Goal: Book appointment/travel/reservation

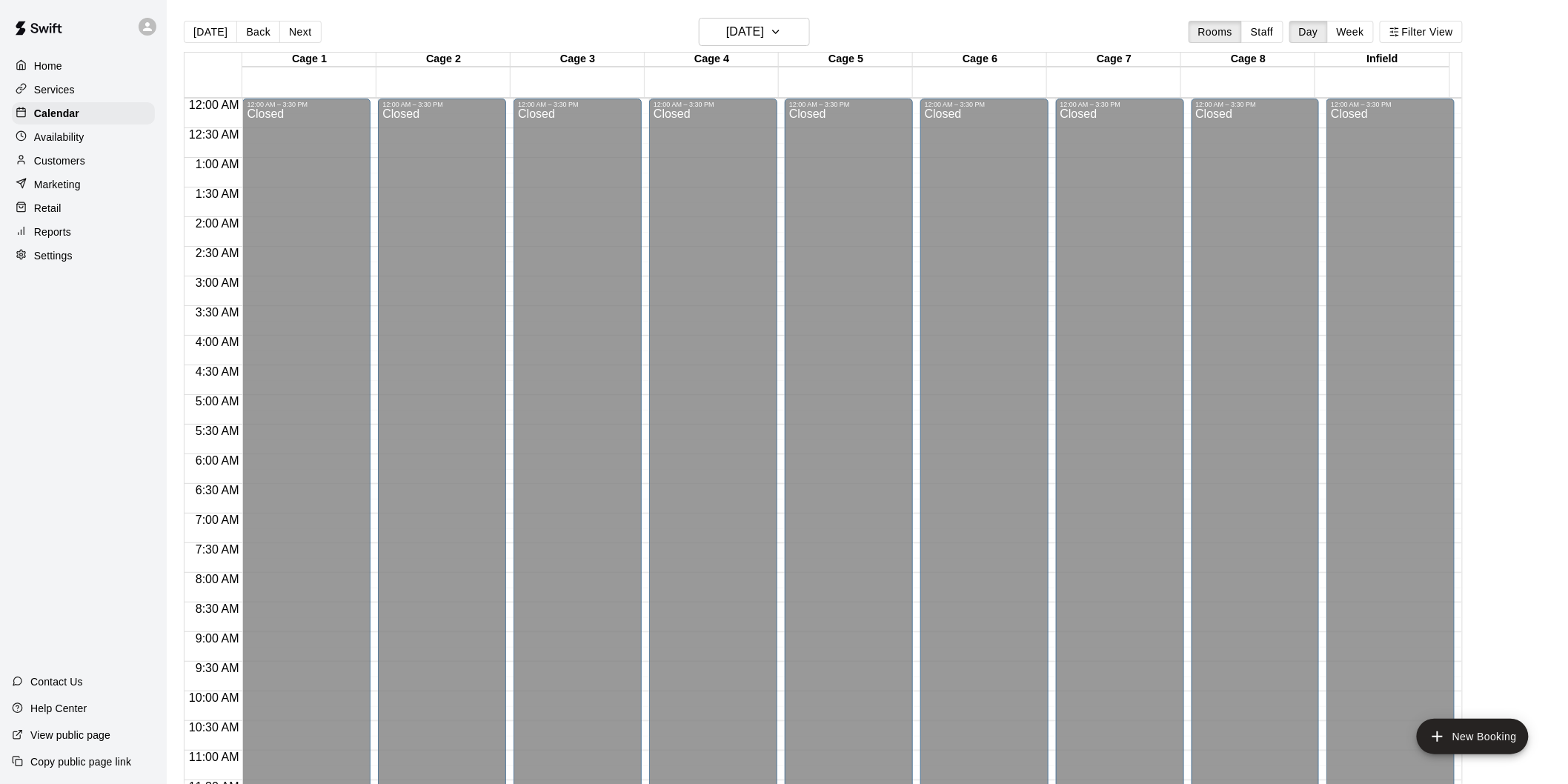
scroll to position [719, 0]
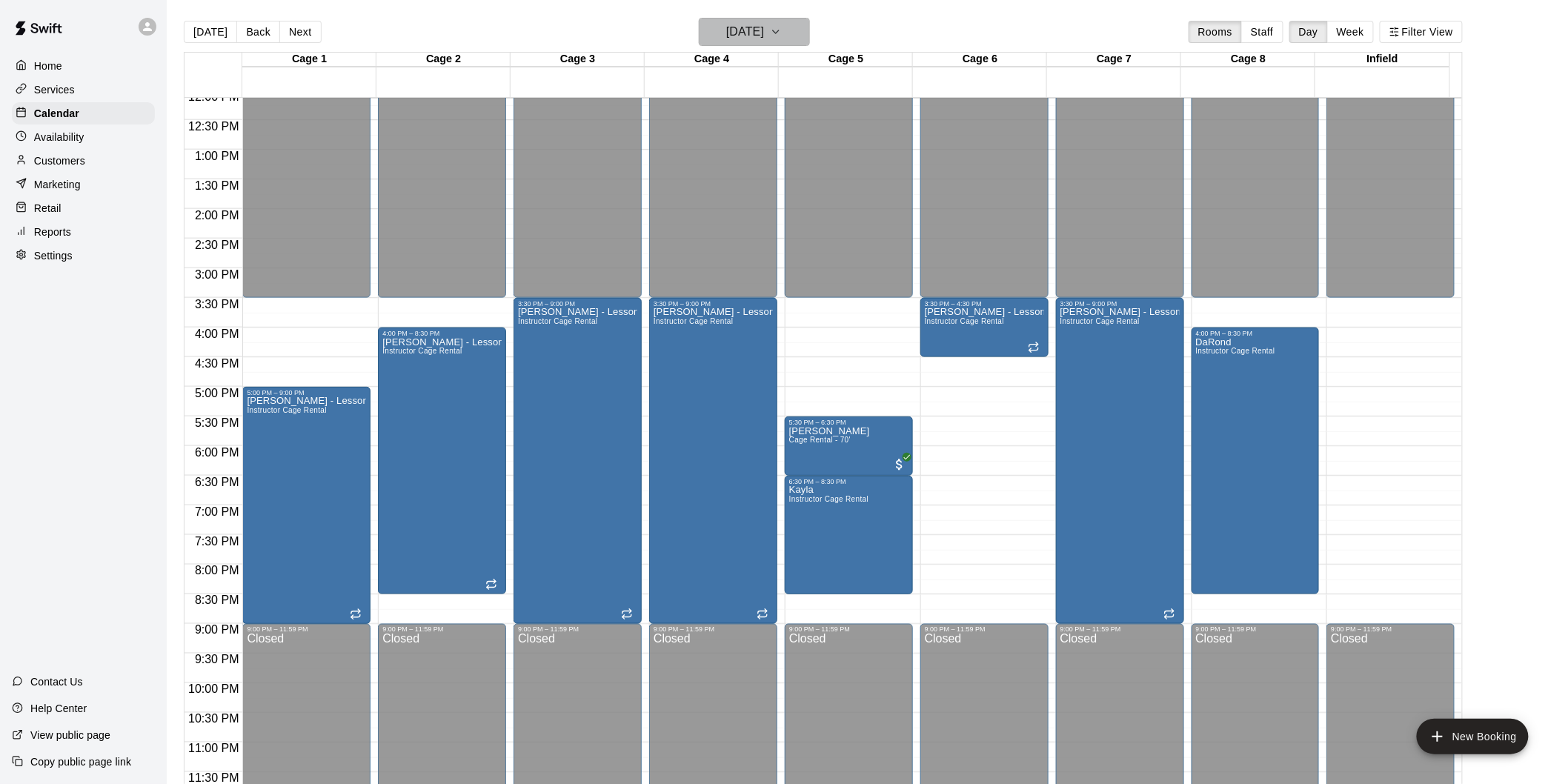
click at [764, 33] on h6 "[DATE]" at bounding box center [745, 32] width 37 height 21
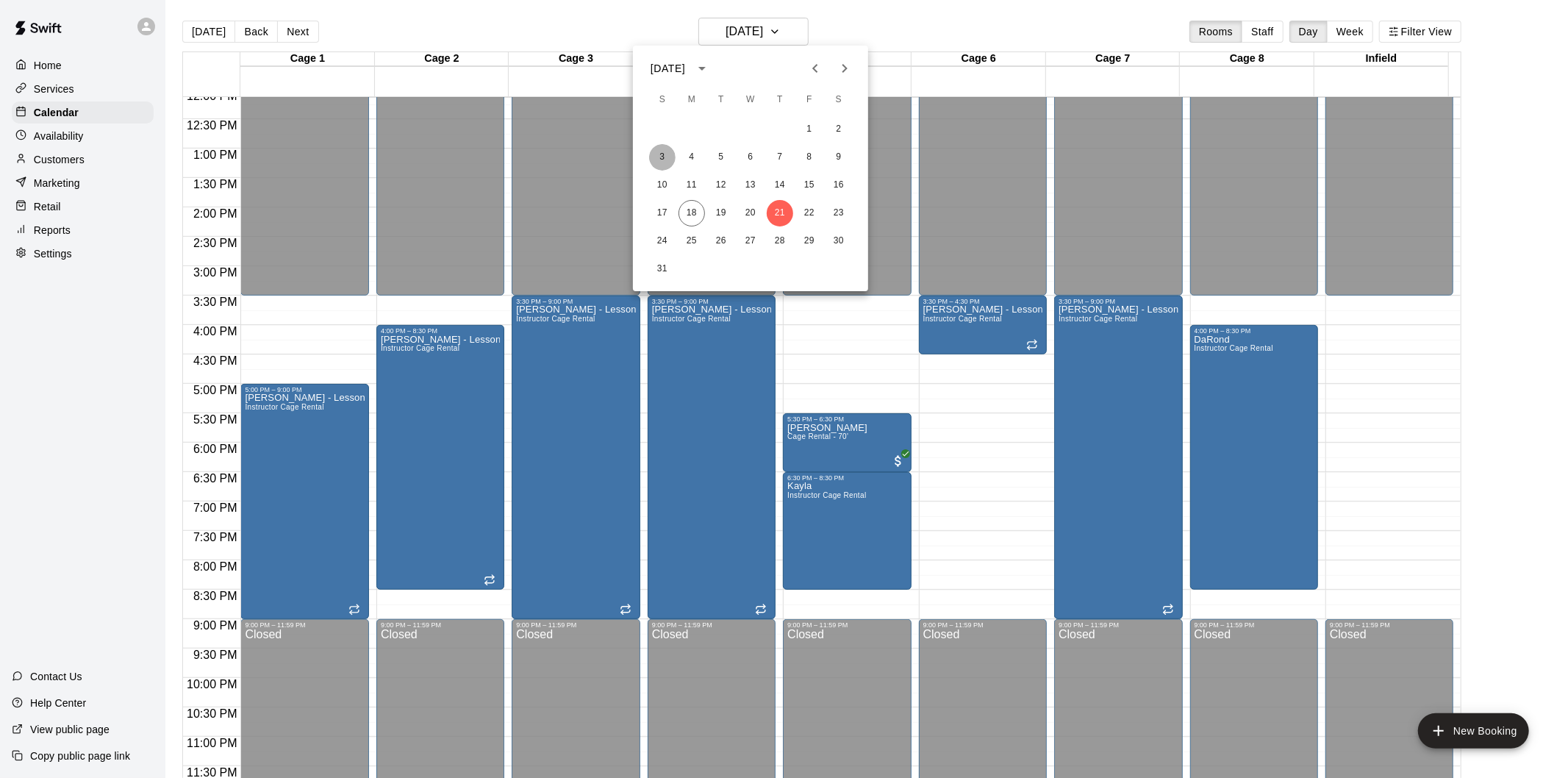
click at [673, 162] on button "3" at bounding box center [663, 157] width 26 height 26
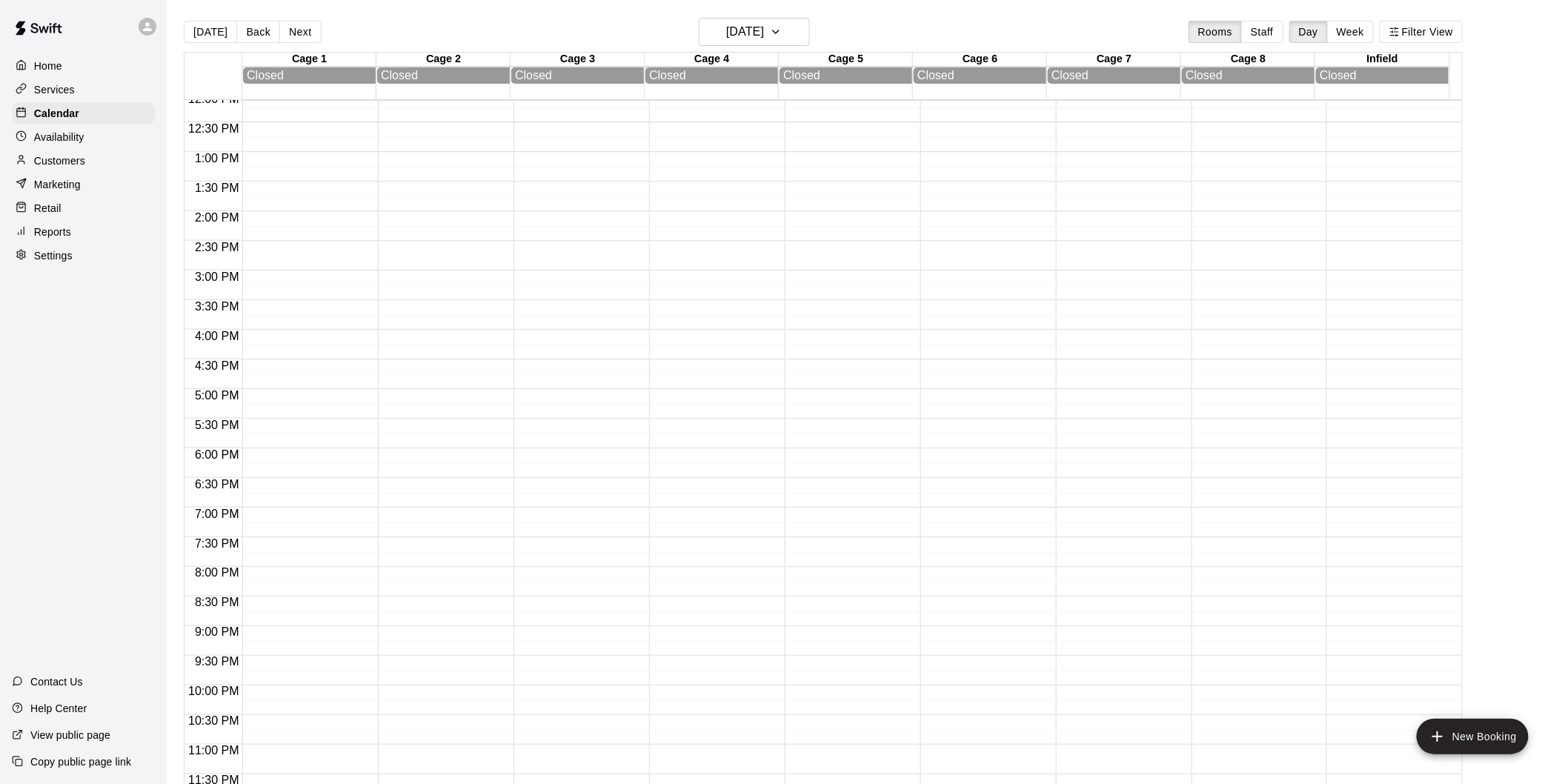
click at [743, 48] on div "[DATE] Back [DATE][DATE] Rooms Staff Day Week Filter View" at bounding box center [822, 35] width 1279 height 34
click at [747, 23] on h6 "[DATE]" at bounding box center [745, 32] width 37 height 21
click at [704, 209] on button "18" at bounding box center [697, 214] width 26 height 26
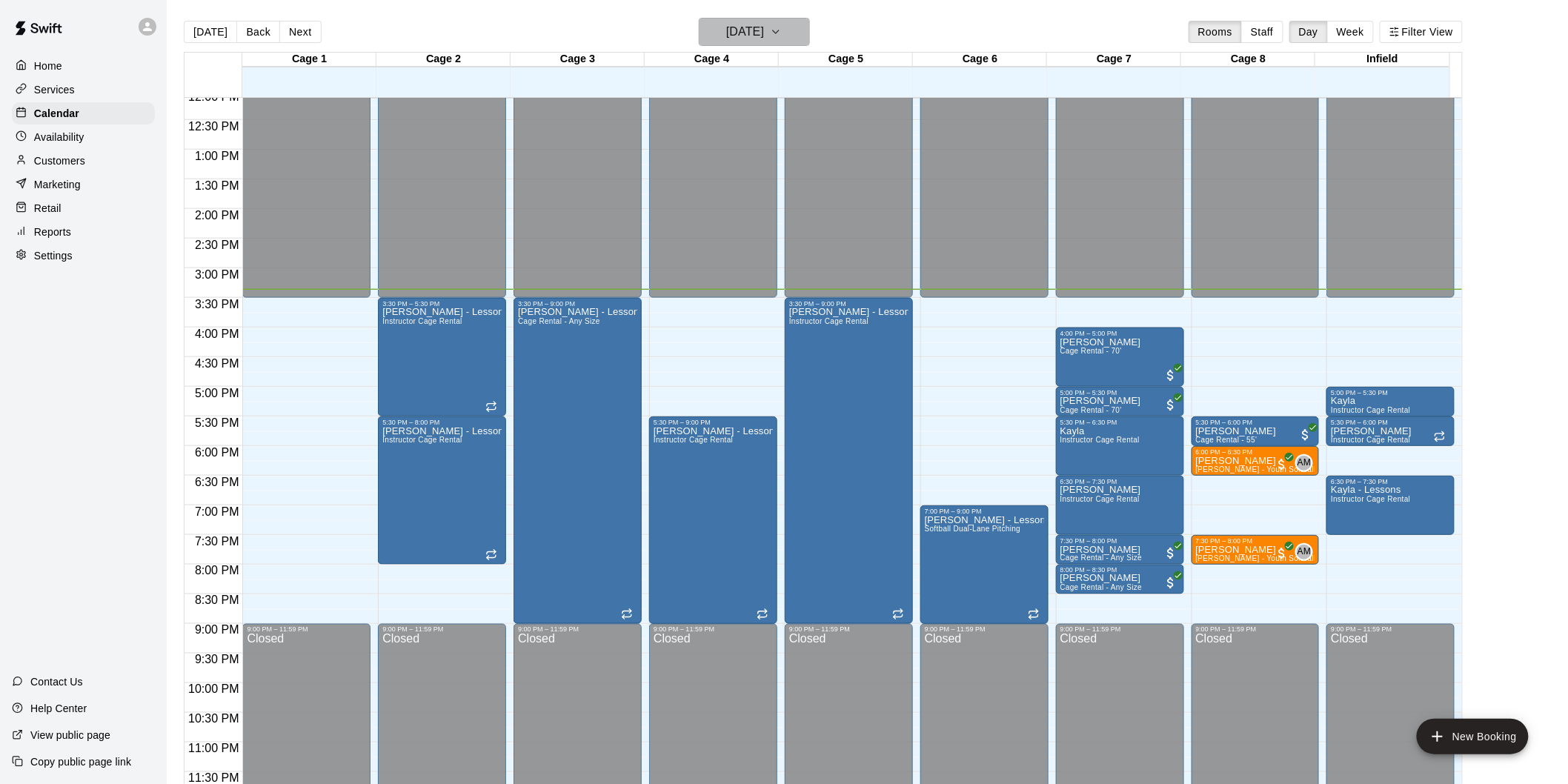
click at [764, 41] on h6 "[DATE]" at bounding box center [745, 32] width 37 height 21
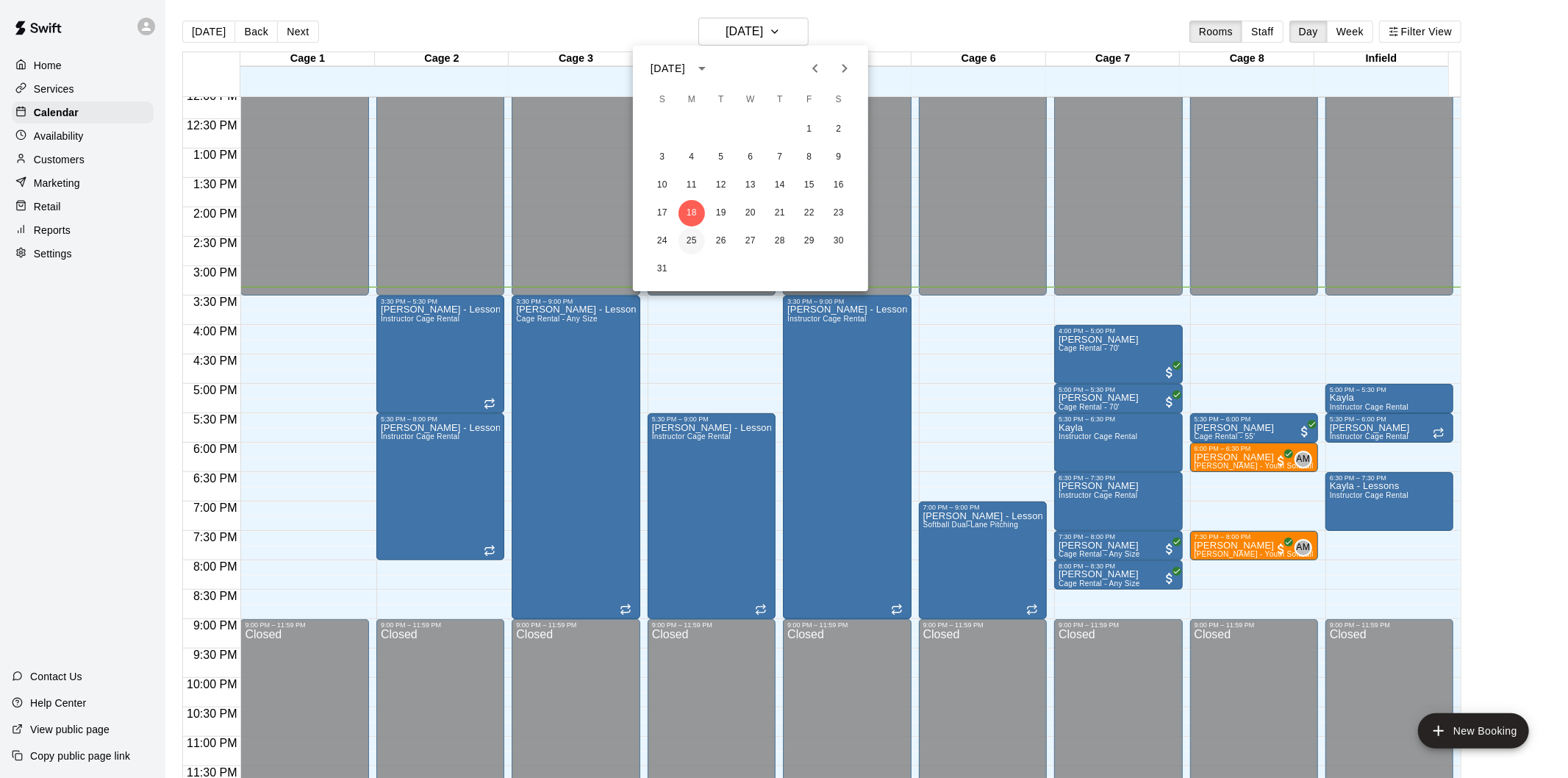
click at [690, 229] on button "25" at bounding box center [692, 241] width 26 height 26
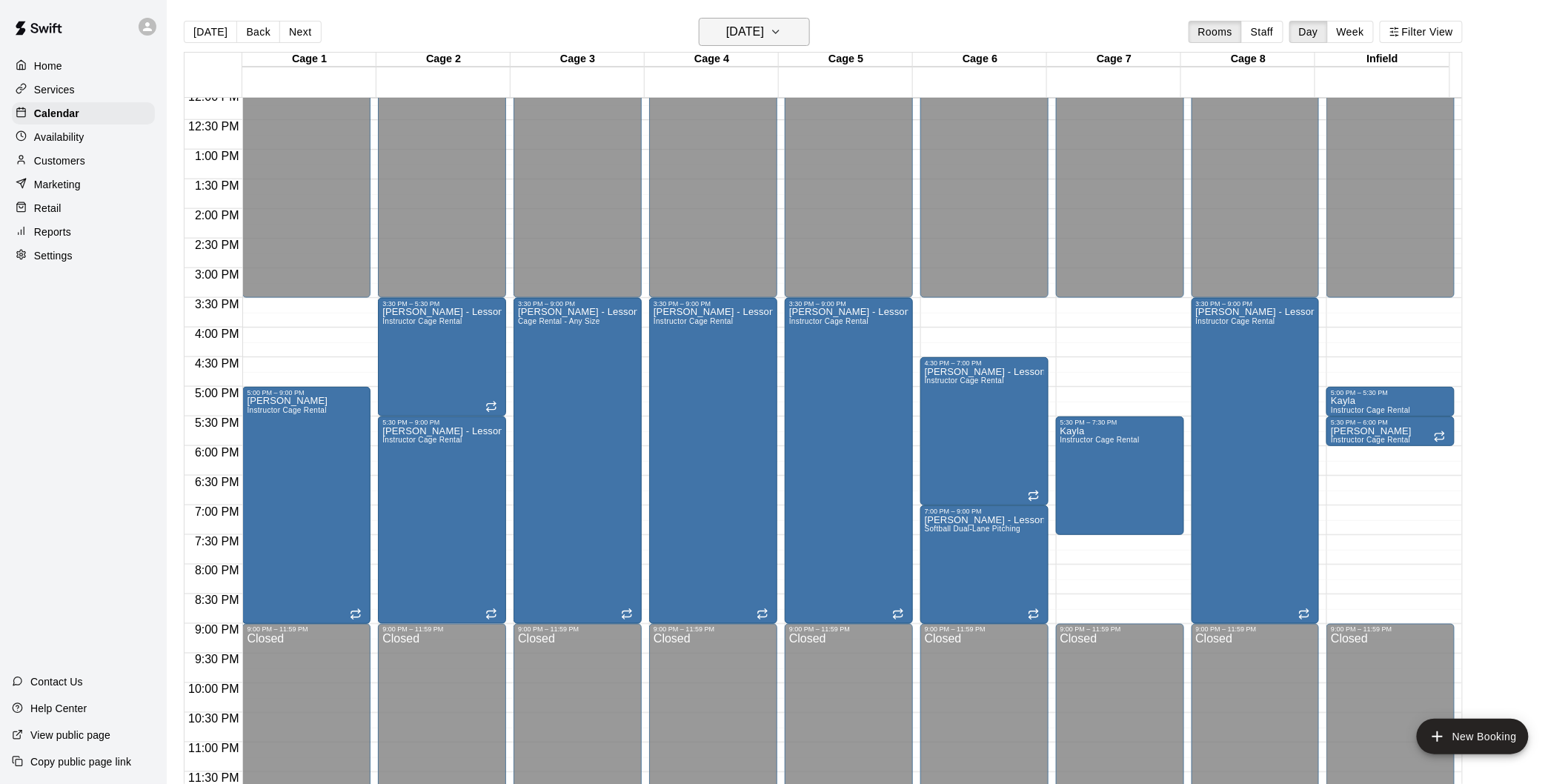
click at [764, 31] on h6 "[DATE]" at bounding box center [745, 32] width 37 height 21
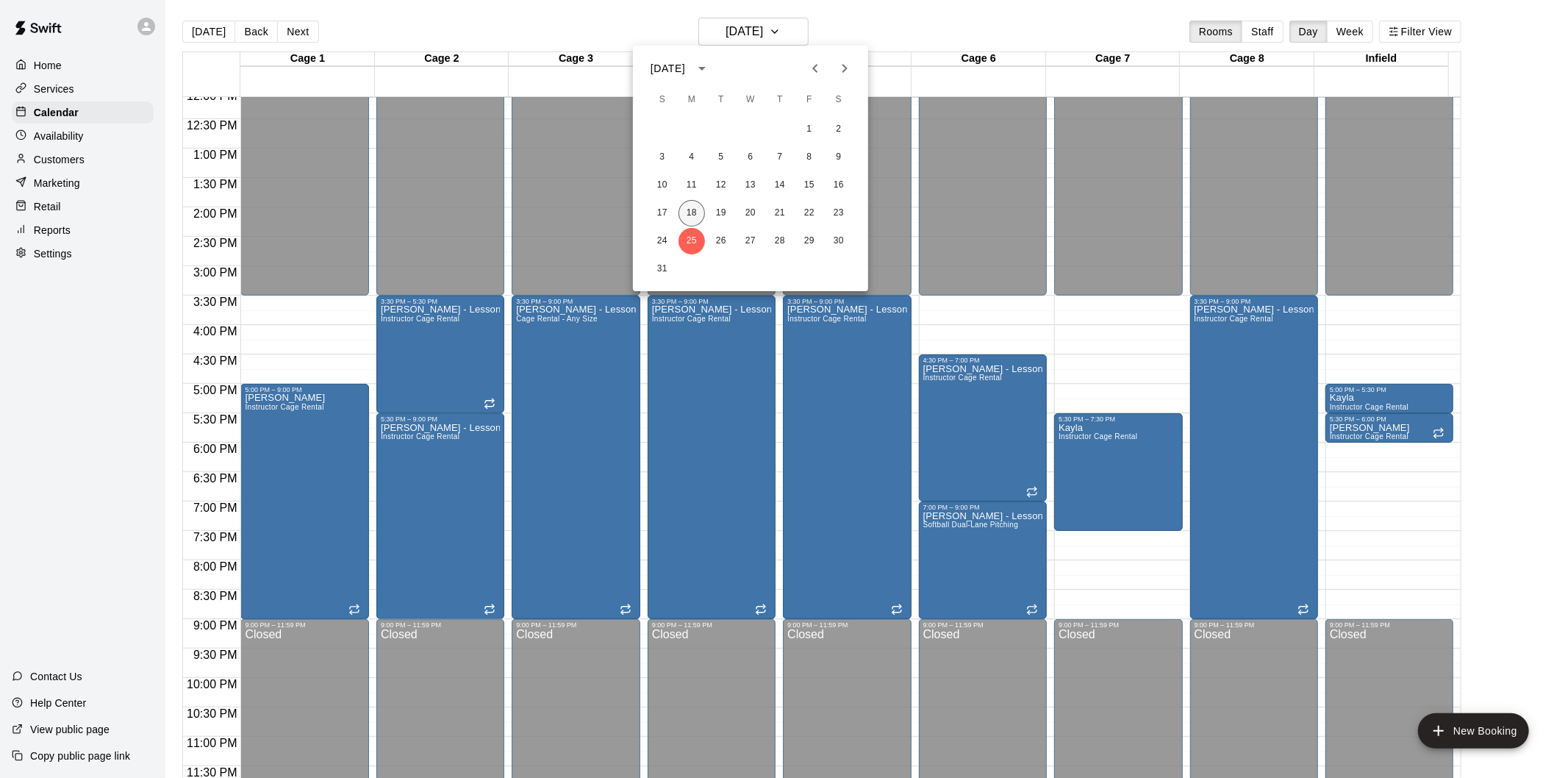
click at [684, 211] on button "18" at bounding box center [692, 213] width 26 height 26
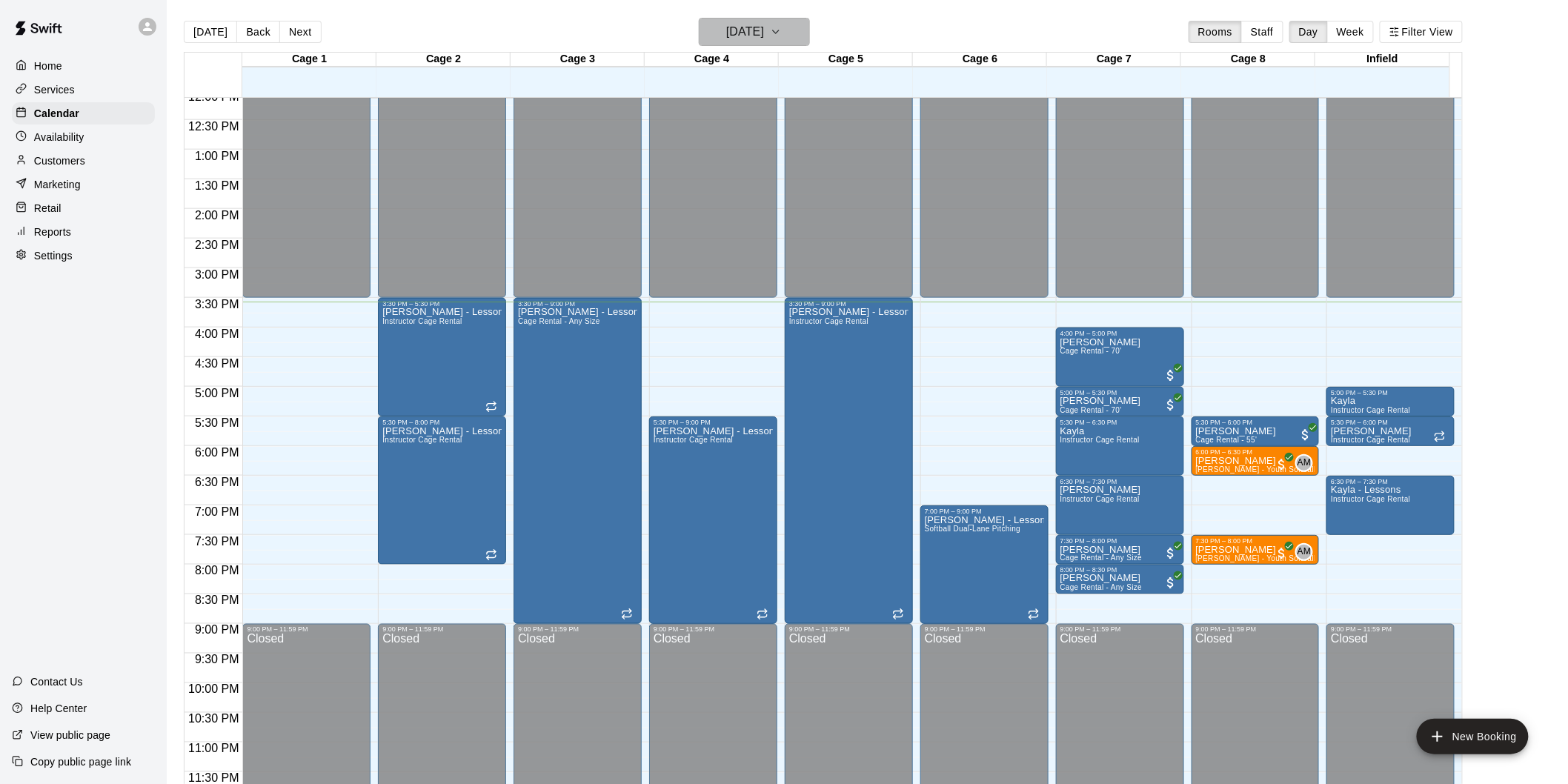
click at [764, 30] on h6 "[DATE]" at bounding box center [745, 32] width 37 height 21
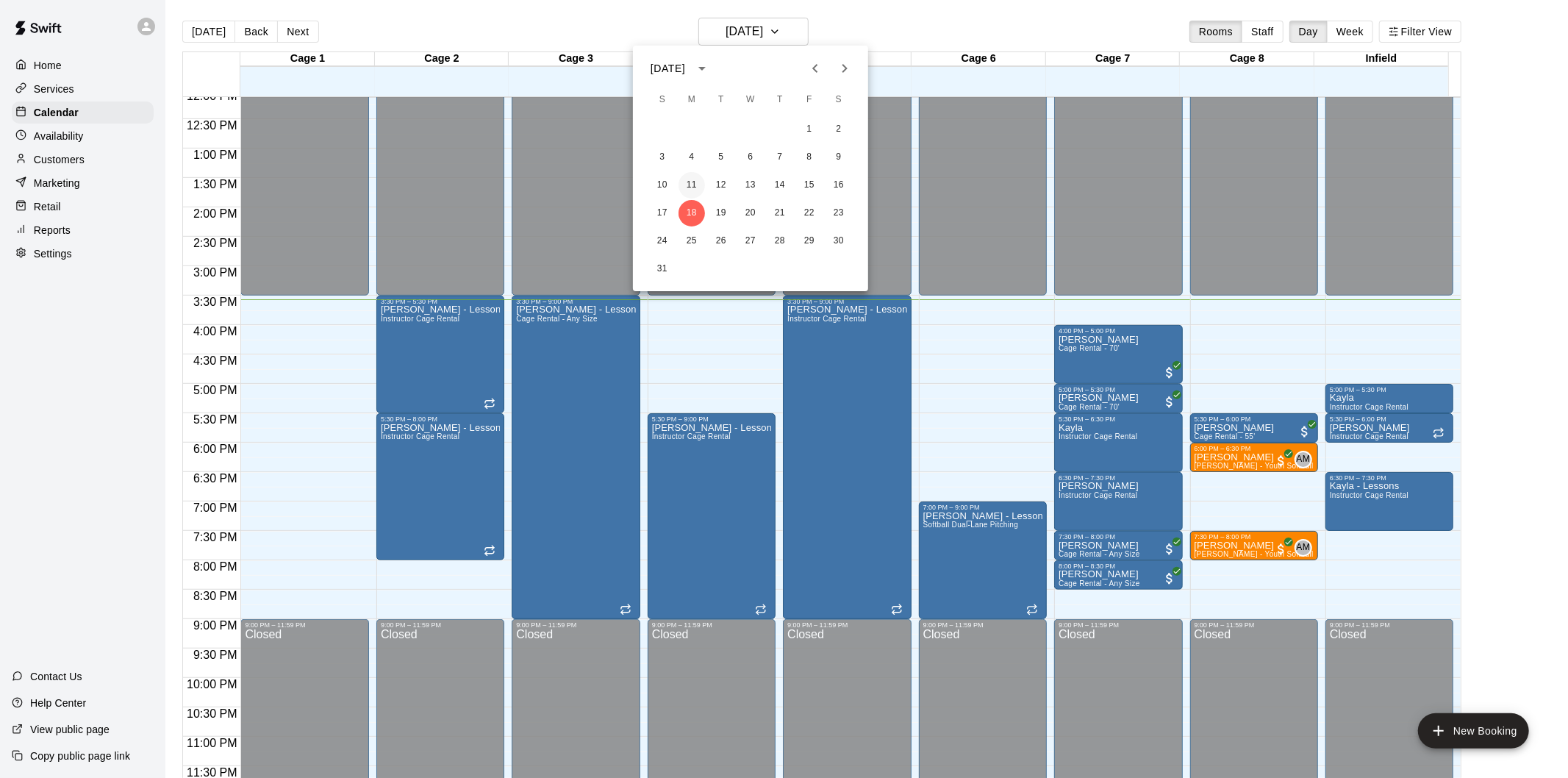
click at [693, 184] on button "11" at bounding box center [692, 185] width 26 height 26
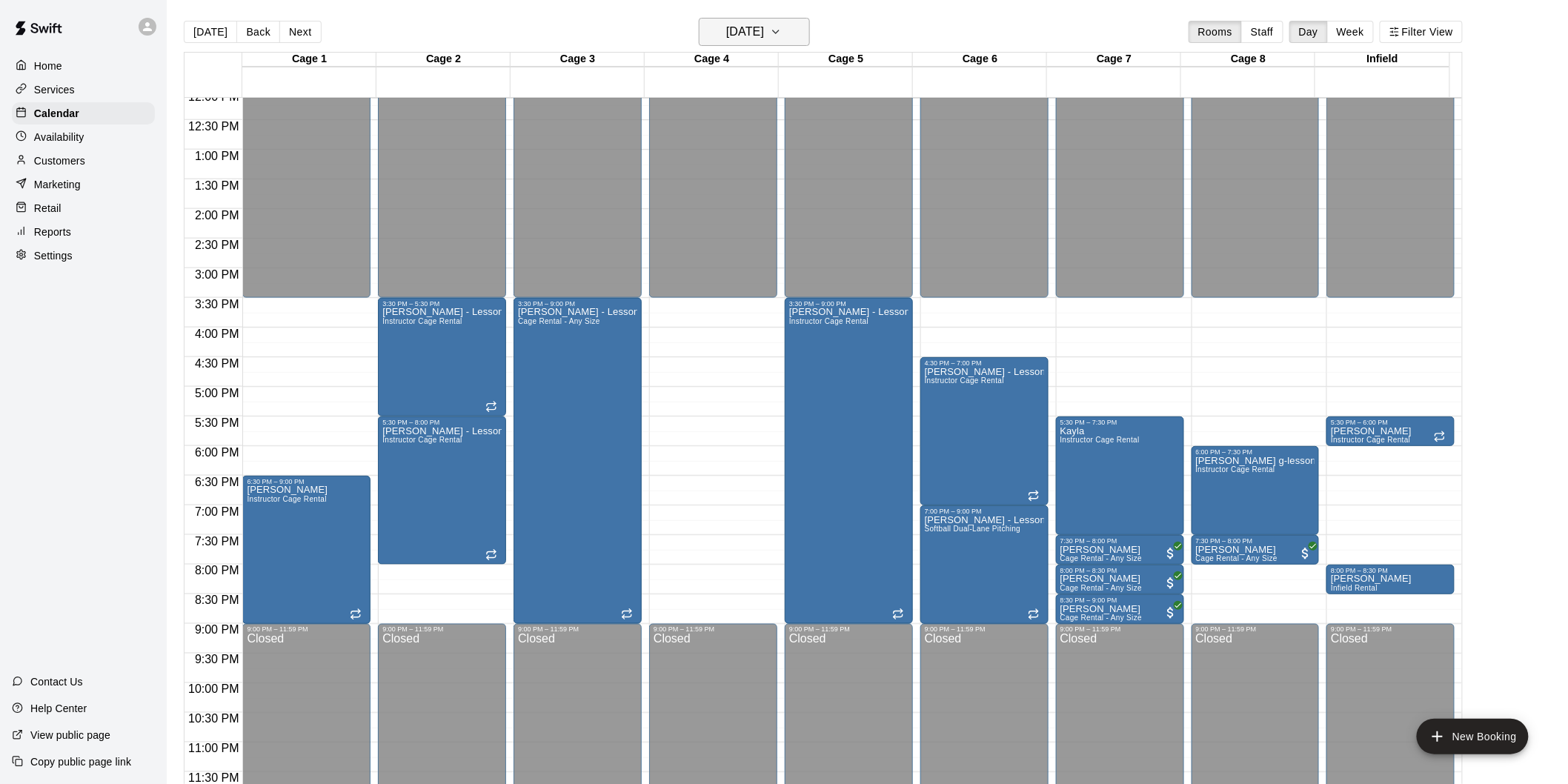
click at [771, 20] on button "[DATE]" at bounding box center [754, 32] width 111 height 28
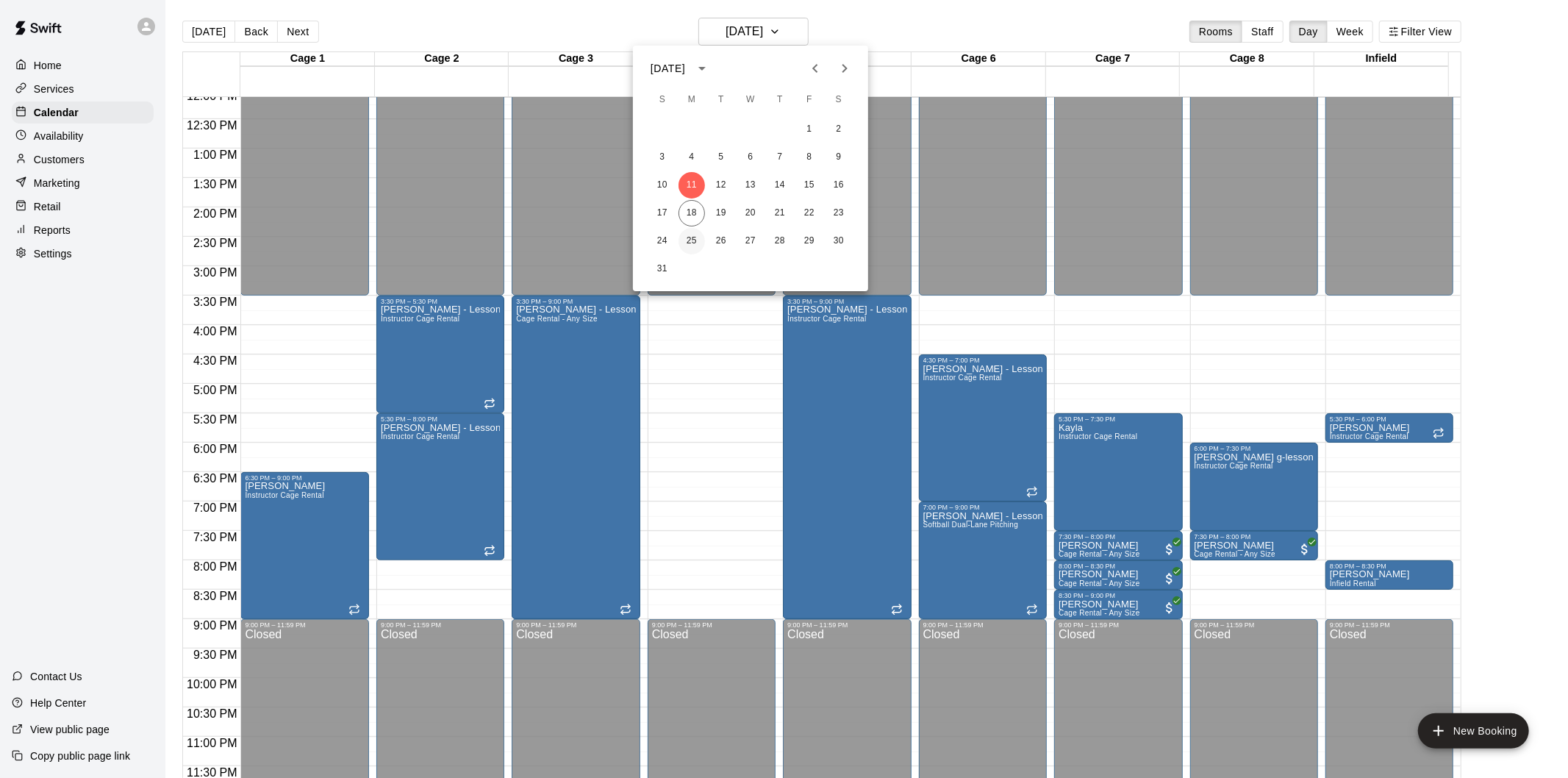
click at [687, 238] on button "25" at bounding box center [692, 241] width 26 height 26
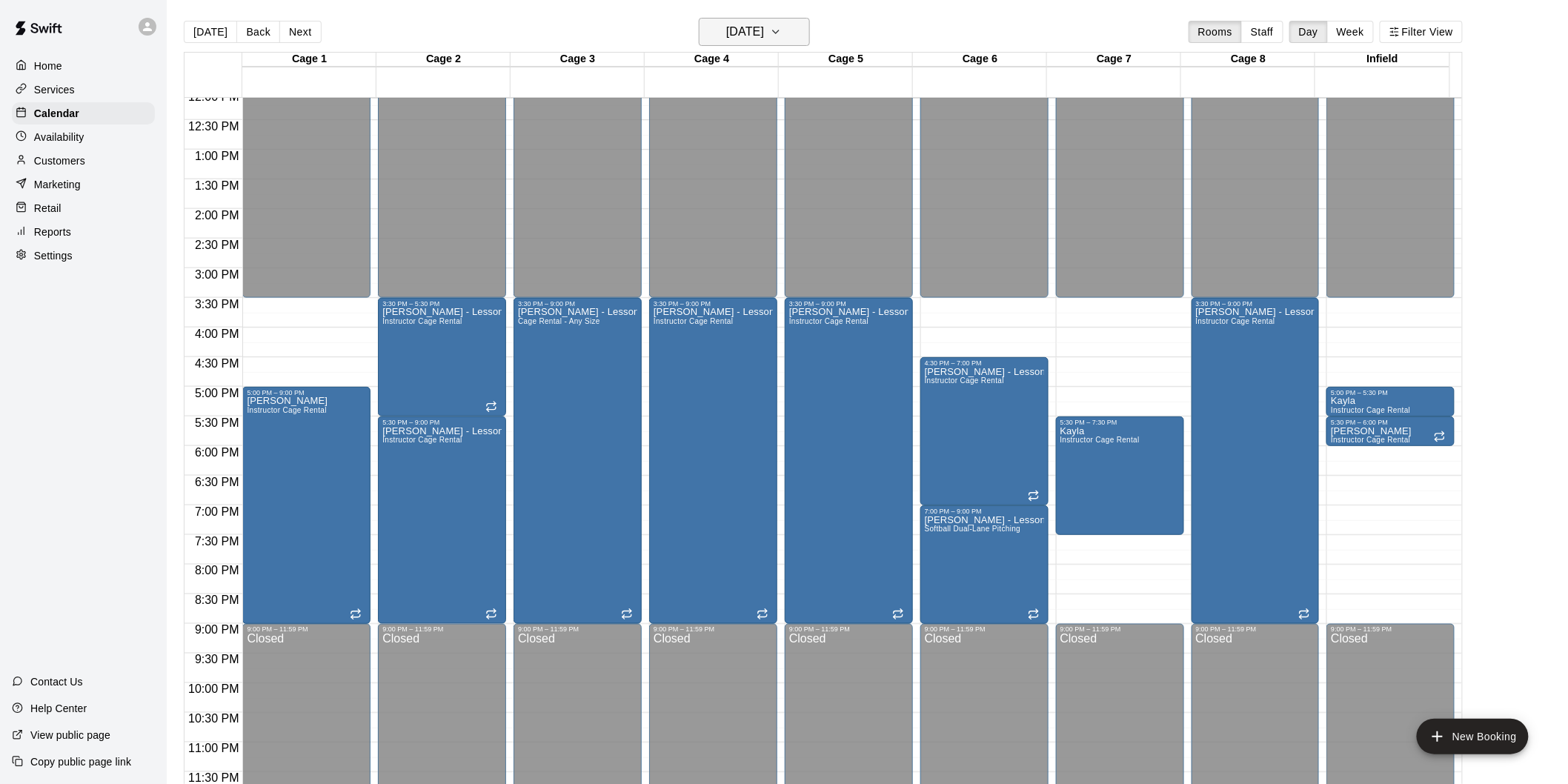
click at [782, 37] on icon "button" at bounding box center [776, 32] width 12 height 18
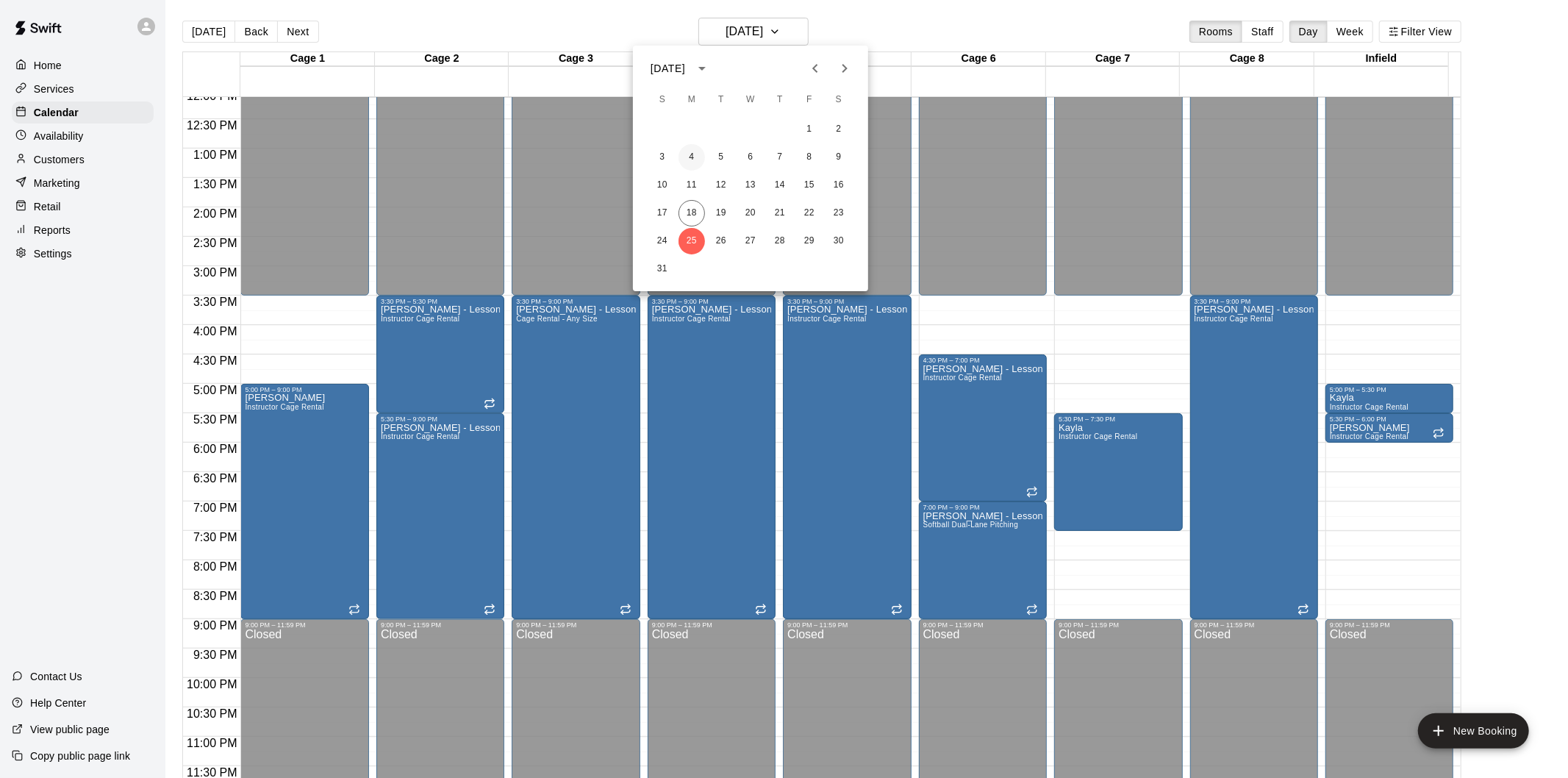
click at [688, 152] on button "4" at bounding box center [692, 157] width 26 height 26
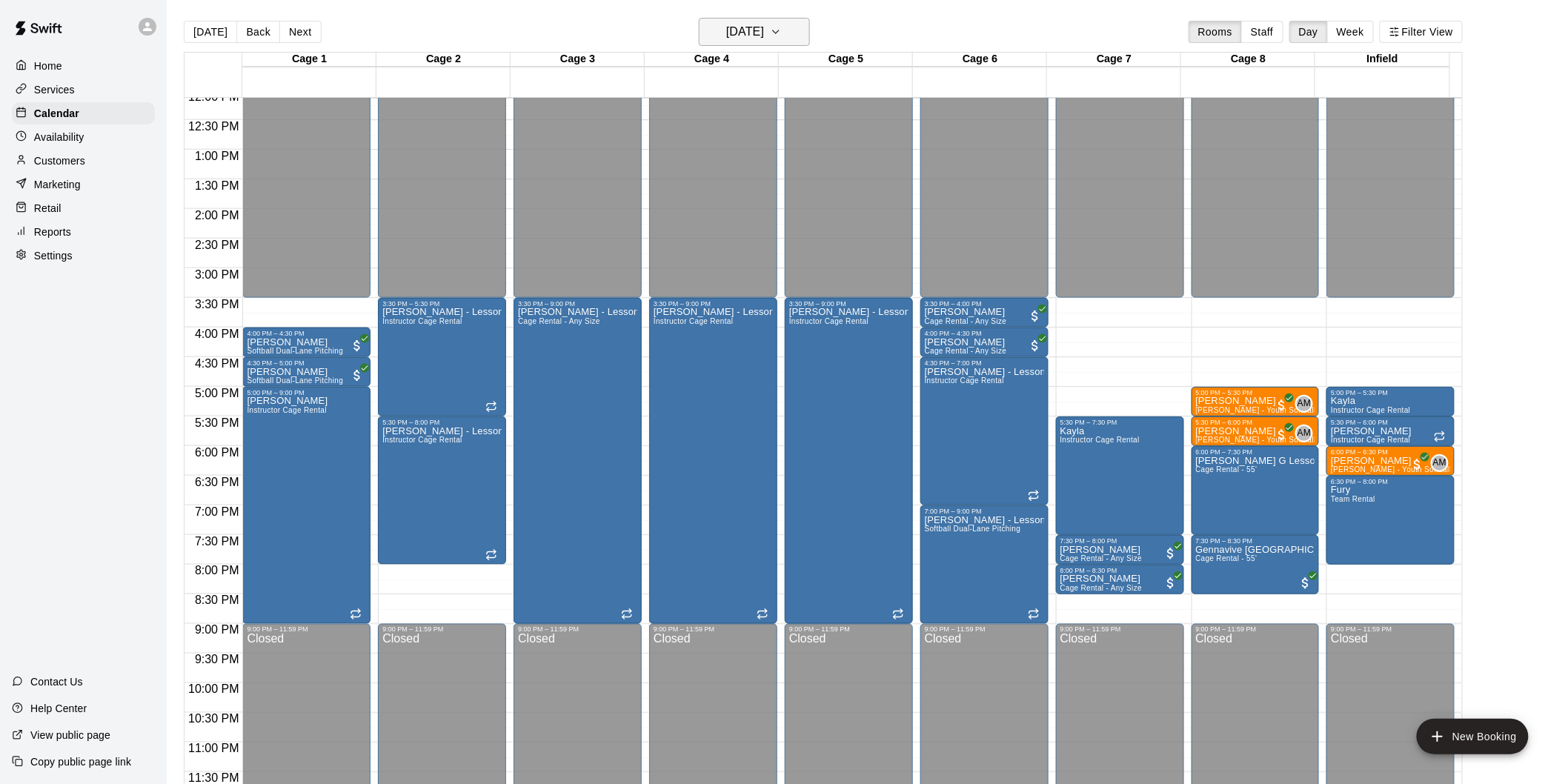
click at [764, 37] on h6 "[DATE]" at bounding box center [745, 32] width 37 height 21
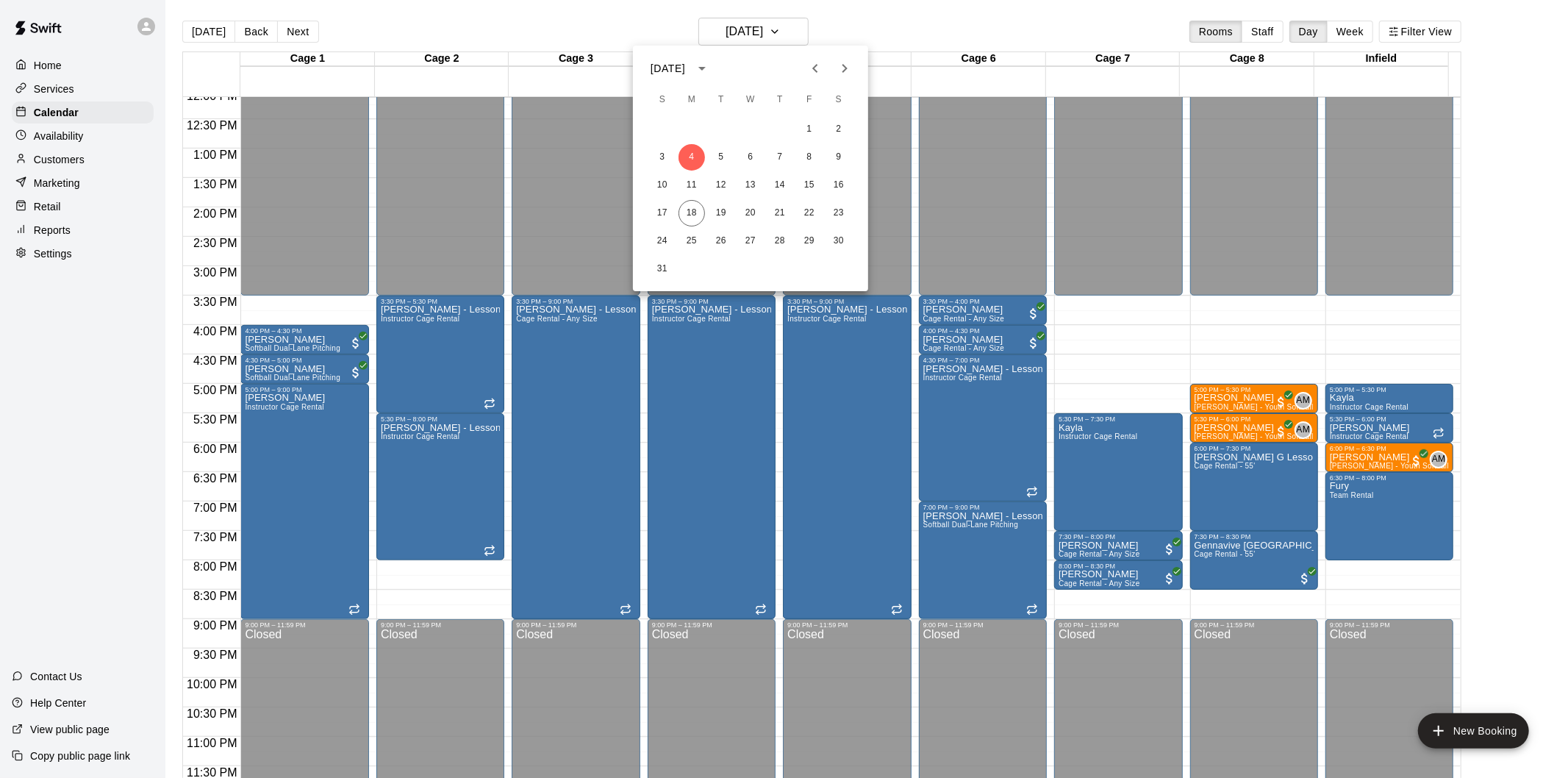
click at [211, 30] on div at bounding box center [784, 389] width 1568 height 778
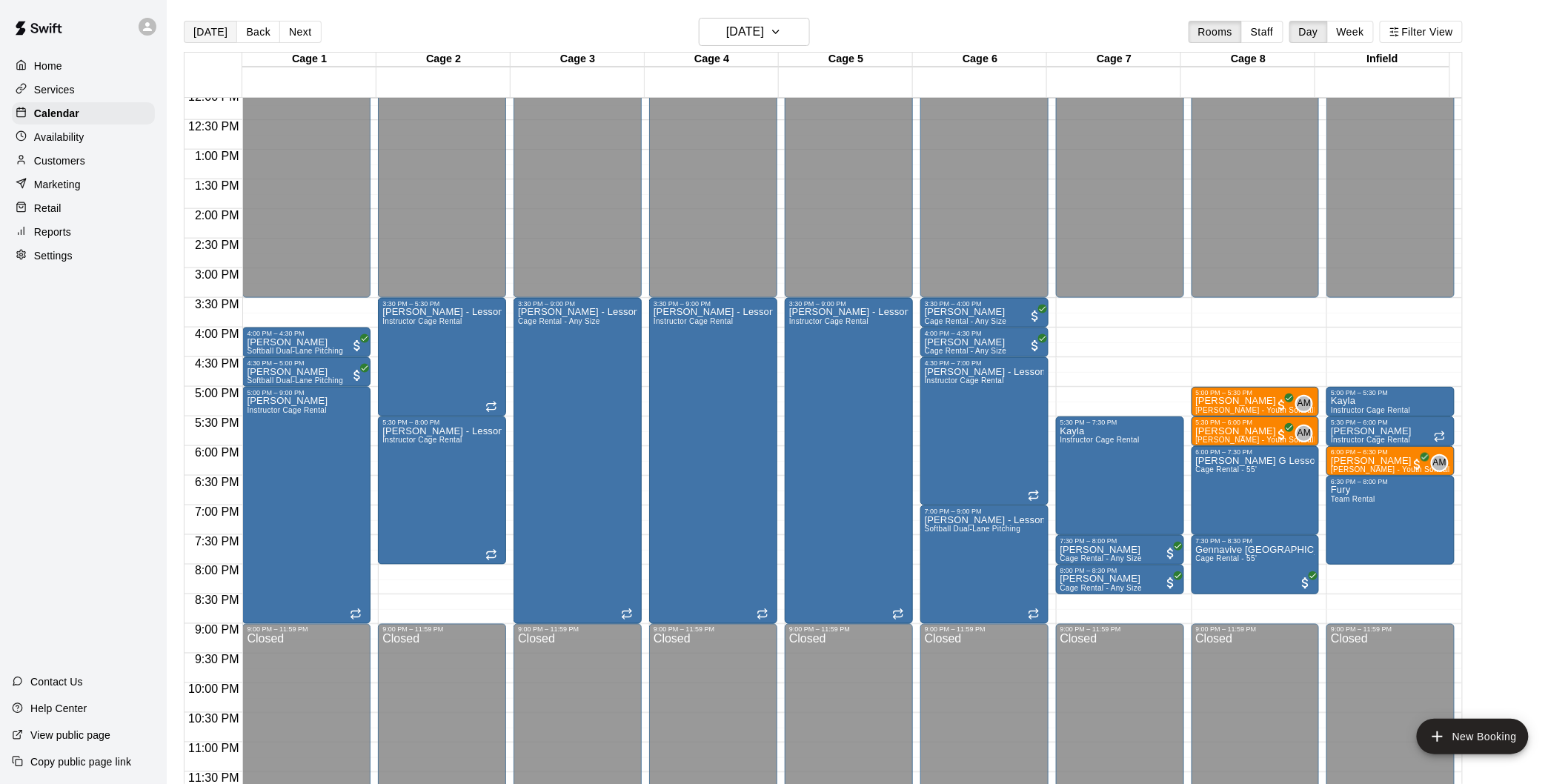
click at [197, 30] on button "[DATE]" at bounding box center [210, 32] width 53 height 22
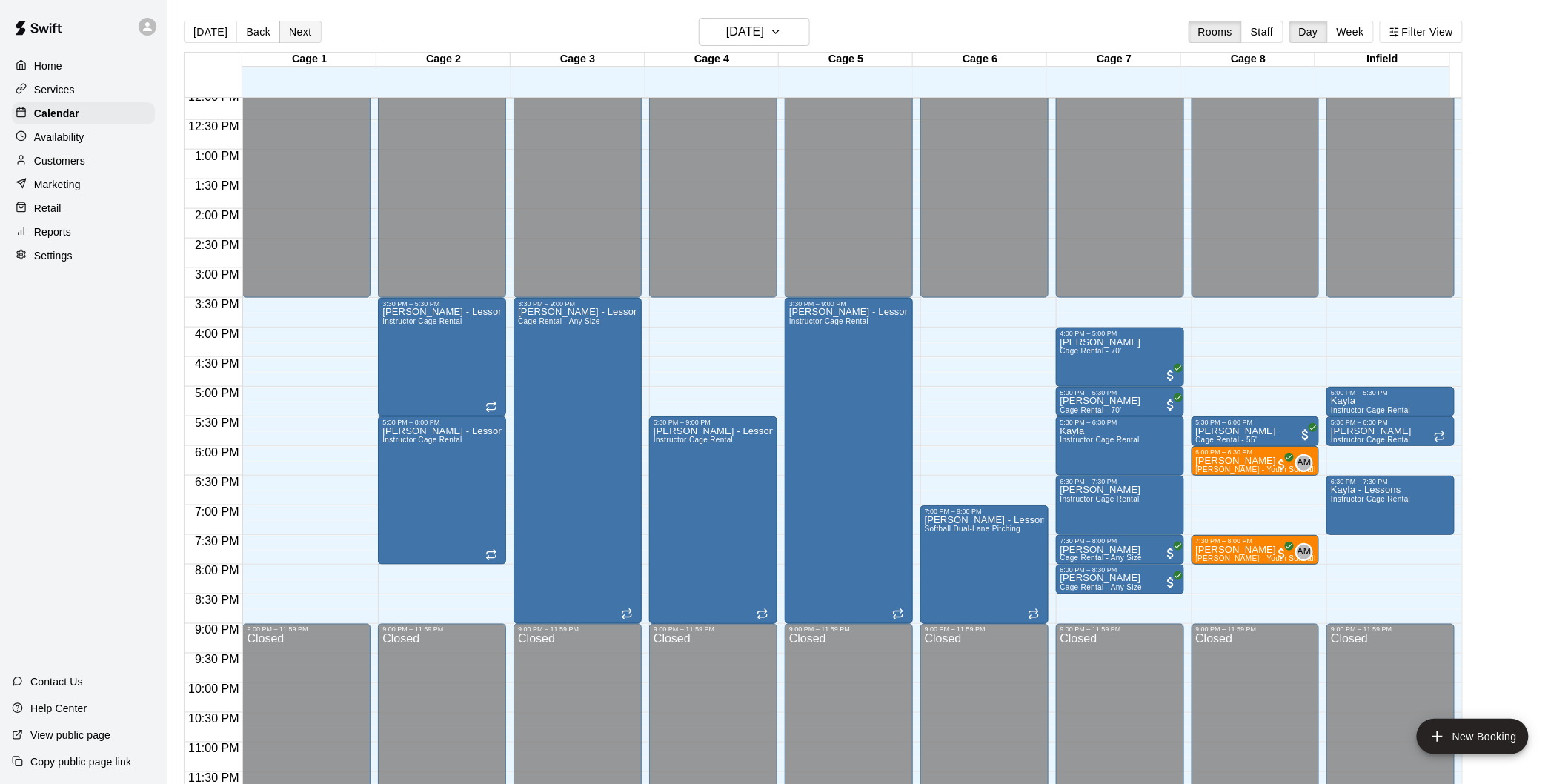
click at [279, 28] on button "Next" at bounding box center [300, 32] width 41 height 22
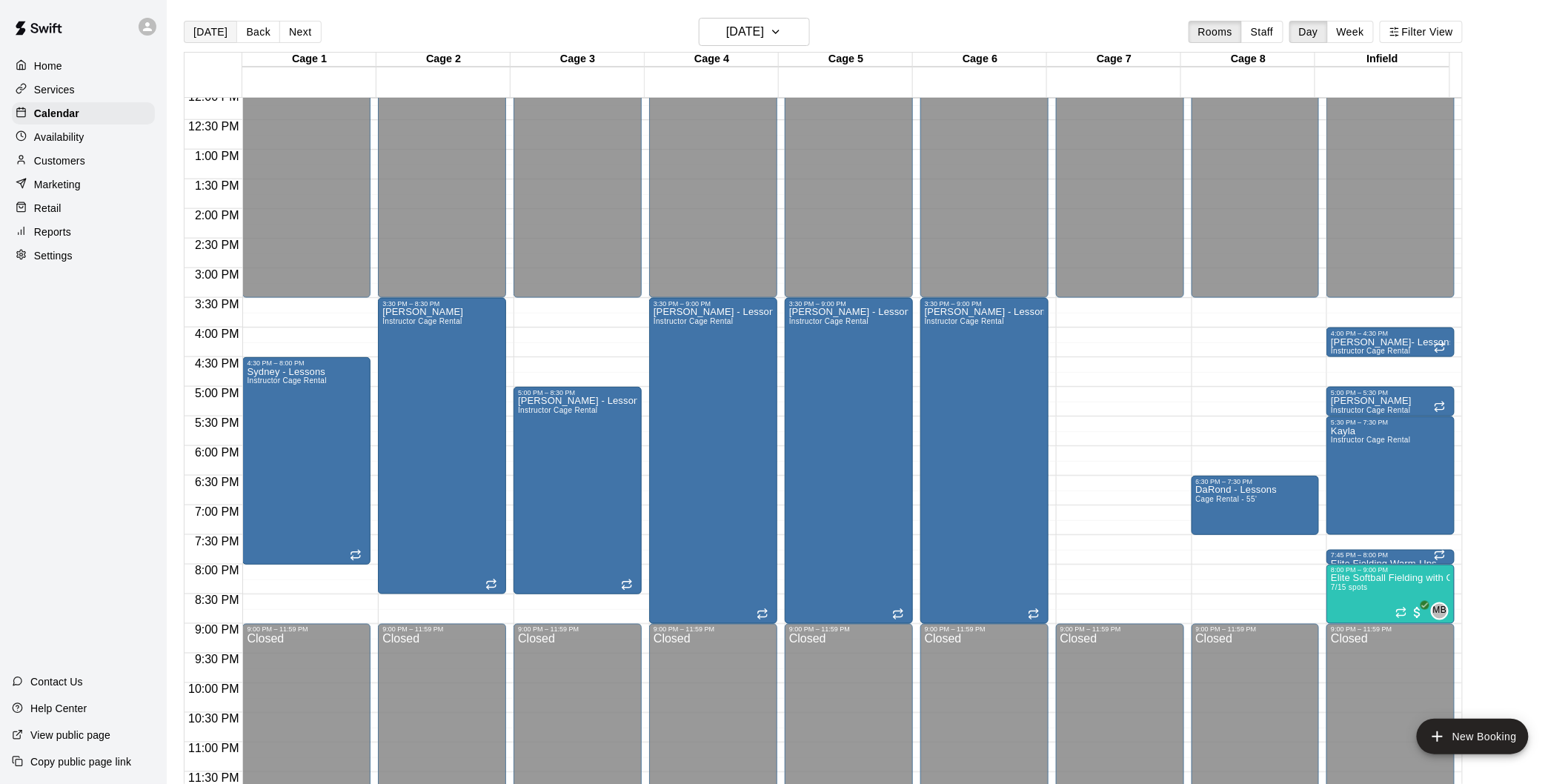
click at [195, 27] on button "[DATE]" at bounding box center [210, 32] width 53 height 22
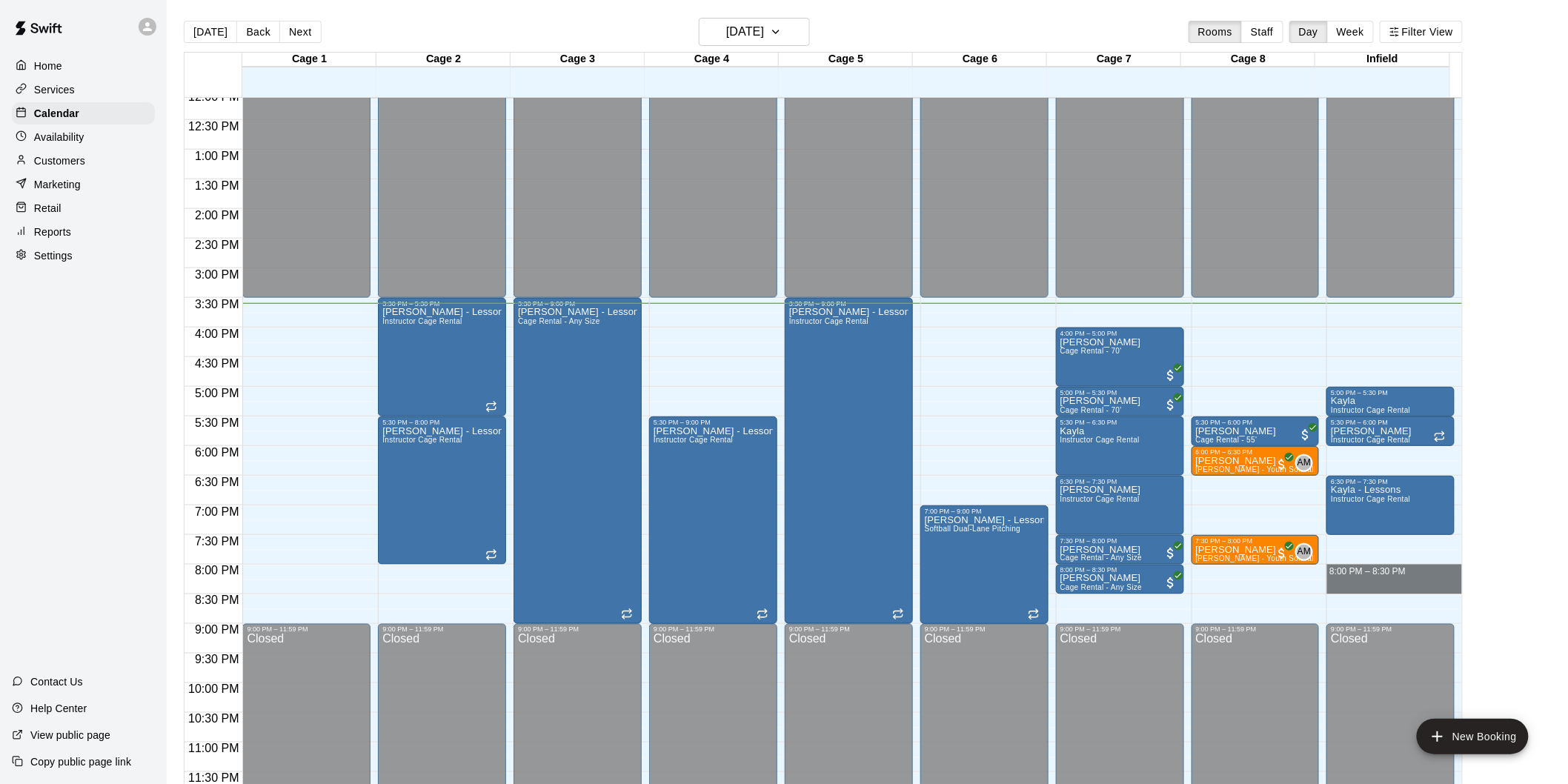
drag, startPoint x: 1386, startPoint y: 567, endPoint x: 1389, endPoint y: 590, distance: 23.2
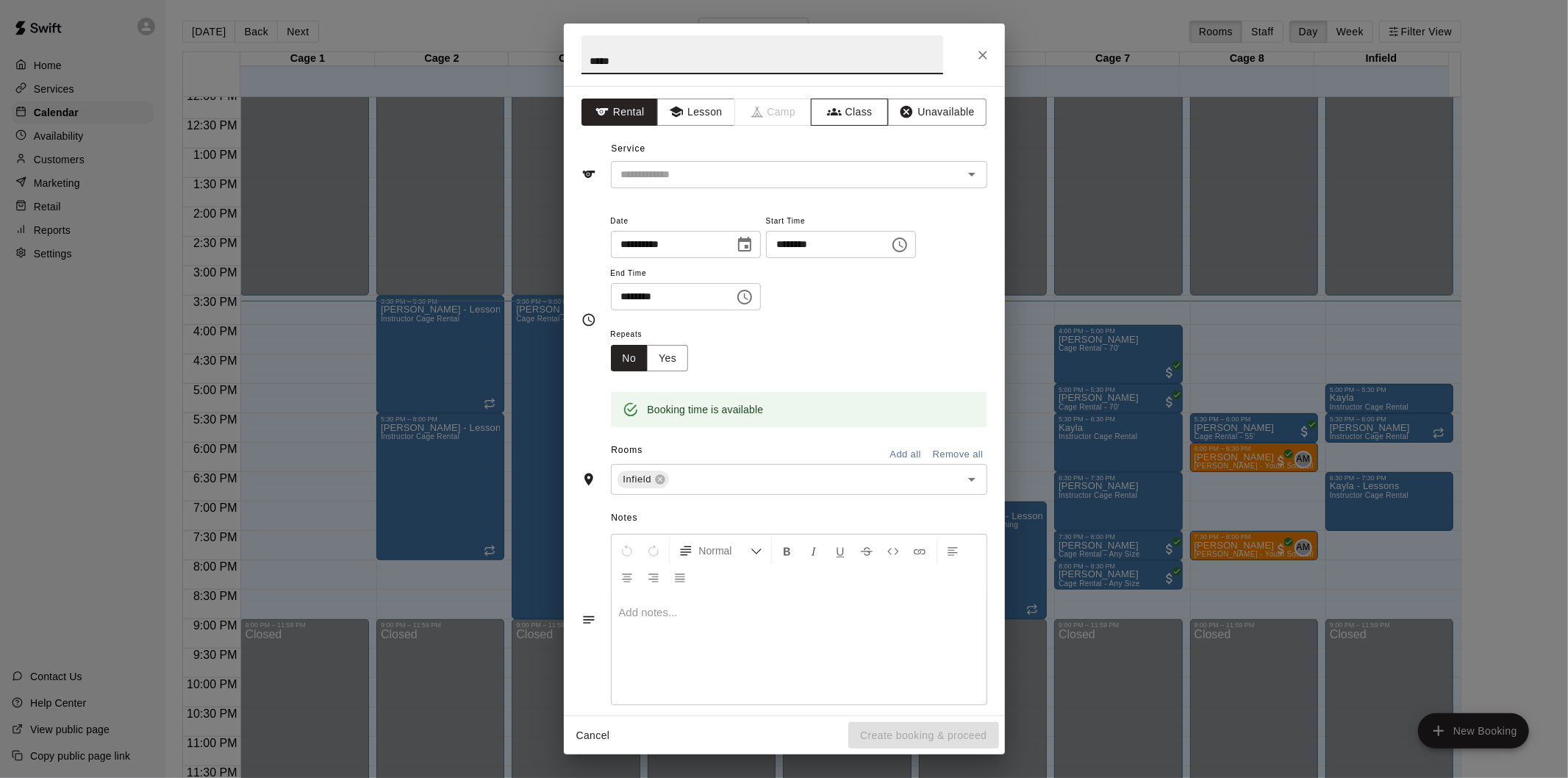
type input "**********"
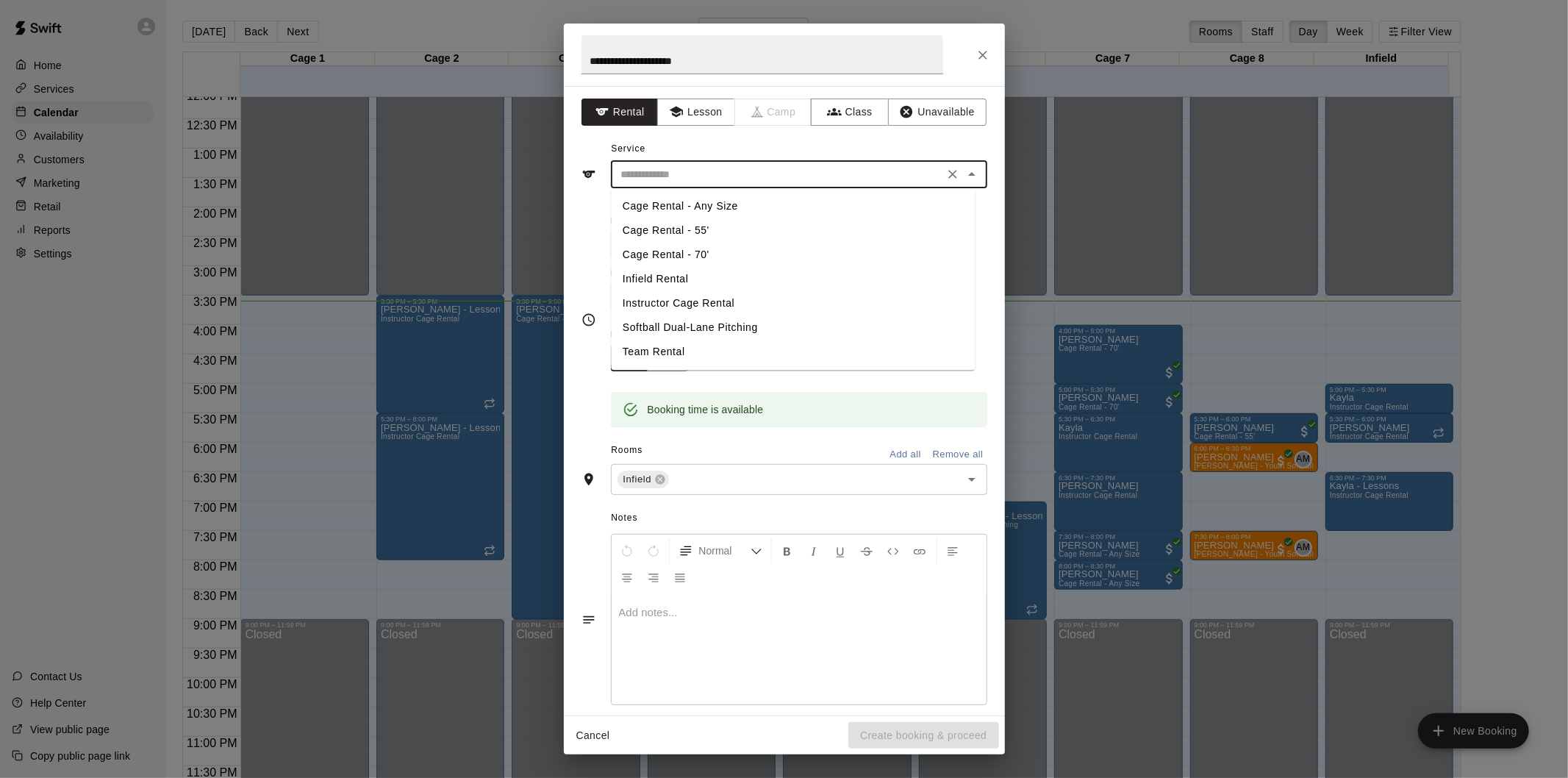
click at [755, 180] on input "text" at bounding box center [777, 175] width 324 height 19
click at [712, 278] on li "Infield Rental" at bounding box center [793, 279] width 364 height 24
type input "**********"
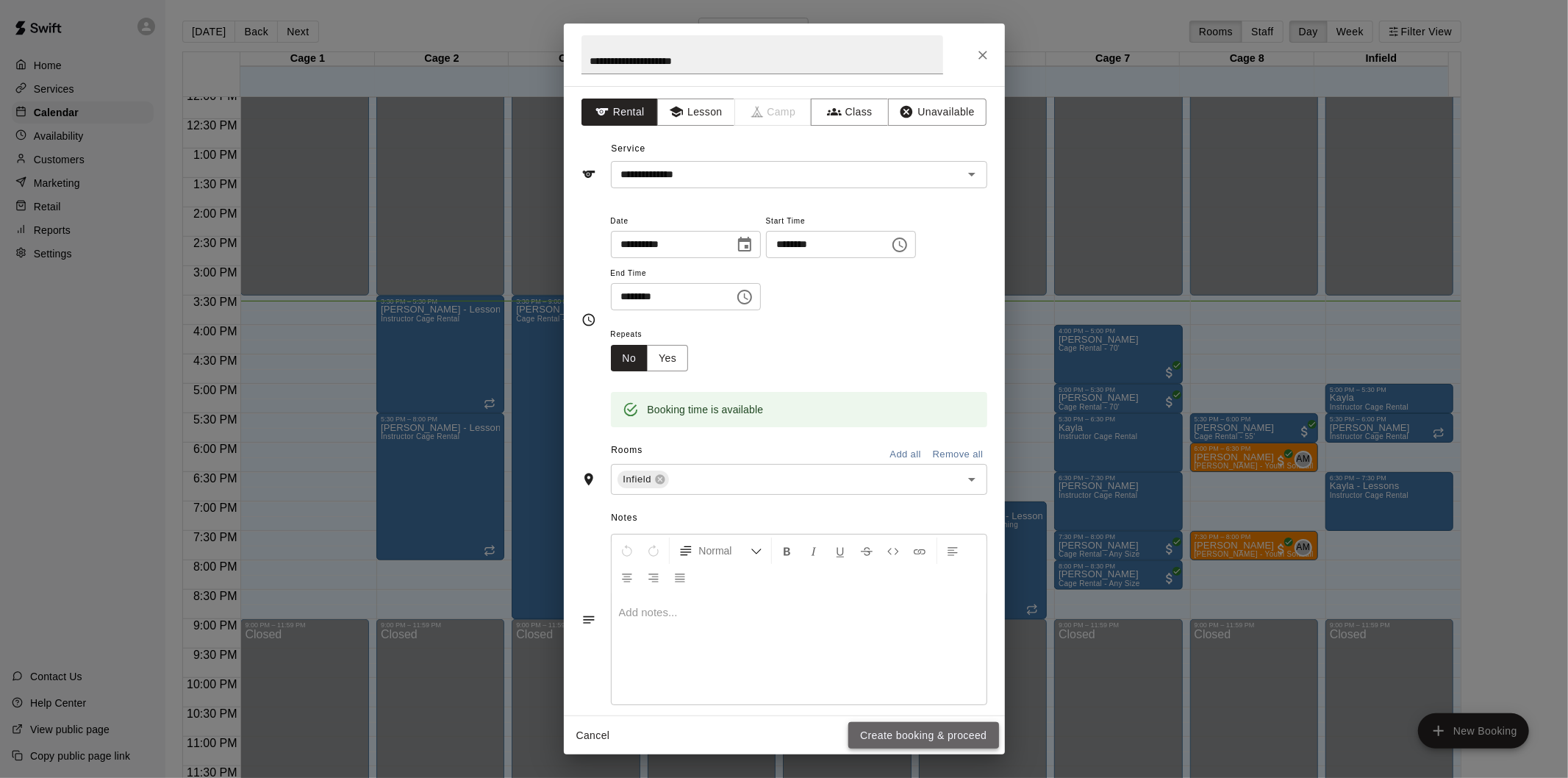
click at [947, 745] on button "Create booking & proceed" at bounding box center [923, 735] width 150 height 27
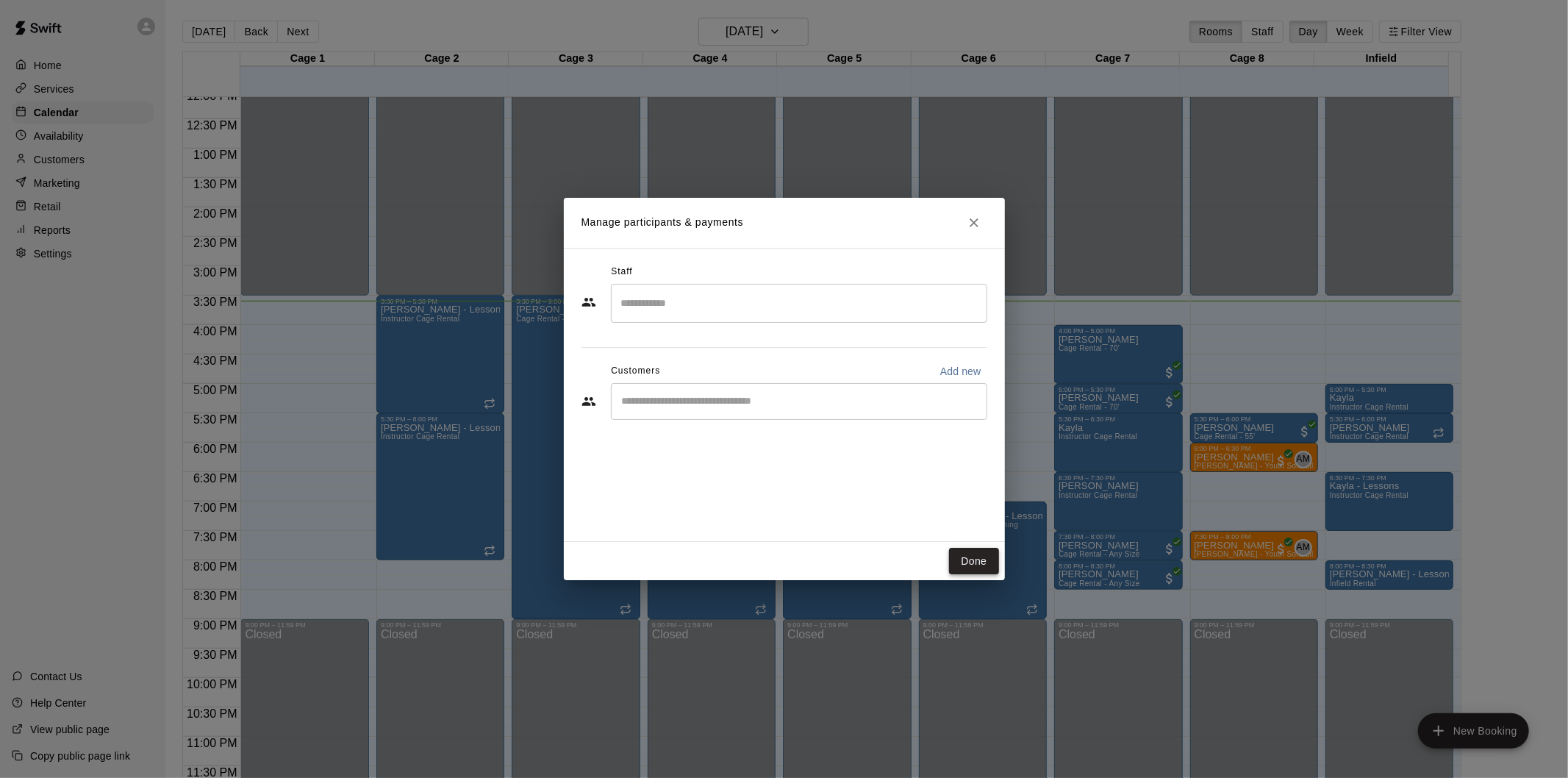
click at [985, 562] on button "Done" at bounding box center [973, 560] width 49 height 27
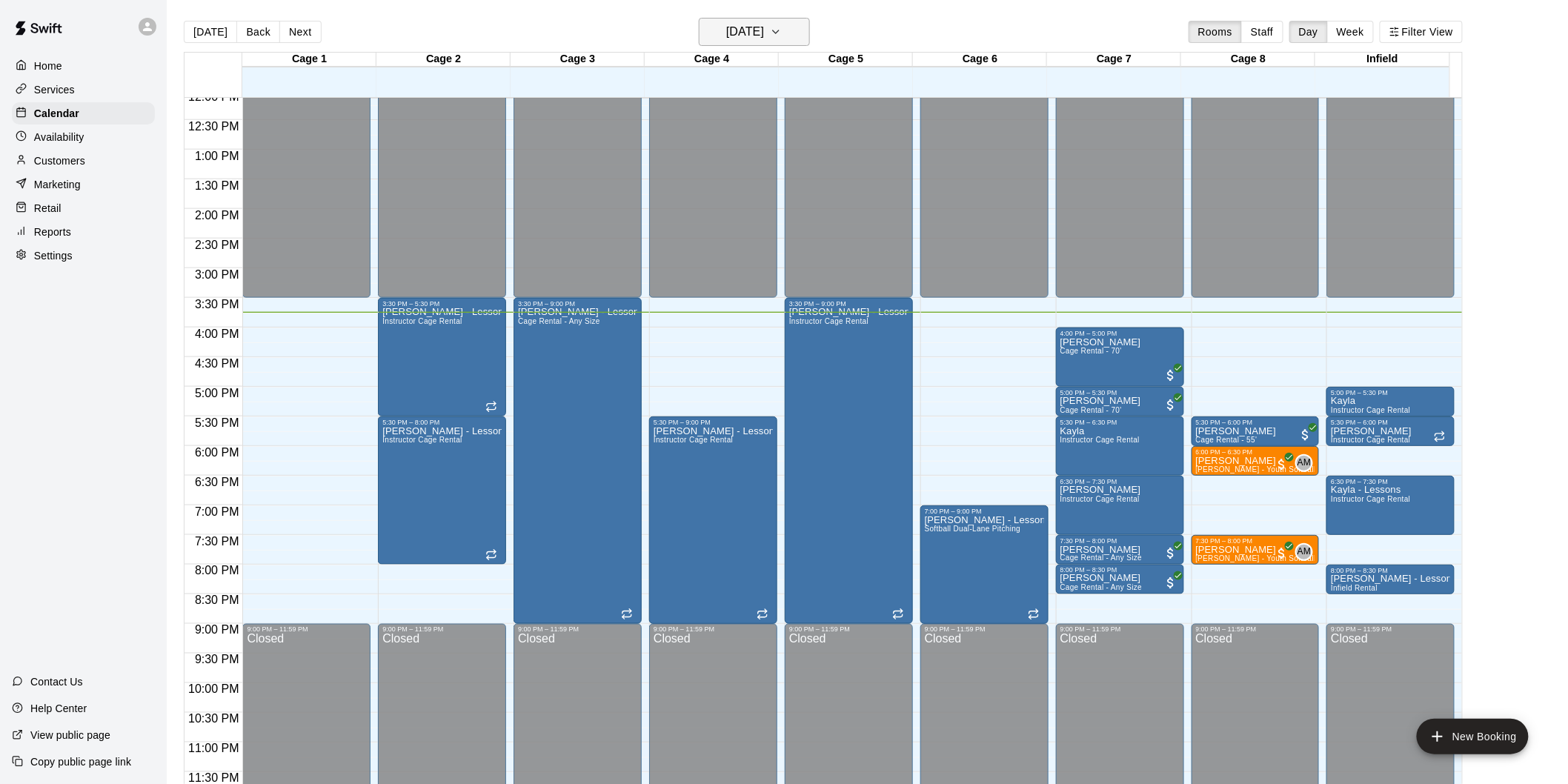
click at [761, 23] on h6 "[DATE]" at bounding box center [745, 32] width 37 height 21
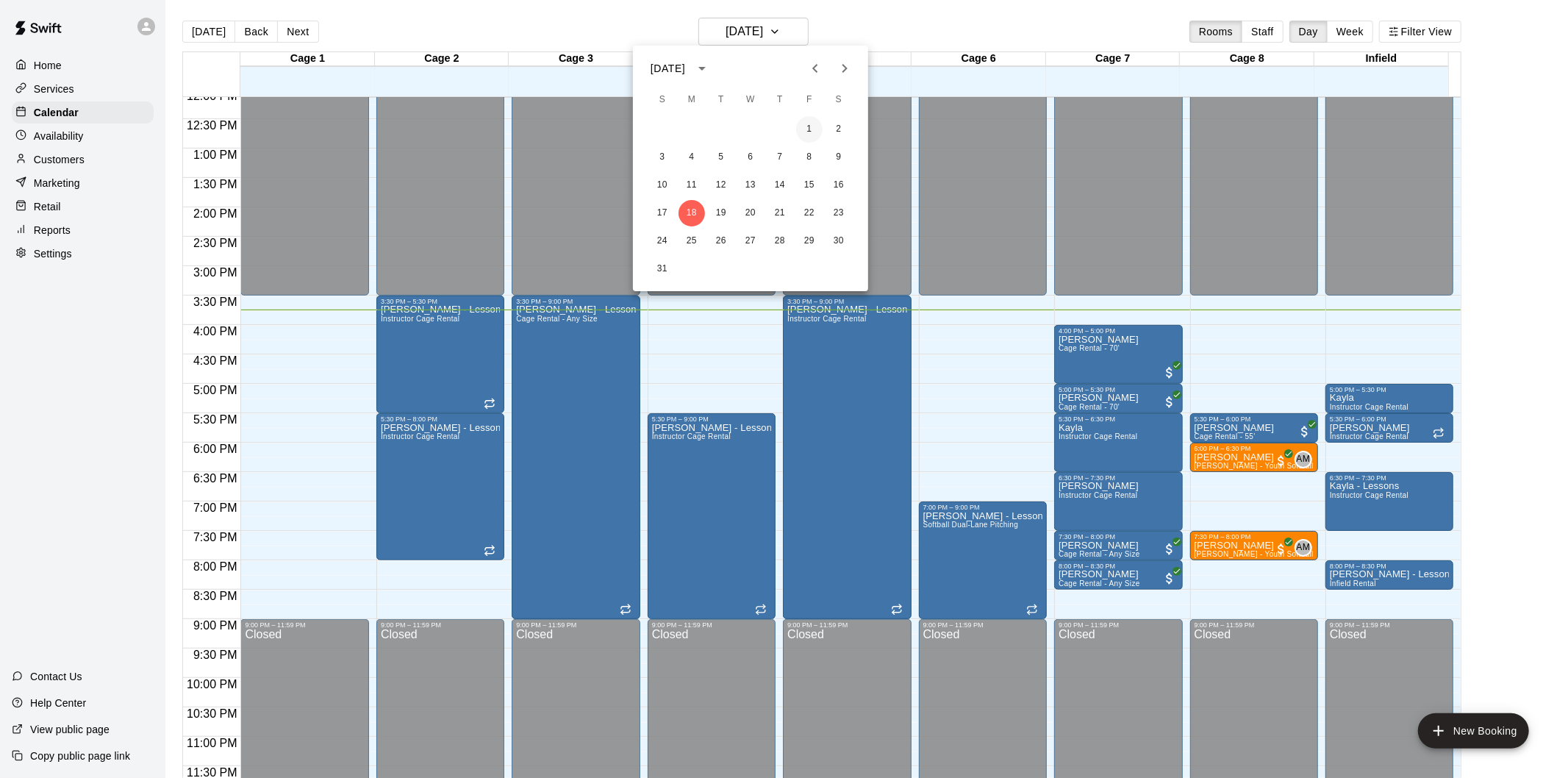
click at [804, 130] on button "1" at bounding box center [810, 129] width 26 height 26
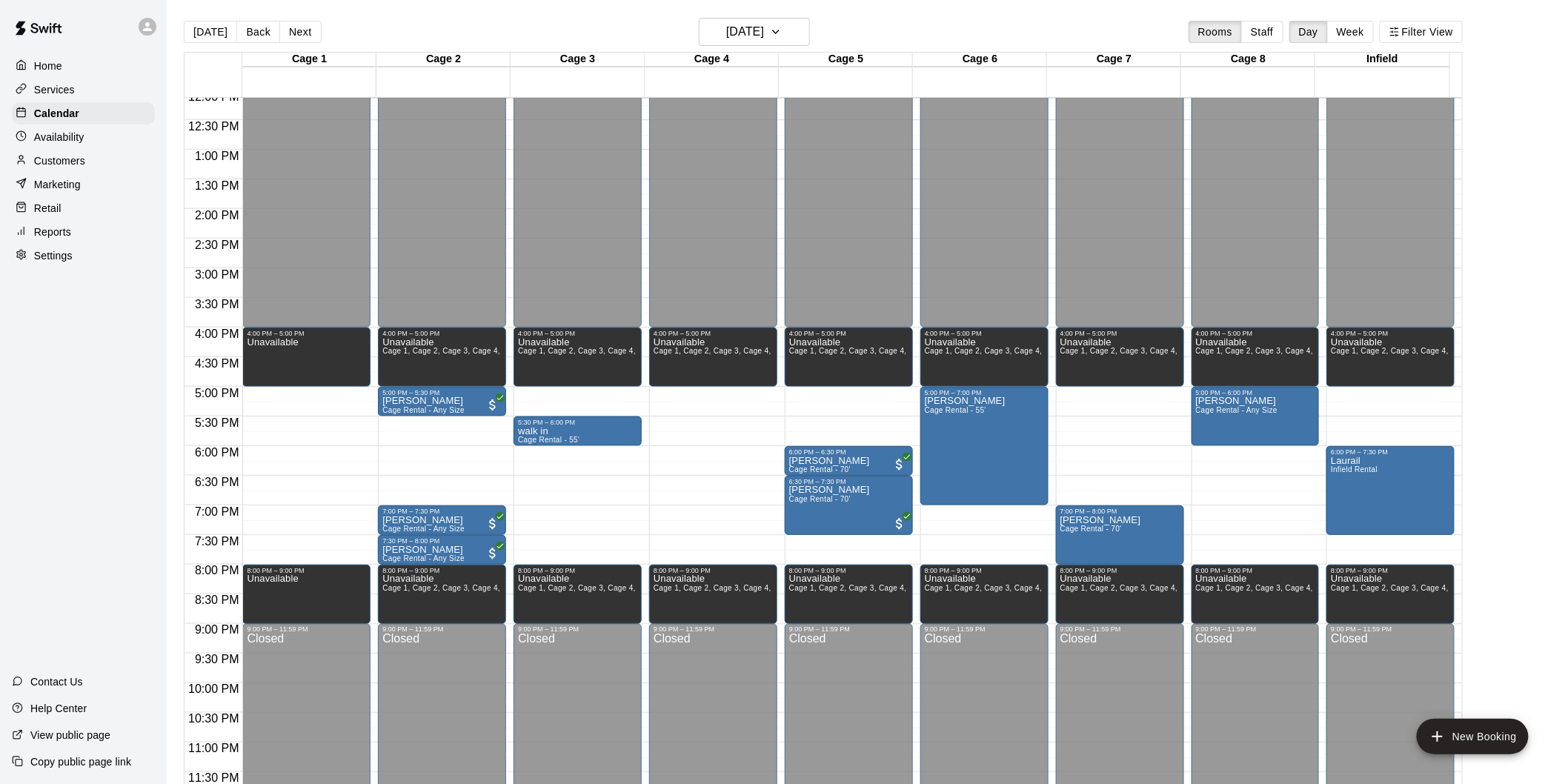
click at [221, 30] on button "[DATE]" at bounding box center [210, 32] width 53 height 22
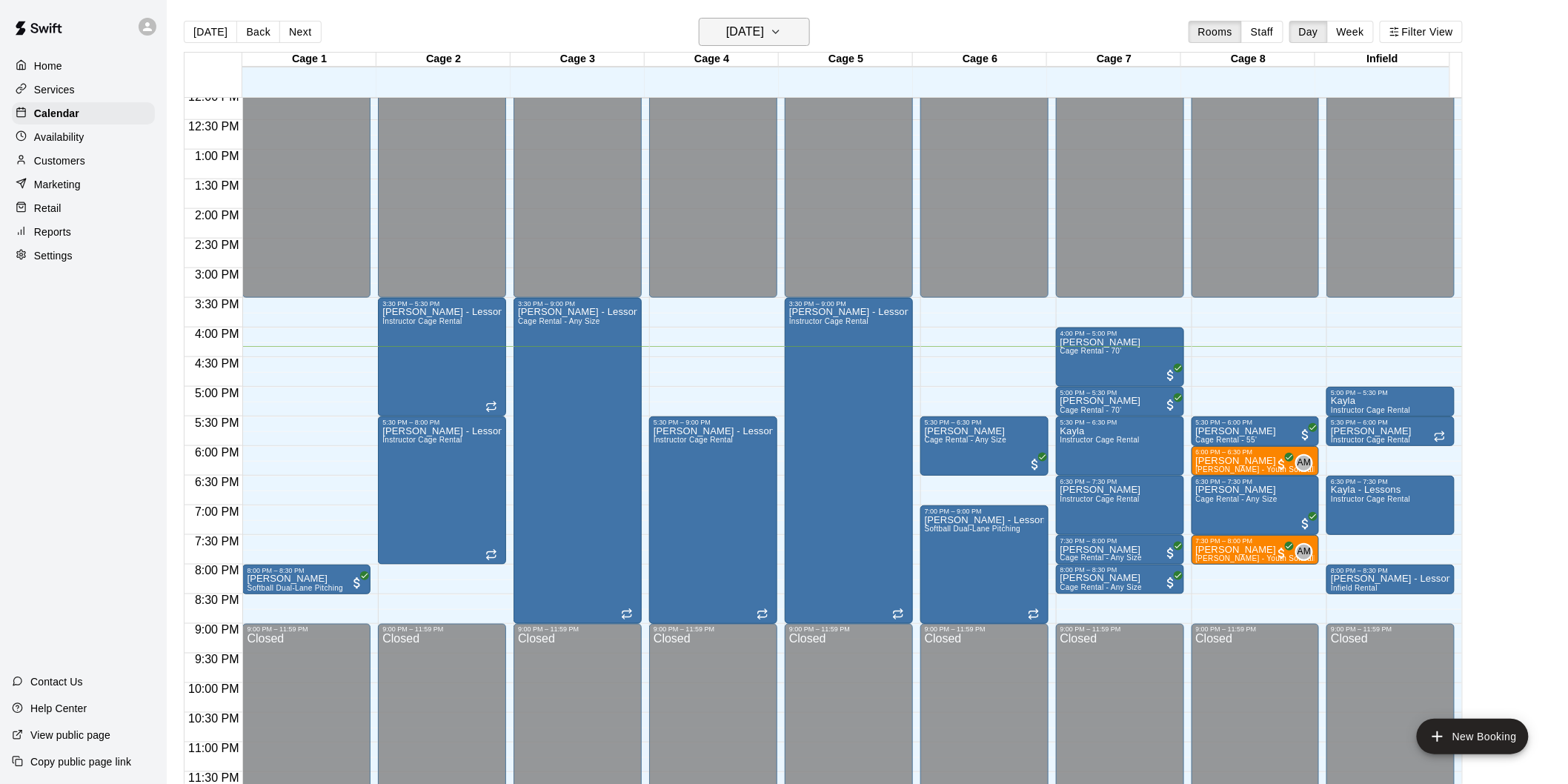
click at [763, 38] on h6 "[DATE]" at bounding box center [745, 32] width 37 height 21
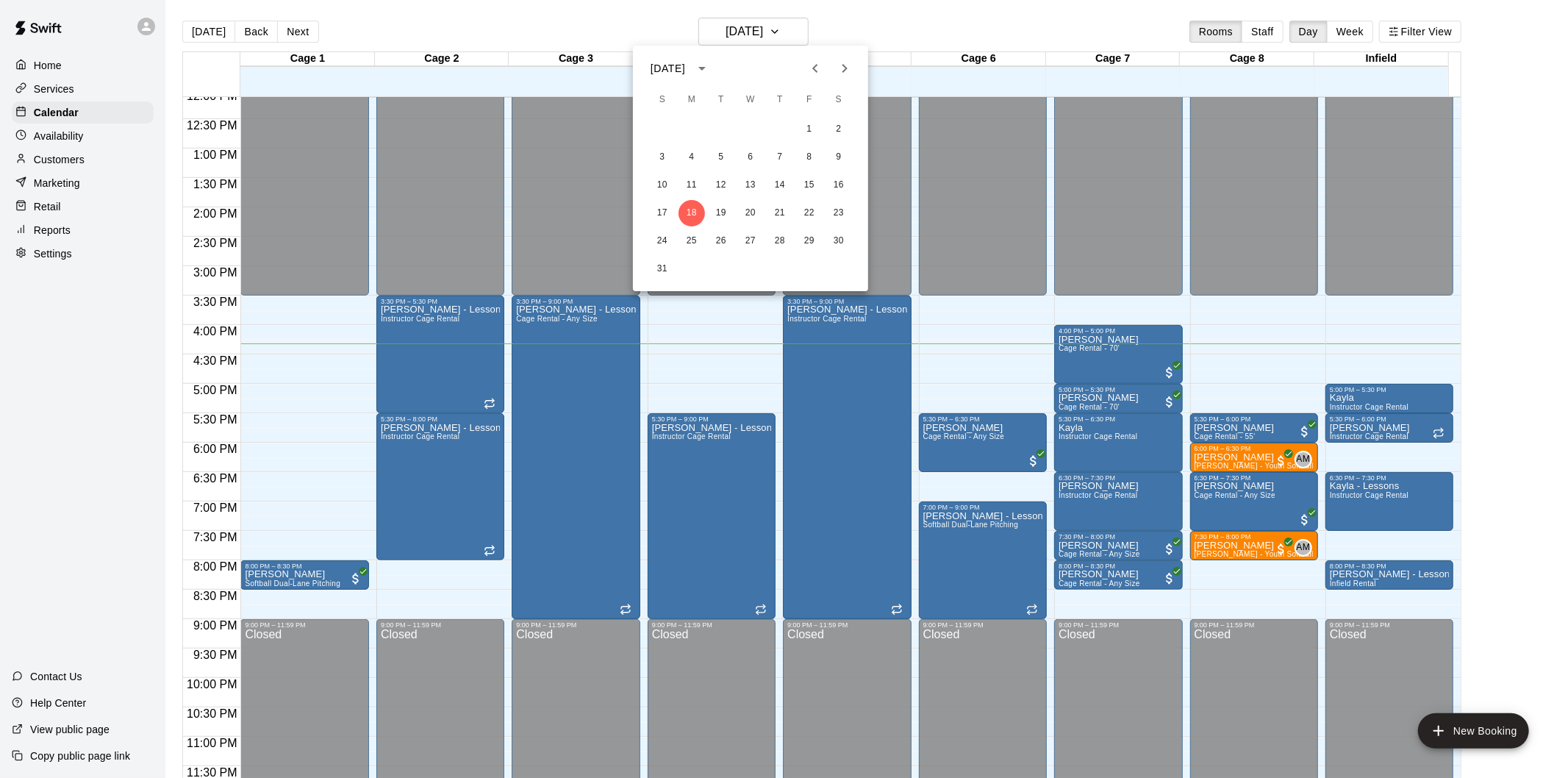
click at [817, 68] on icon "Previous month" at bounding box center [815, 68] width 18 height 18
click at [839, 62] on icon "Next month" at bounding box center [844, 68] width 18 height 18
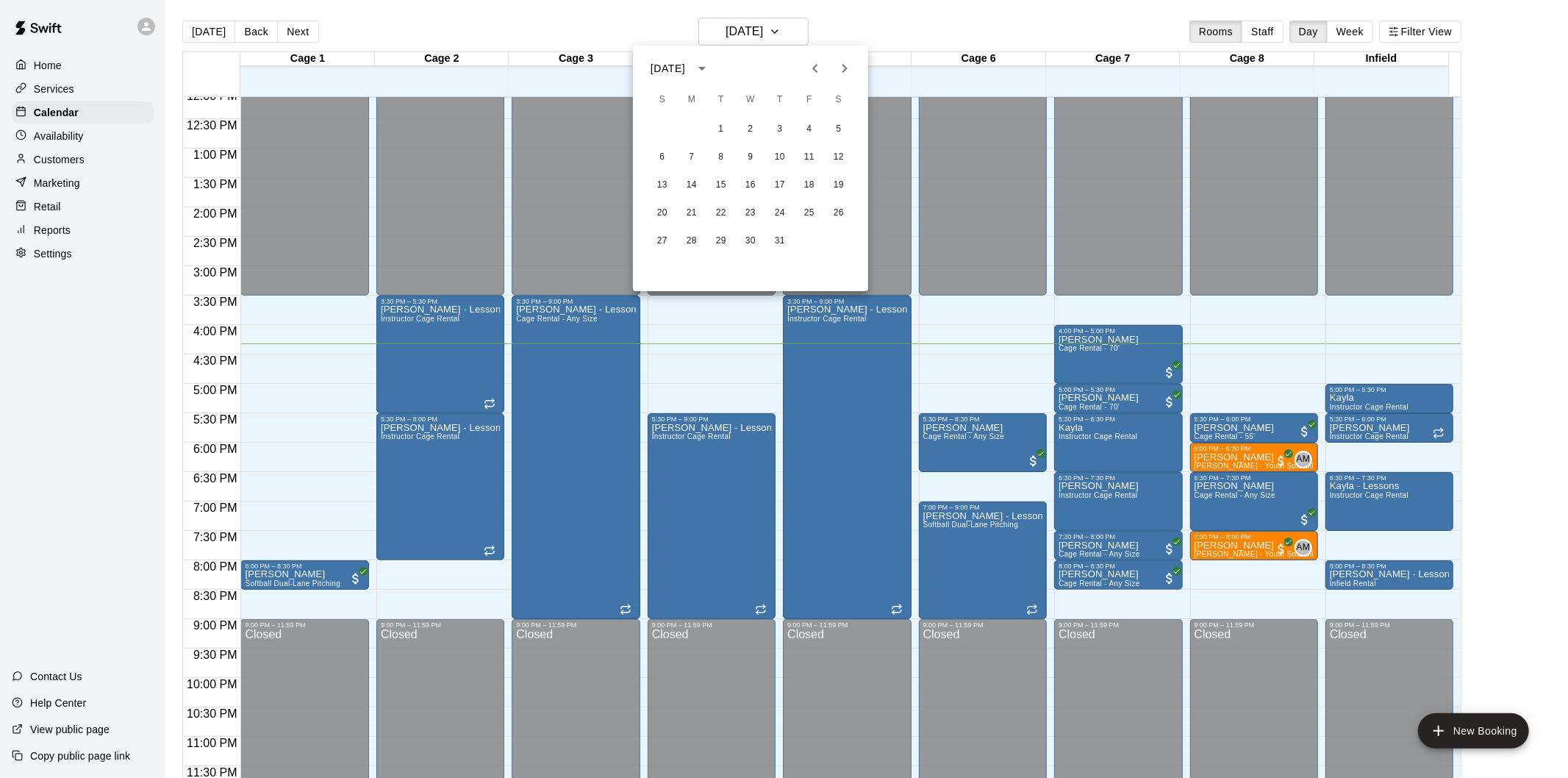
click at [839, 62] on icon "Next month" at bounding box center [844, 68] width 18 height 18
click at [935, 203] on div at bounding box center [784, 389] width 1568 height 778
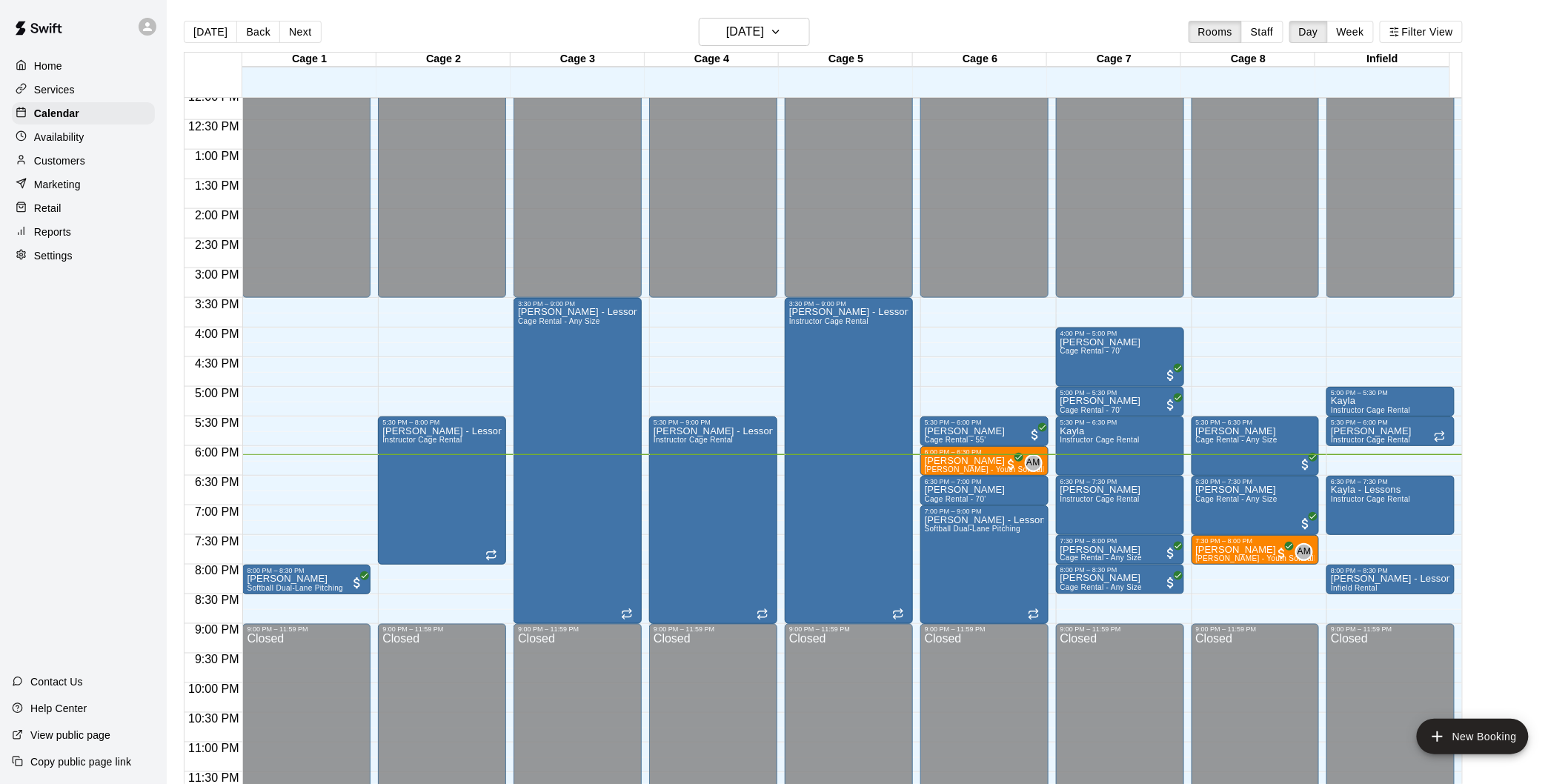
click at [300, 36] on button "Next" at bounding box center [300, 32] width 41 height 22
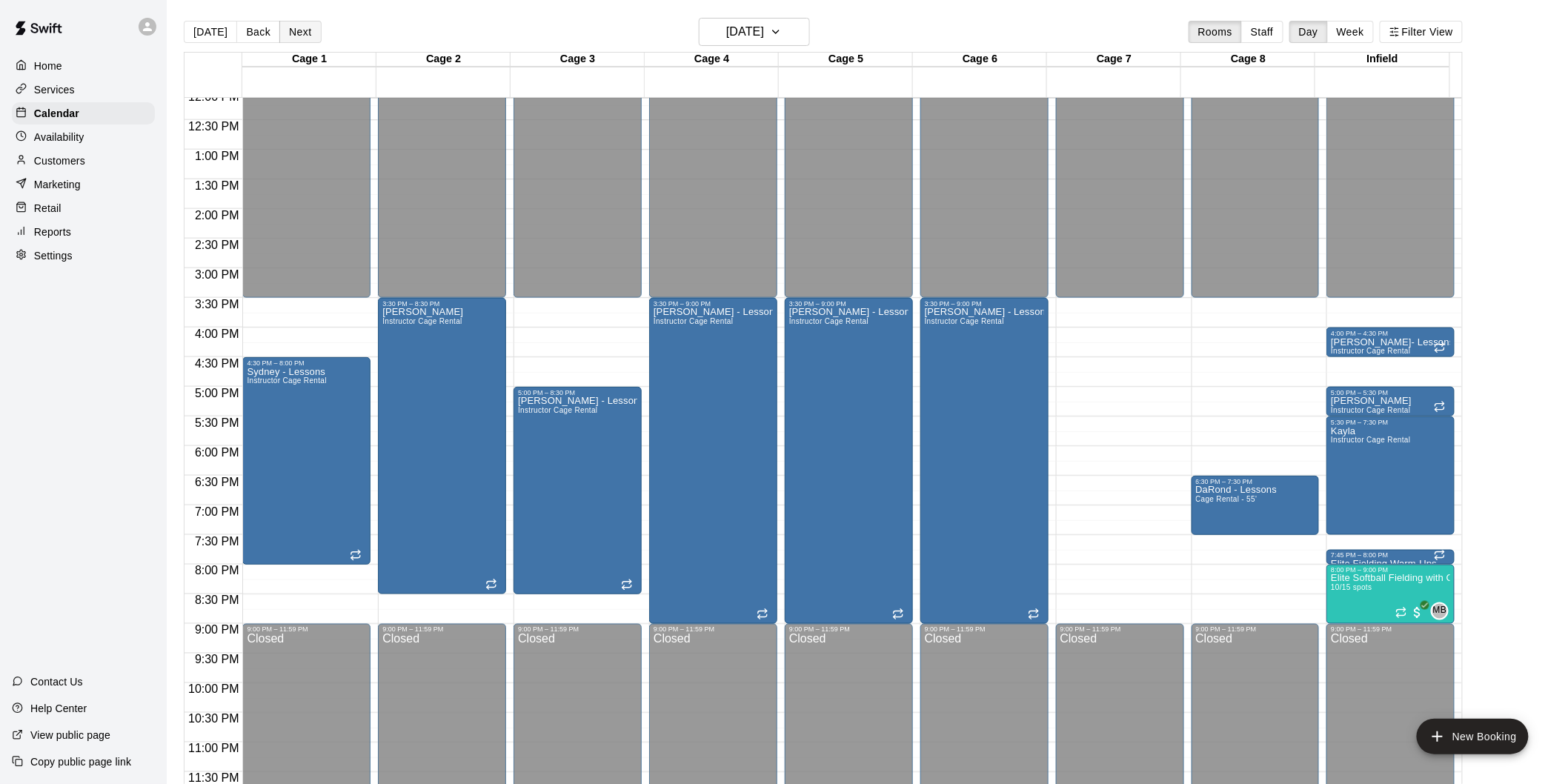
click at [299, 28] on button "Next" at bounding box center [300, 32] width 41 height 22
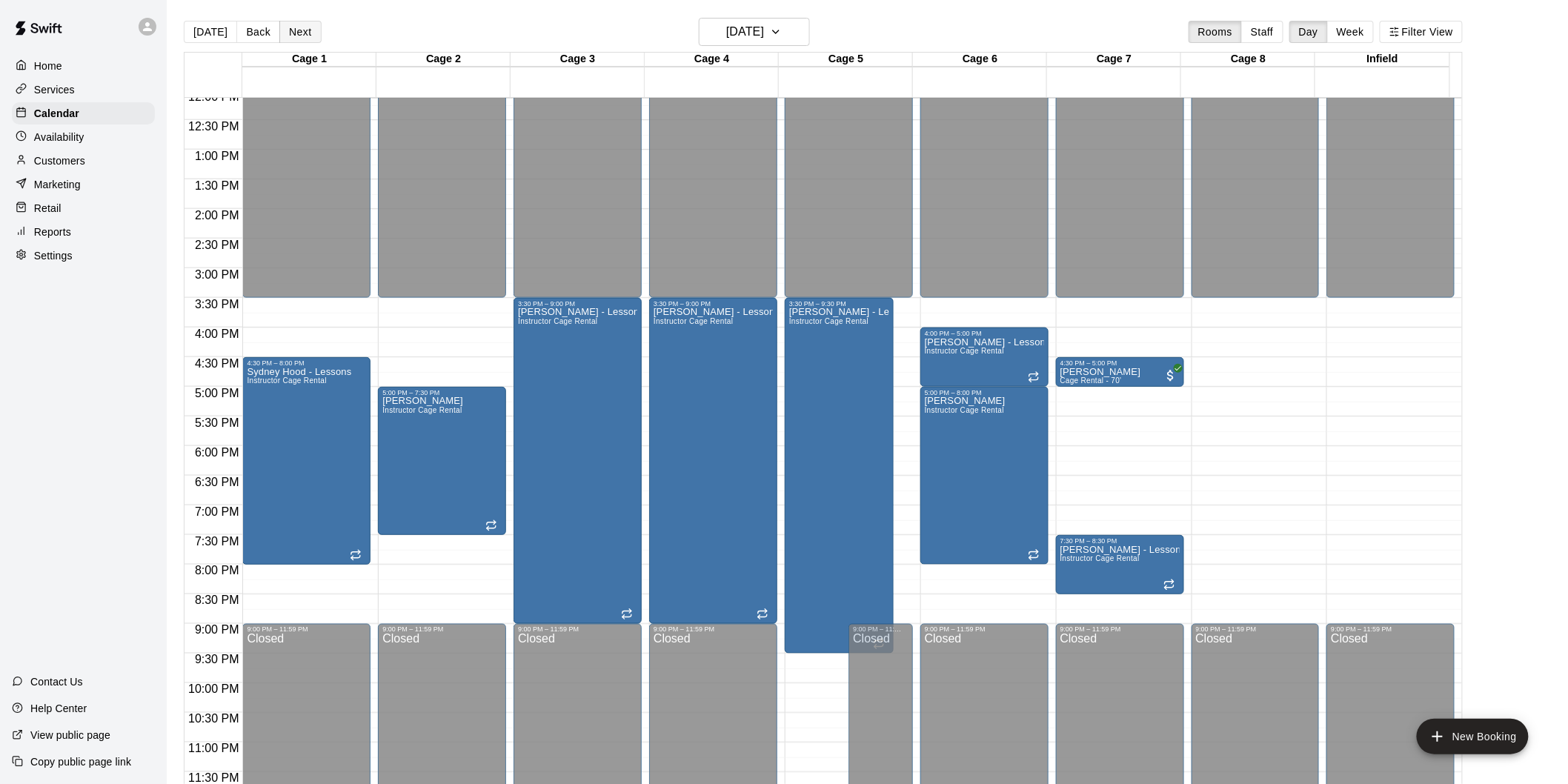
click at [308, 34] on button "Next" at bounding box center [300, 32] width 41 height 22
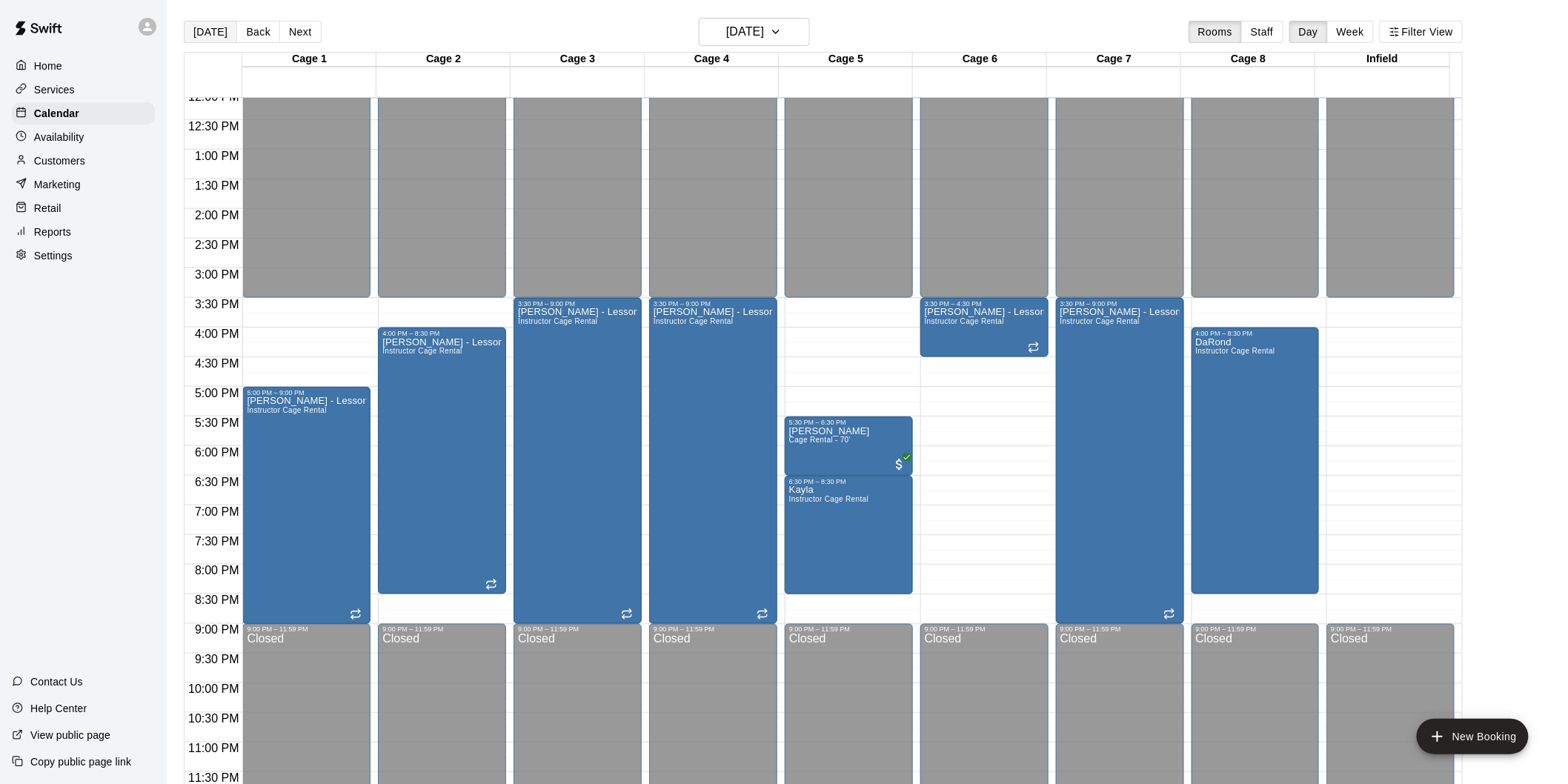
click at [214, 34] on button "[DATE]" at bounding box center [210, 32] width 53 height 22
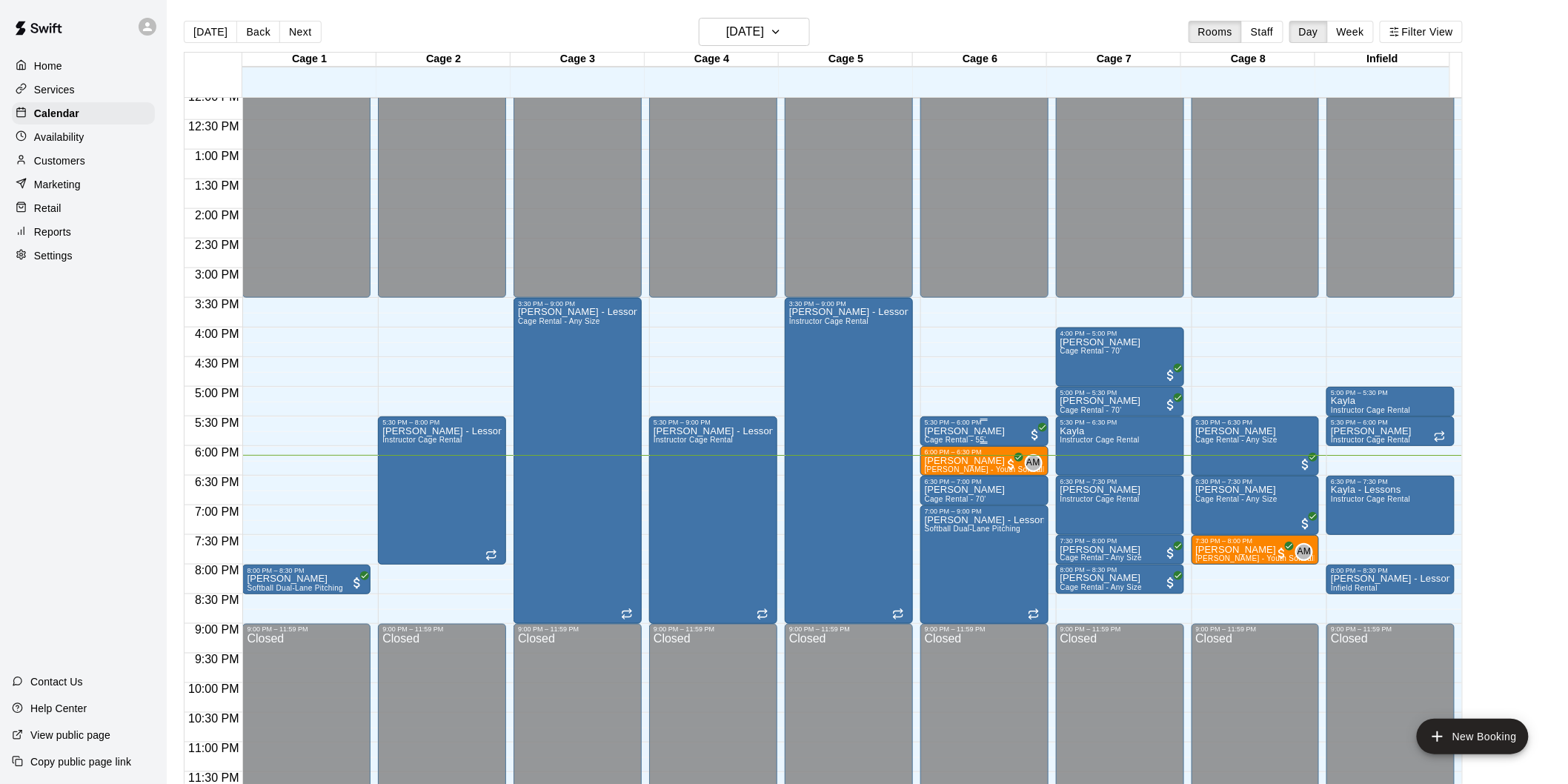
drag, startPoint x: 975, startPoint y: 427, endPoint x: 1171, endPoint y: 491, distance: 206.2
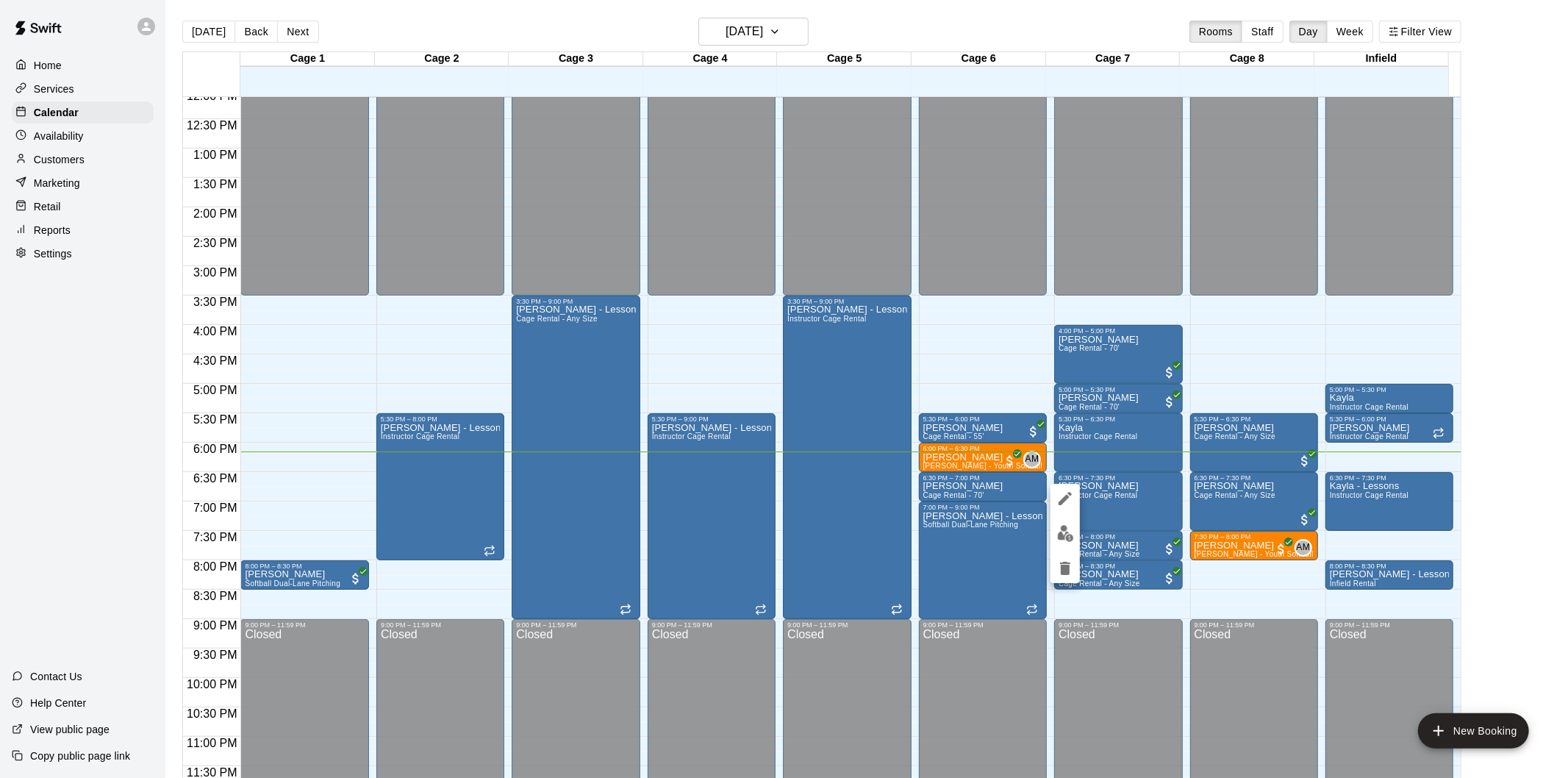
click at [1266, 378] on div at bounding box center [784, 389] width 1568 height 778
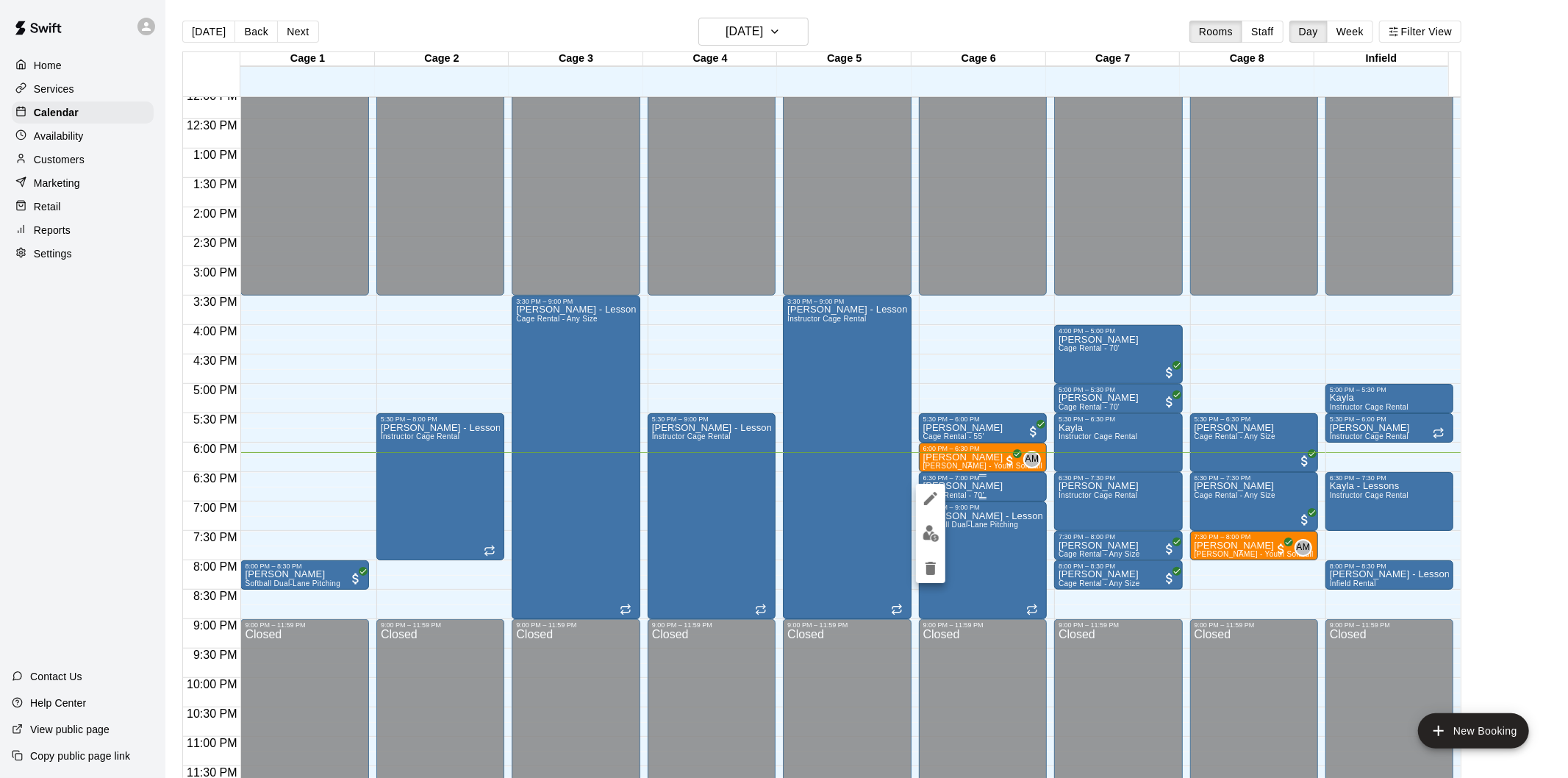
click at [968, 487] on div at bounding box center [784, 389] width 1568 height 778
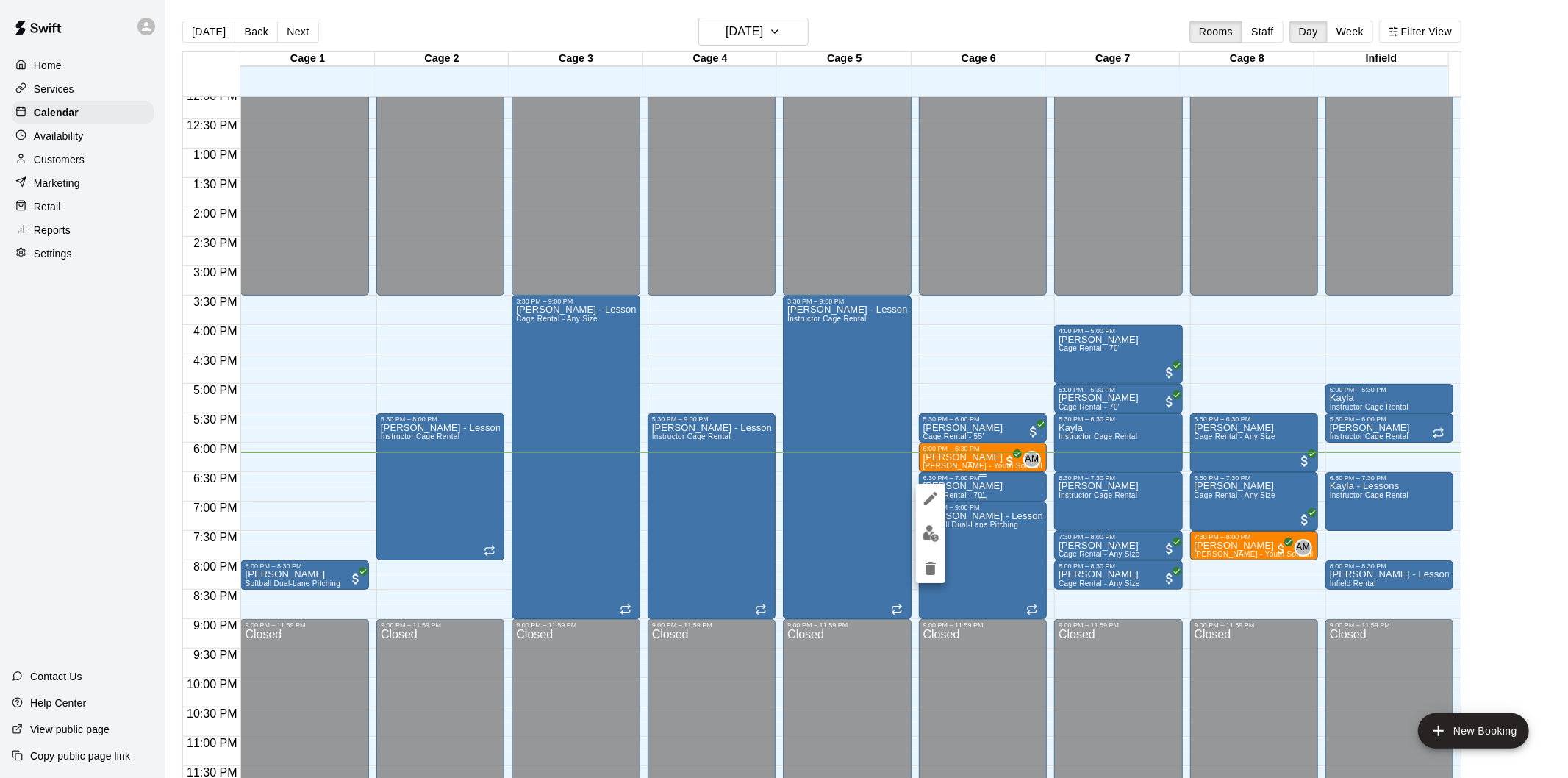
click at [968, 483] on div at bounding box center [784, 389] width 1568 height 778
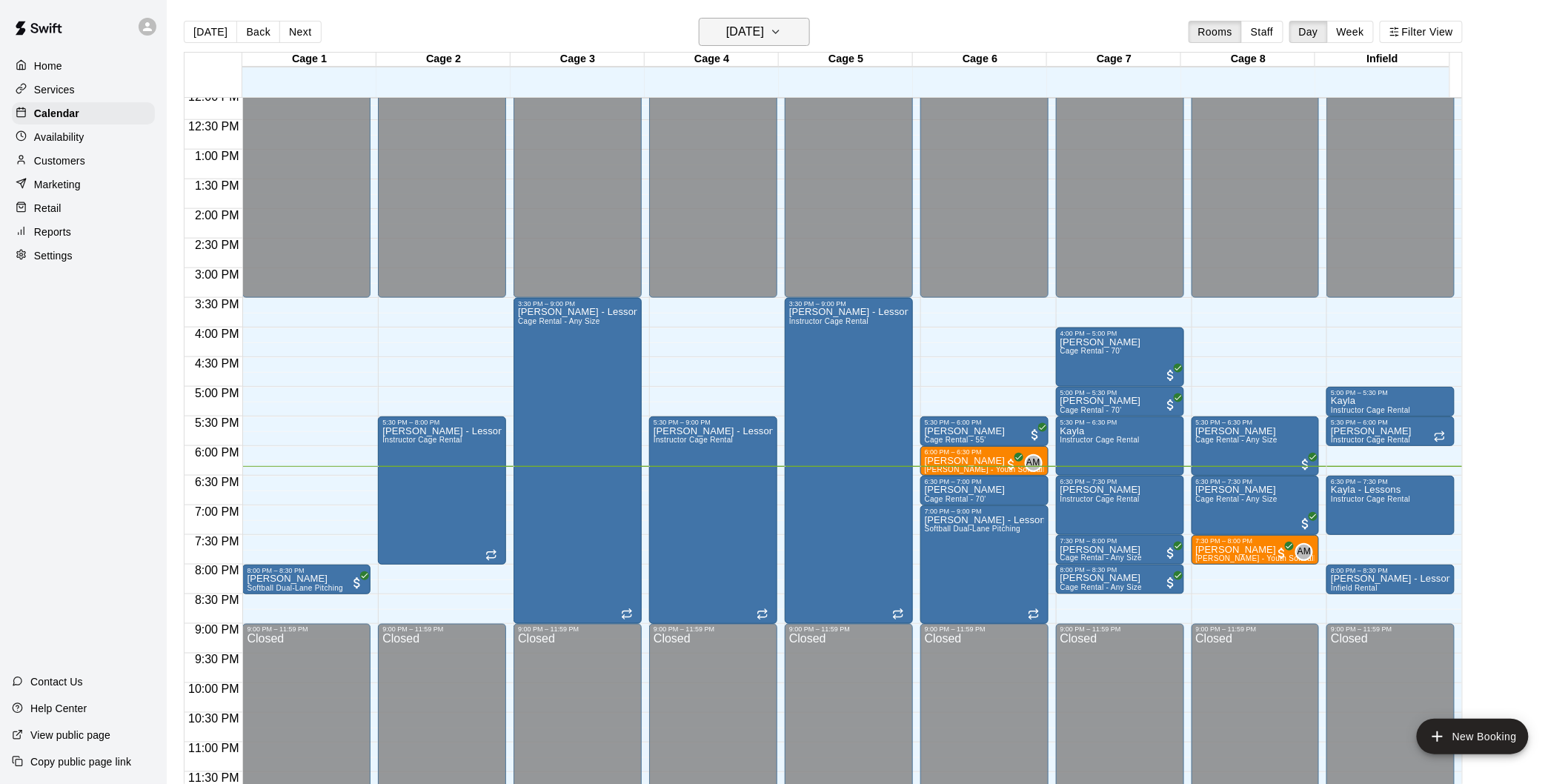
click at [763, 36] on h6 "[DATE]" at bounding box center [745, 32] width 37 height 21
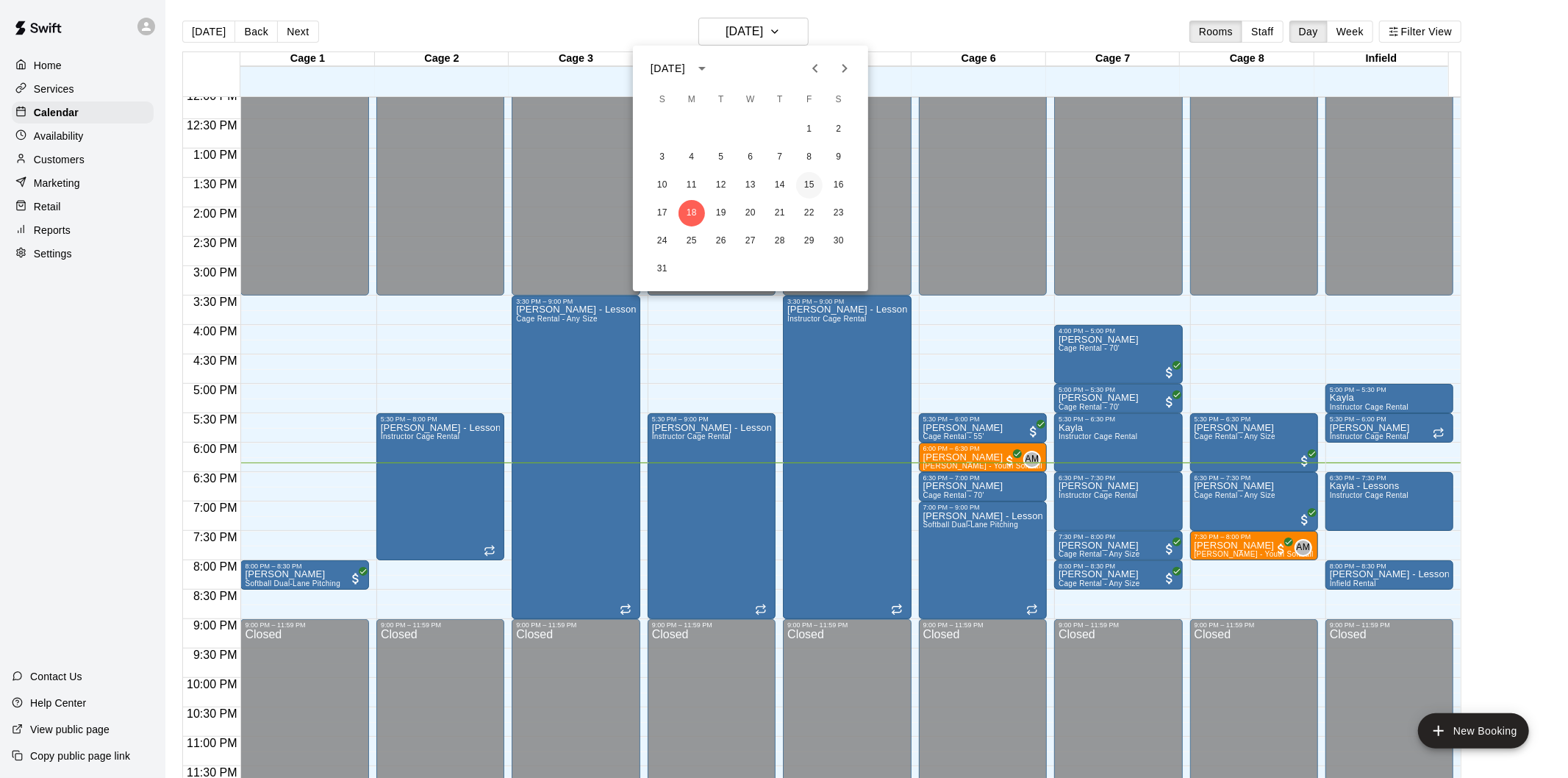
click at [810, 178] on button "15" at bounding box center [810, 185] width 26 height 26
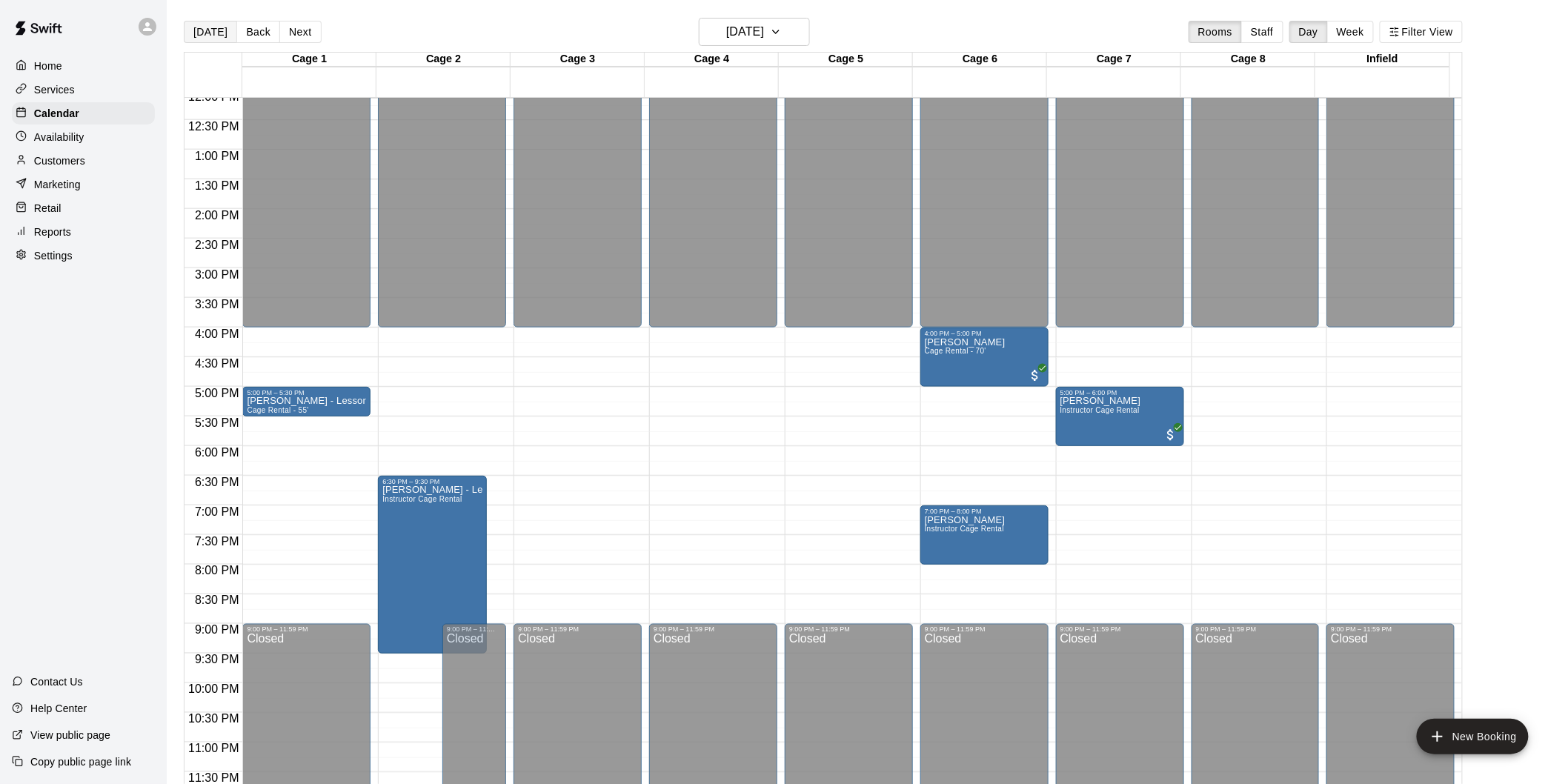
click at [202, 39] on button "[DATE]" at bounding box center [210, 32] width 53 height 22
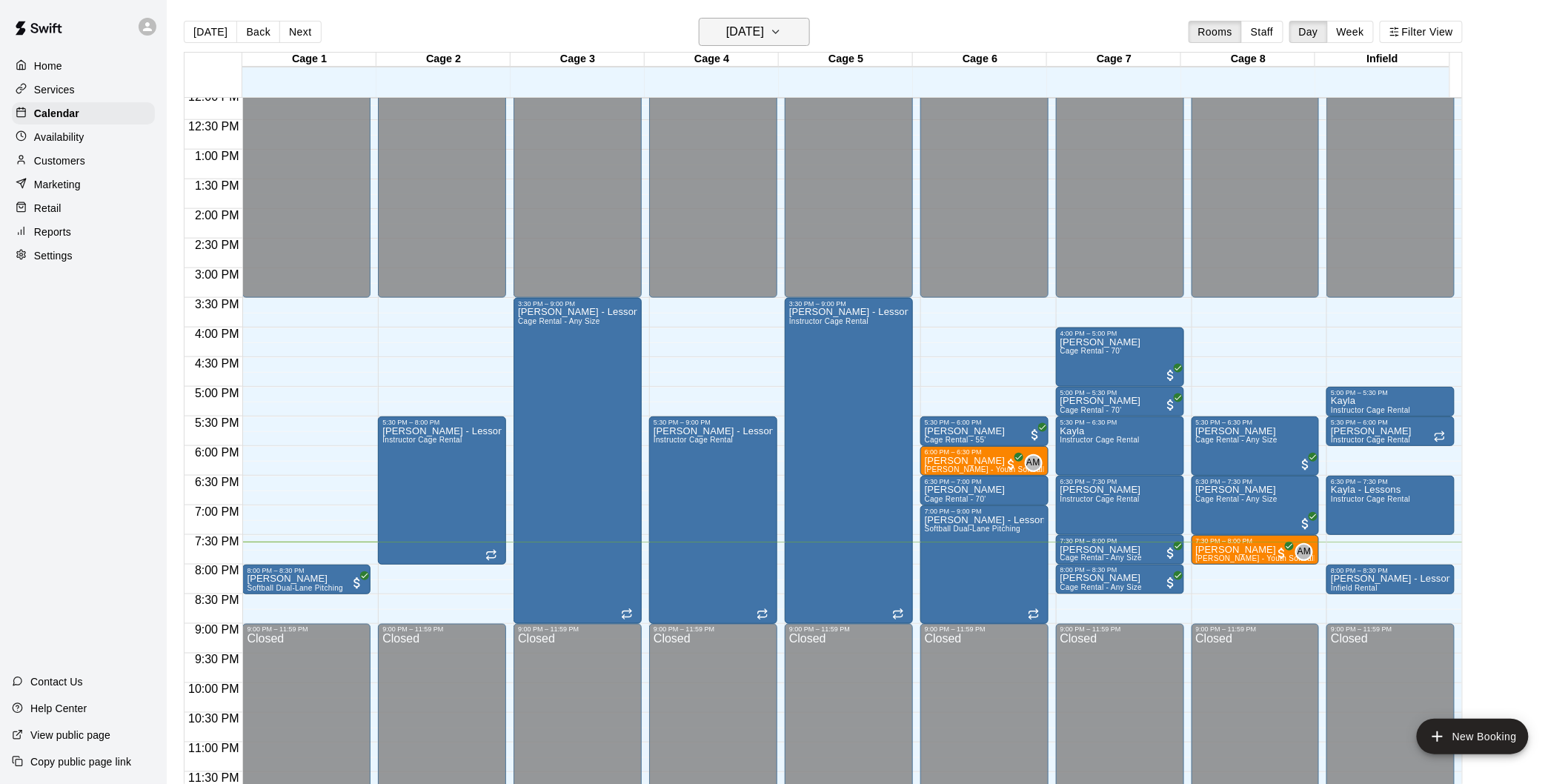
click at [782, 23] on icon "button" at bounding box center [776, 32] width 12 height 18
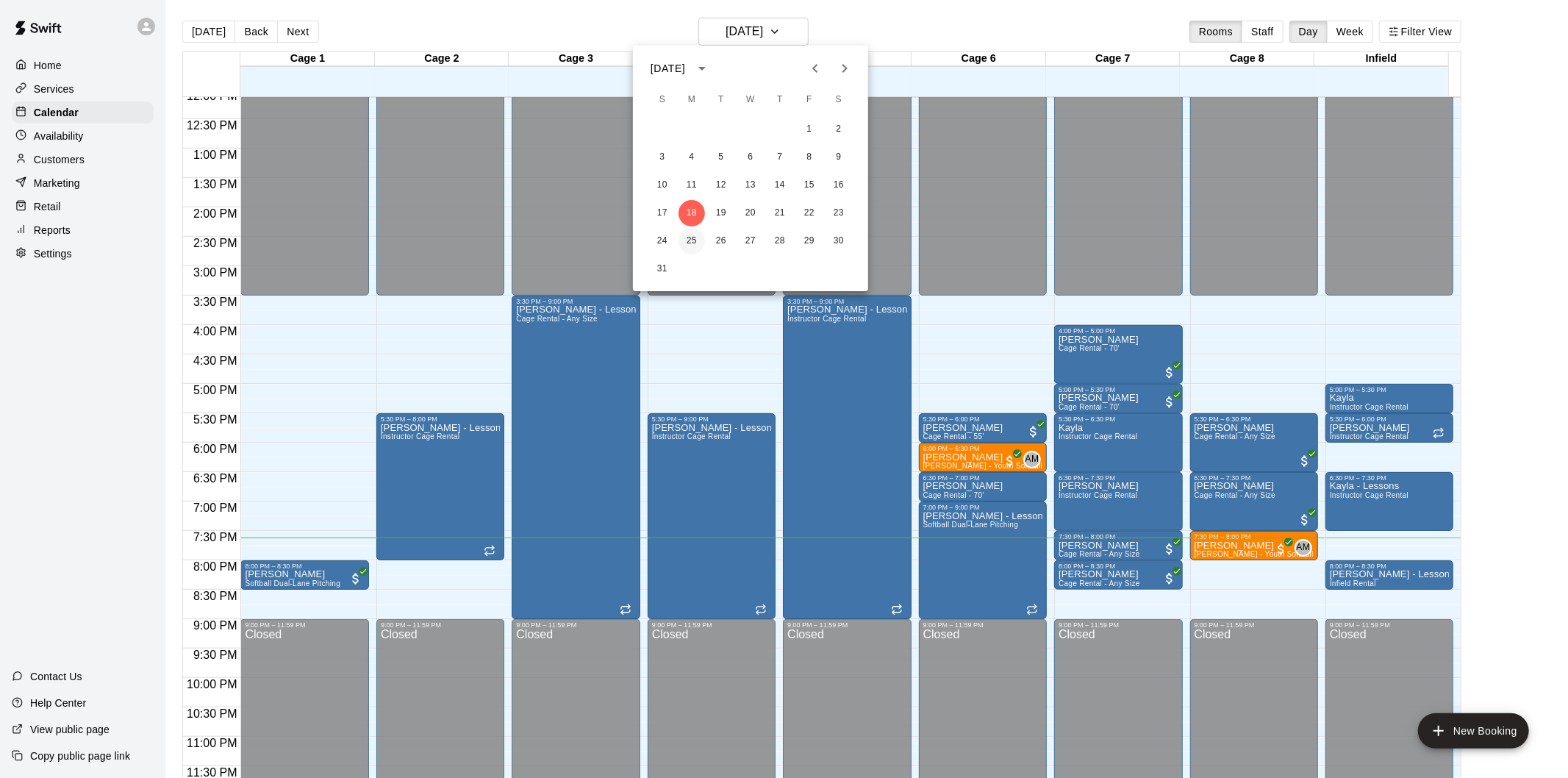
click at [695, 239] on button "25" at bounding box center [692, 241] width 26 height 26
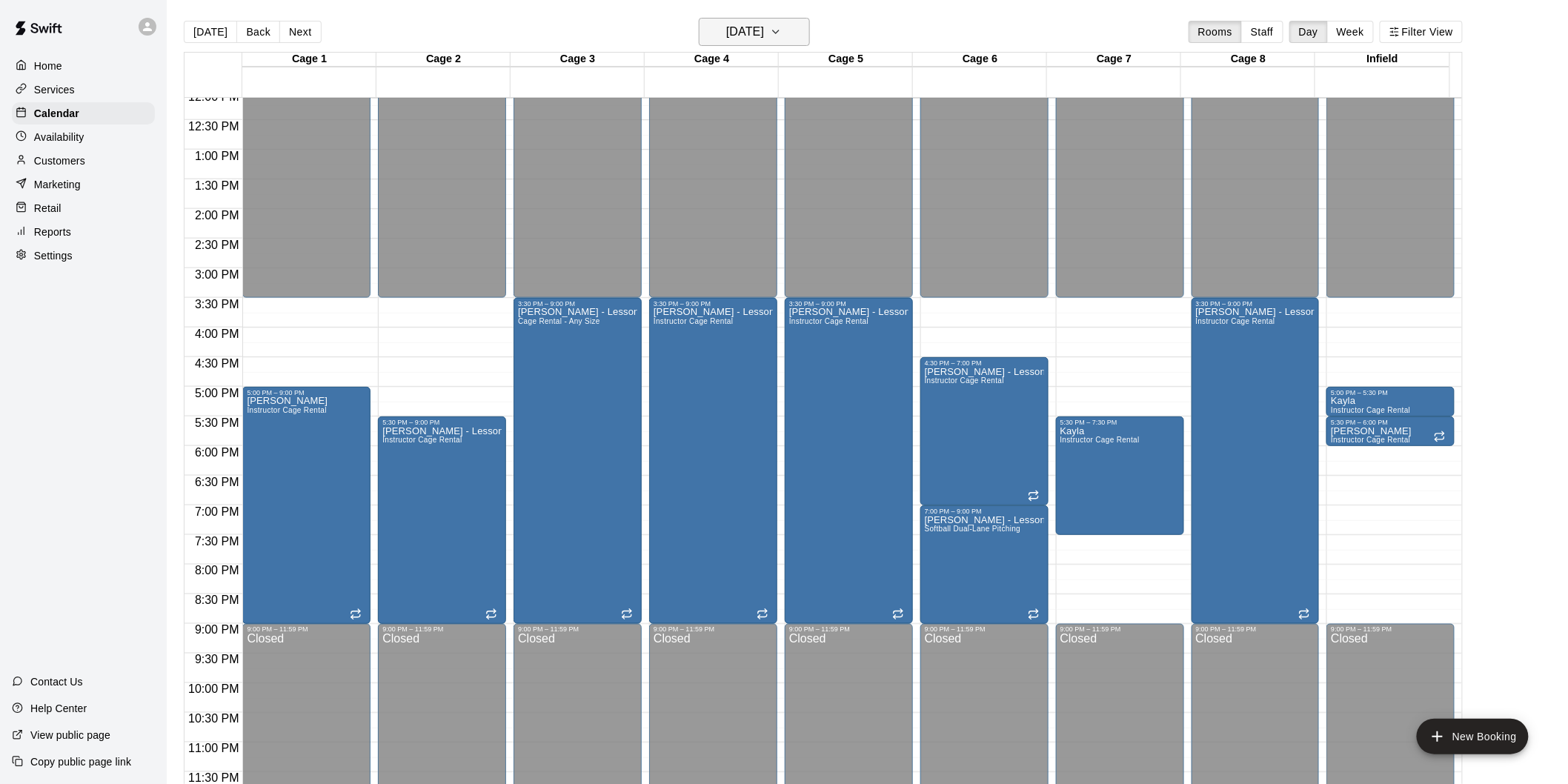
click at [744, 40] on h6 "[DATE]" at bounding box center [745, 32] width 37 height 21
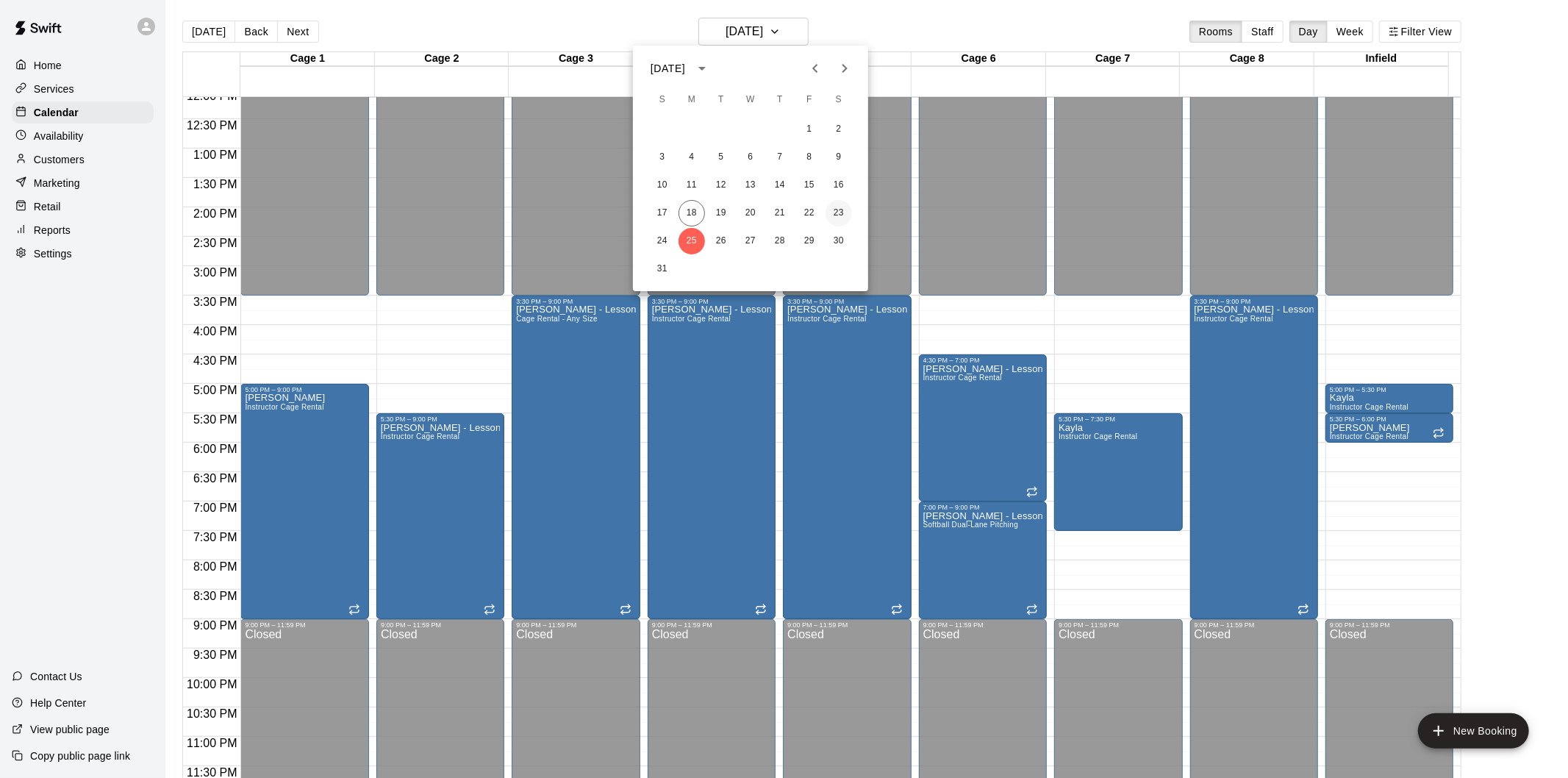
click at [843, 212] on button "23" at bounding box center [838, 213] width 26 height 26
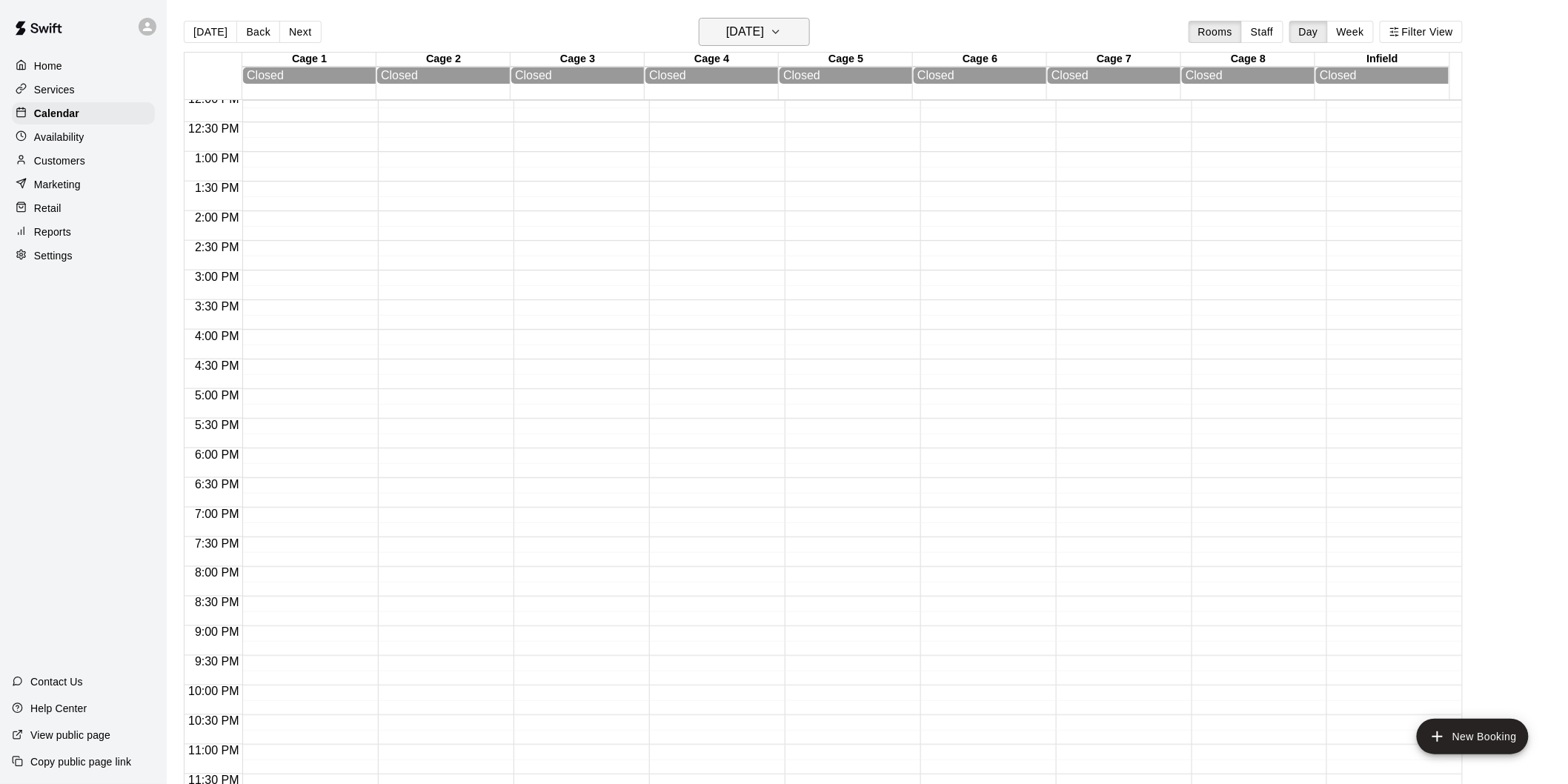
click at [792, 27] on button "[DATE]" at bounding box center [754, 32] width 111 height 28
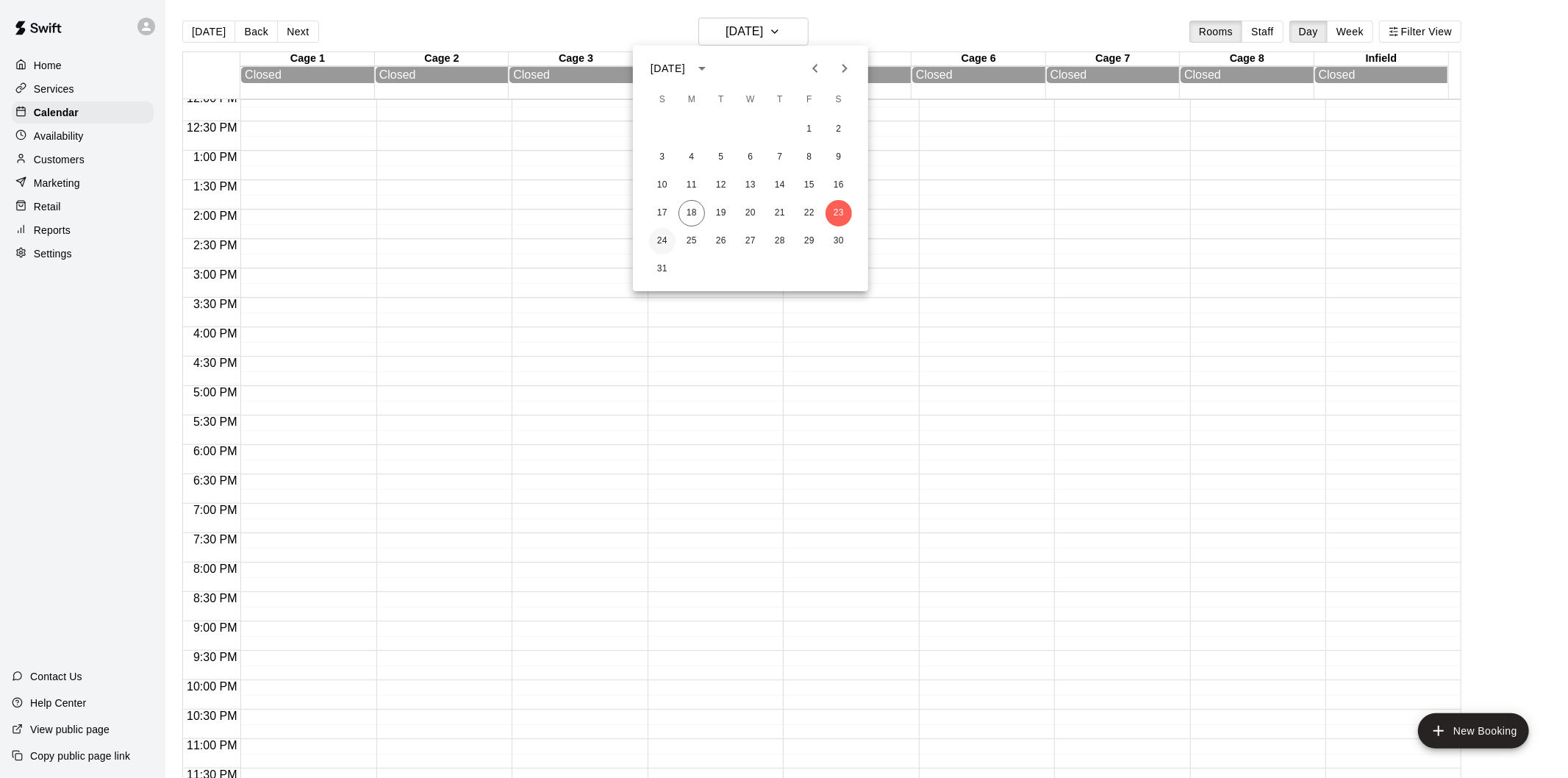
click at [662, 241] on button "24" at bounding box center [663, 241] width 26 height 26
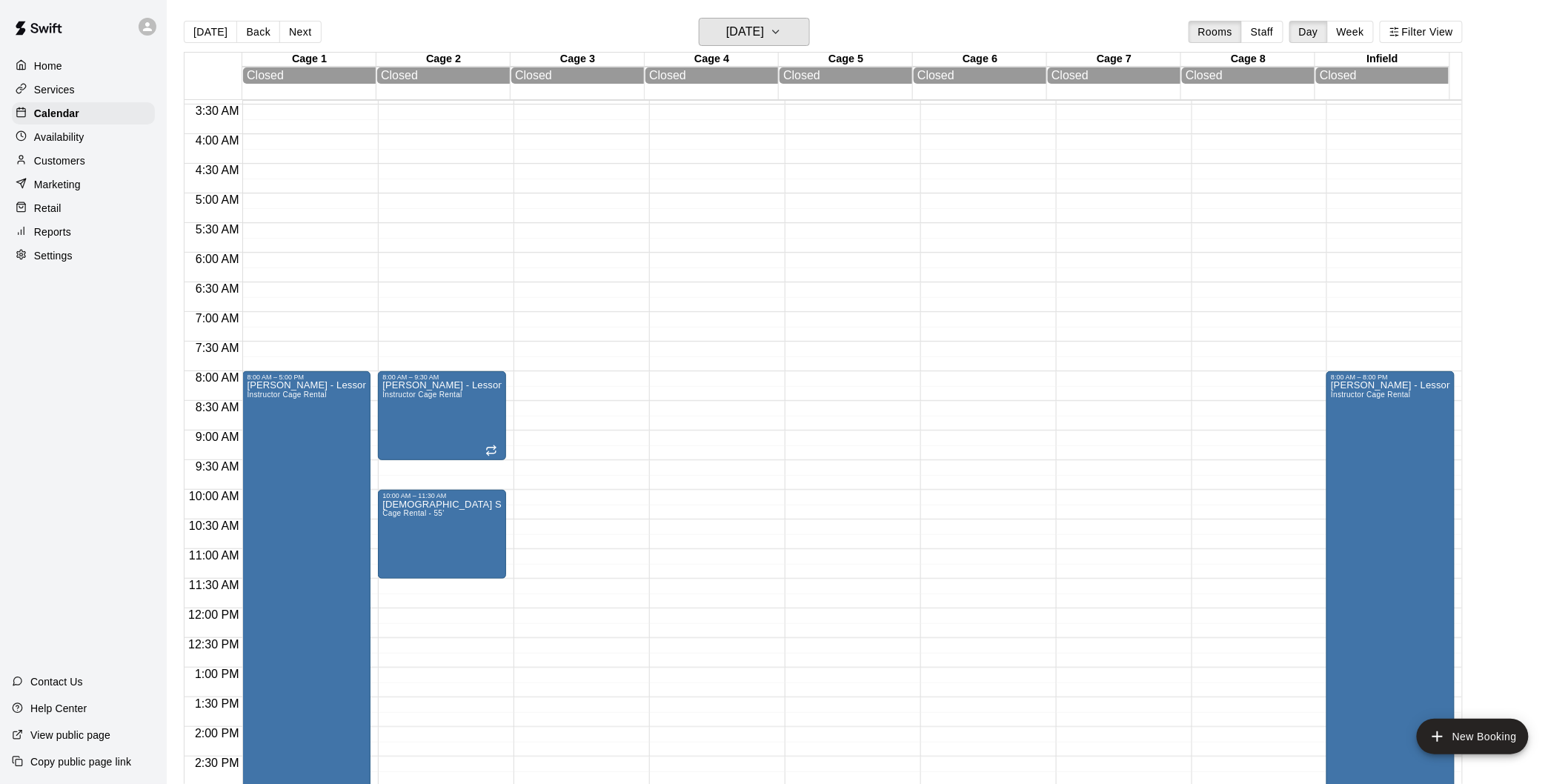
scroll to position [411, 0]
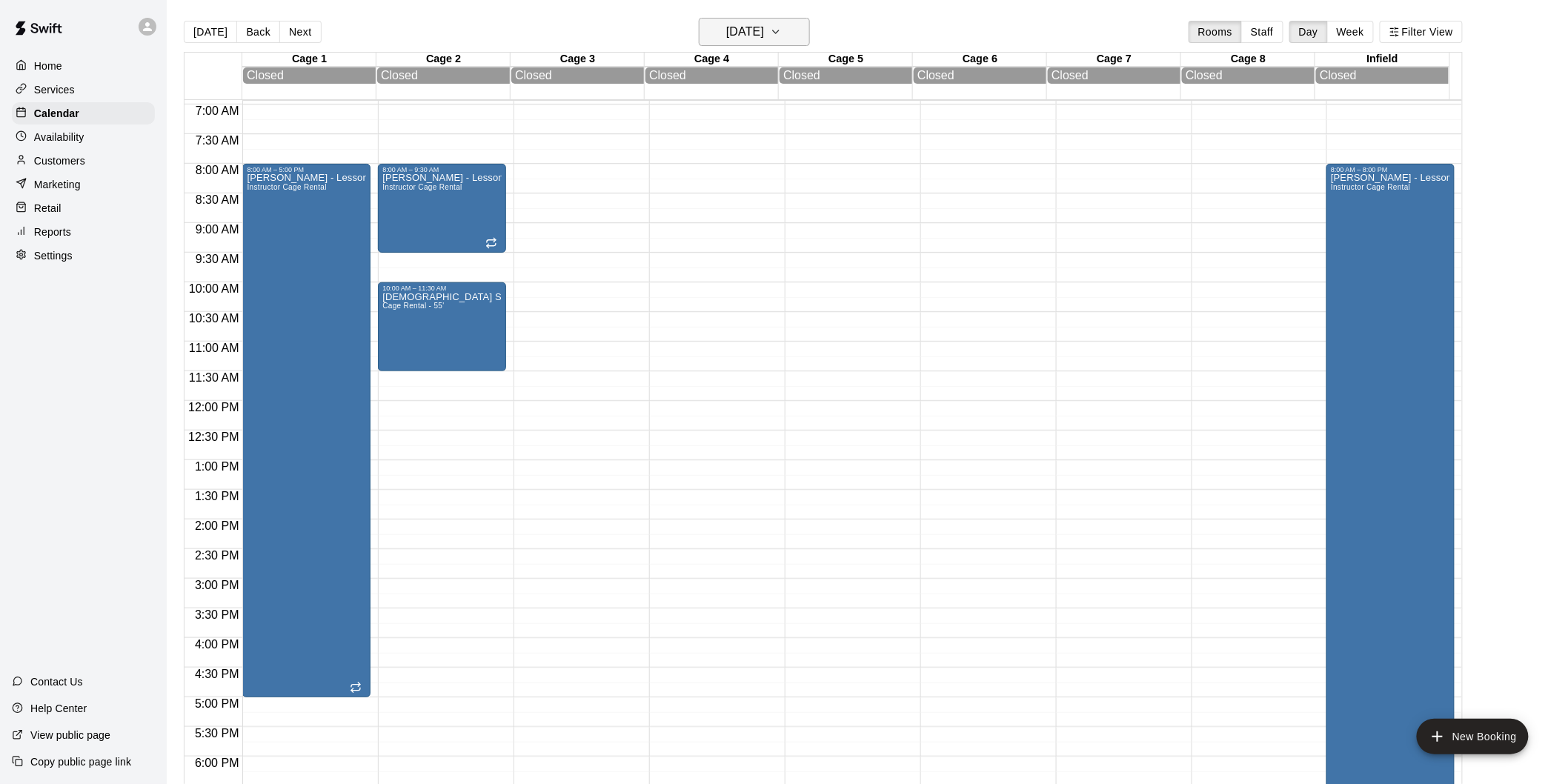
click at [782, 28] on icon "button" at bounding box center [776, 32] width 12 height 18
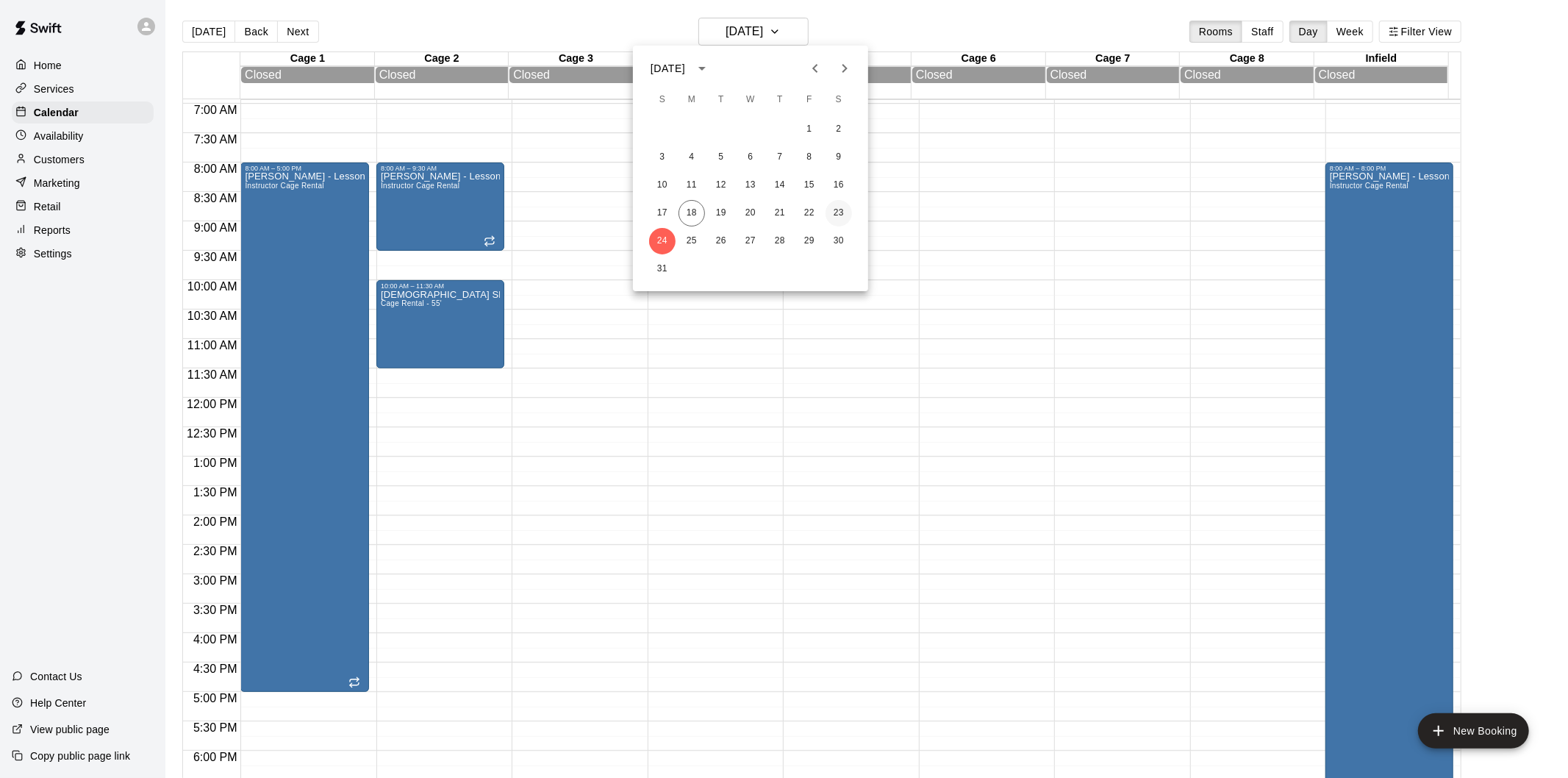
click at [839, 212] on button "23" at bounding box center [838, 213] width 26 height 26
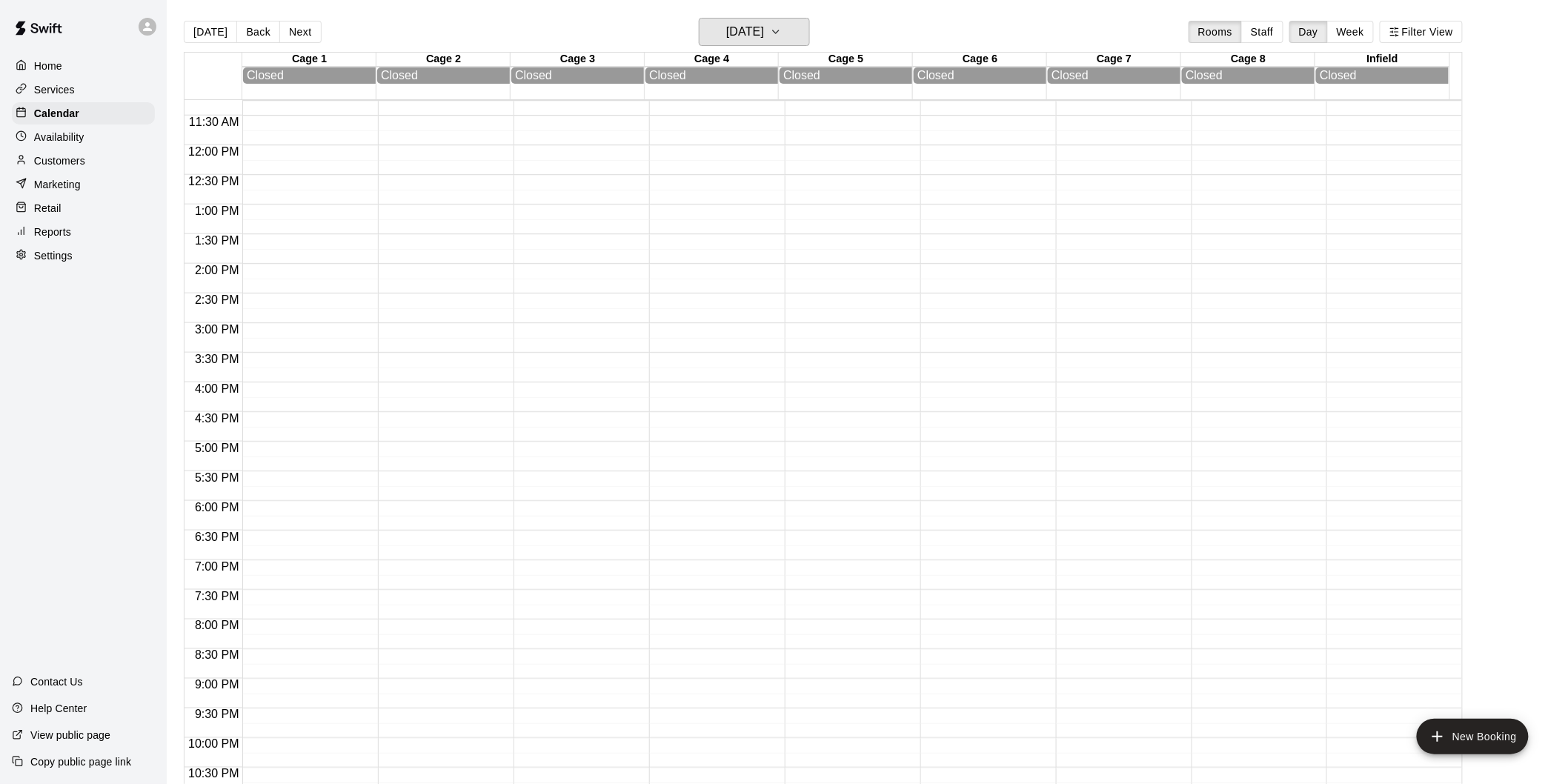
scroll to position [725, 0]
click at [786, 45] on button "[DATE]" at bounding box center [754, 32] width 111 height 28
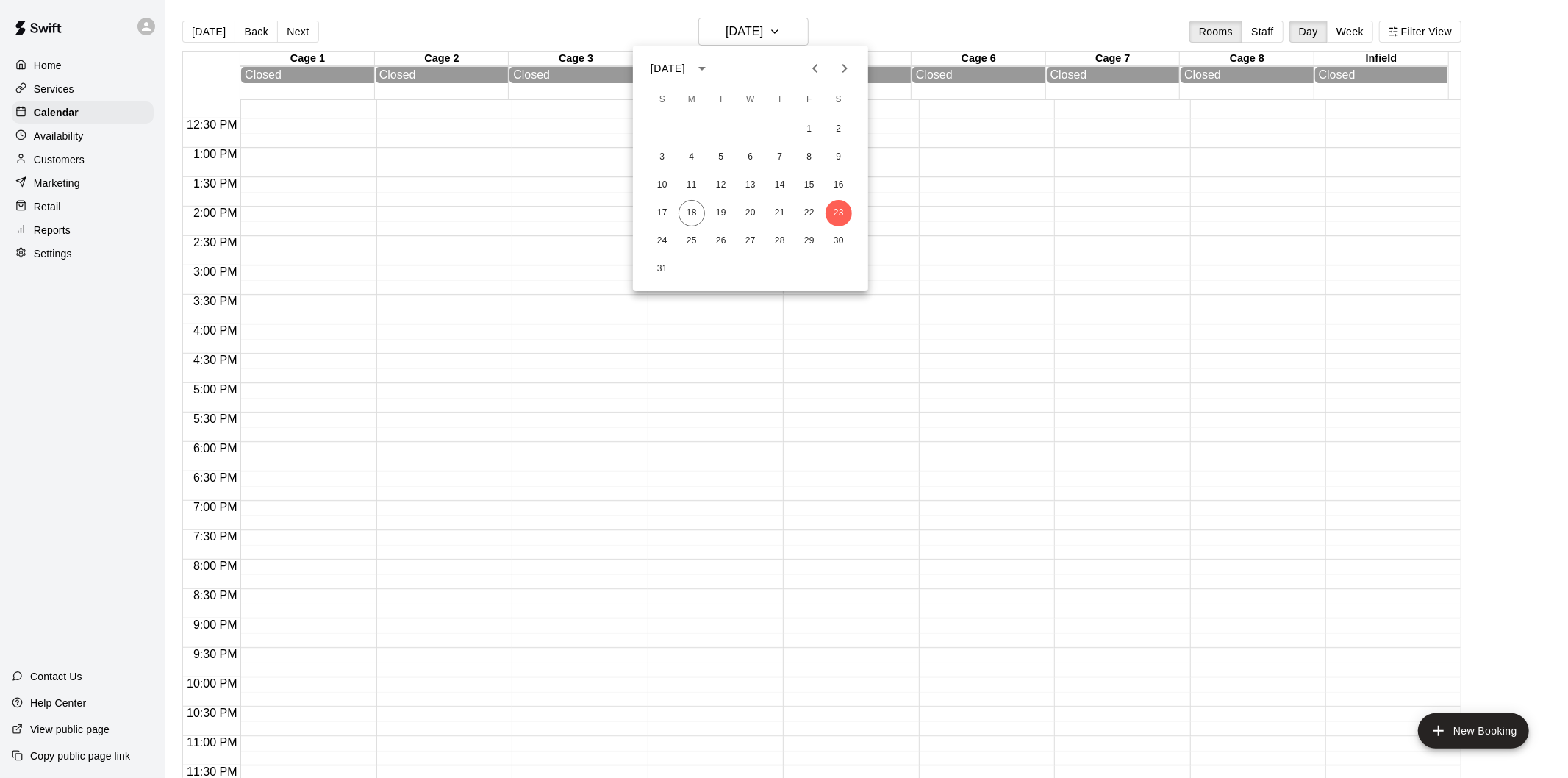
click at [836, 66] on icon "Next month" at bounding box center [844, 68] width 18 height 18
click at [665, 164] on button "7" at bounding box center [663, 157] width 26 height 26
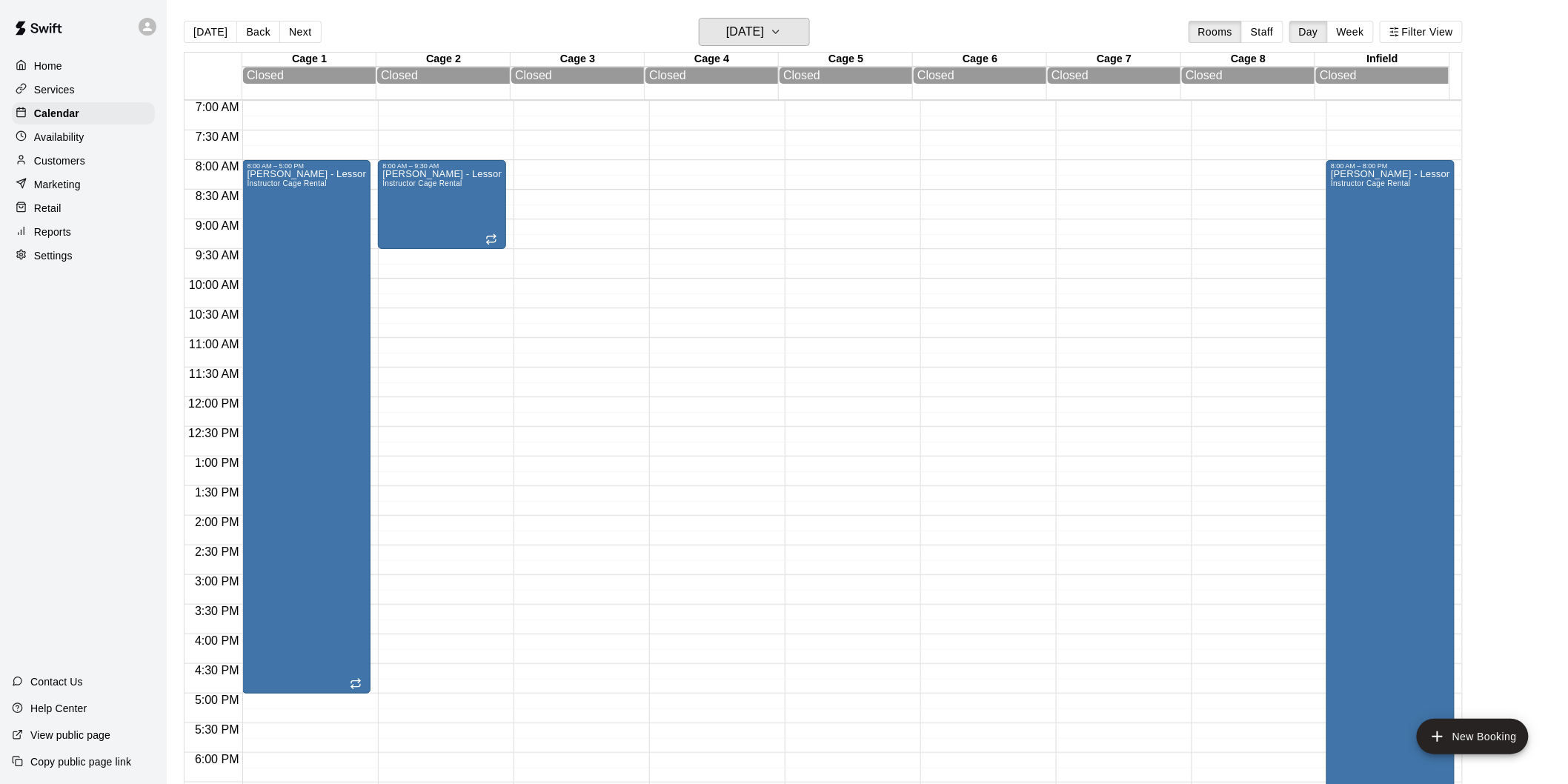
scroll to position [643, 0]
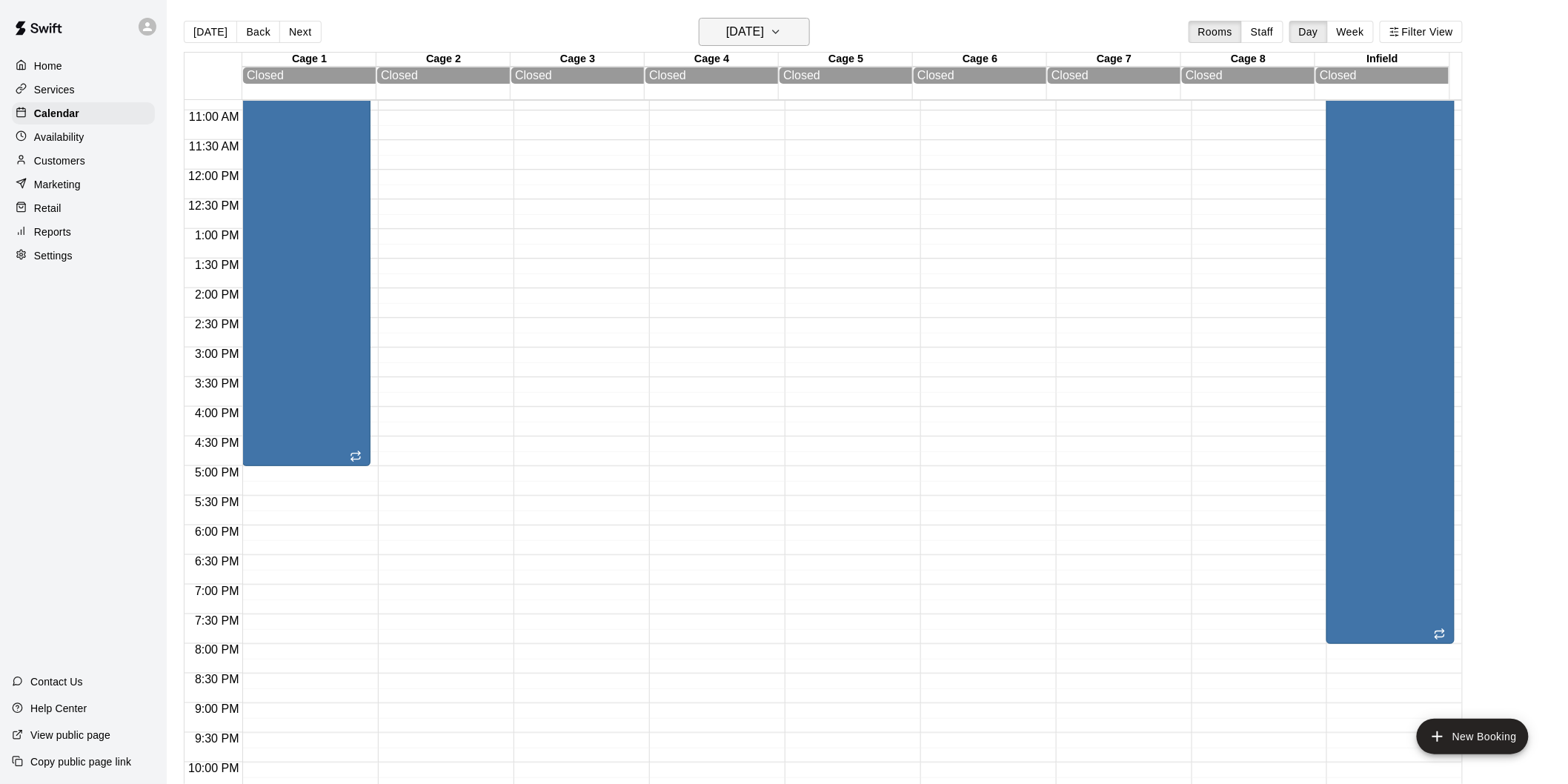
click at [764, 32] on h6 "[DATE]" at bounding box center [745, 32] width 37 height 21
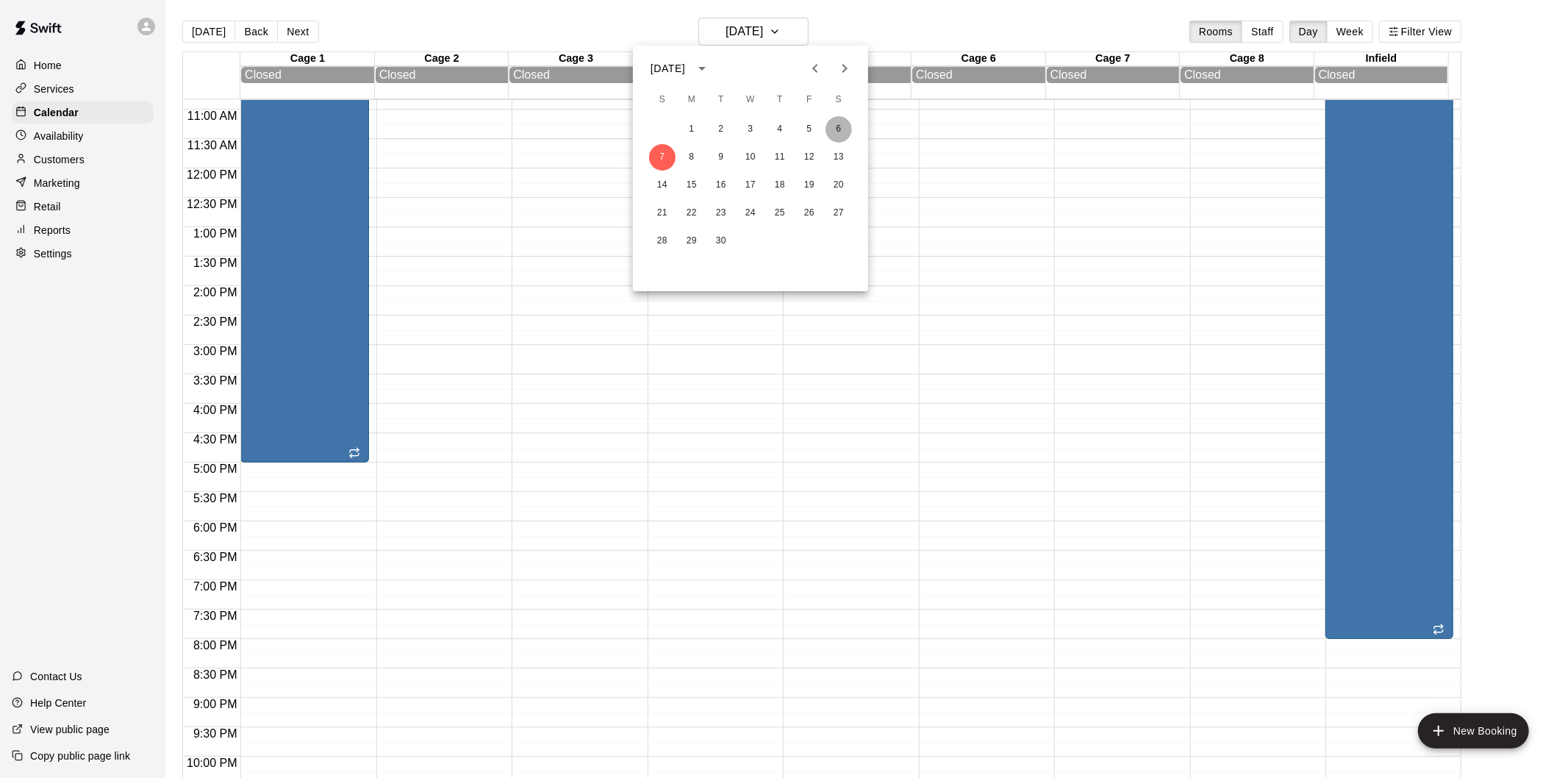
click at [839, 121] on button "6" at bounding box center [838, 129] width 26 height 26
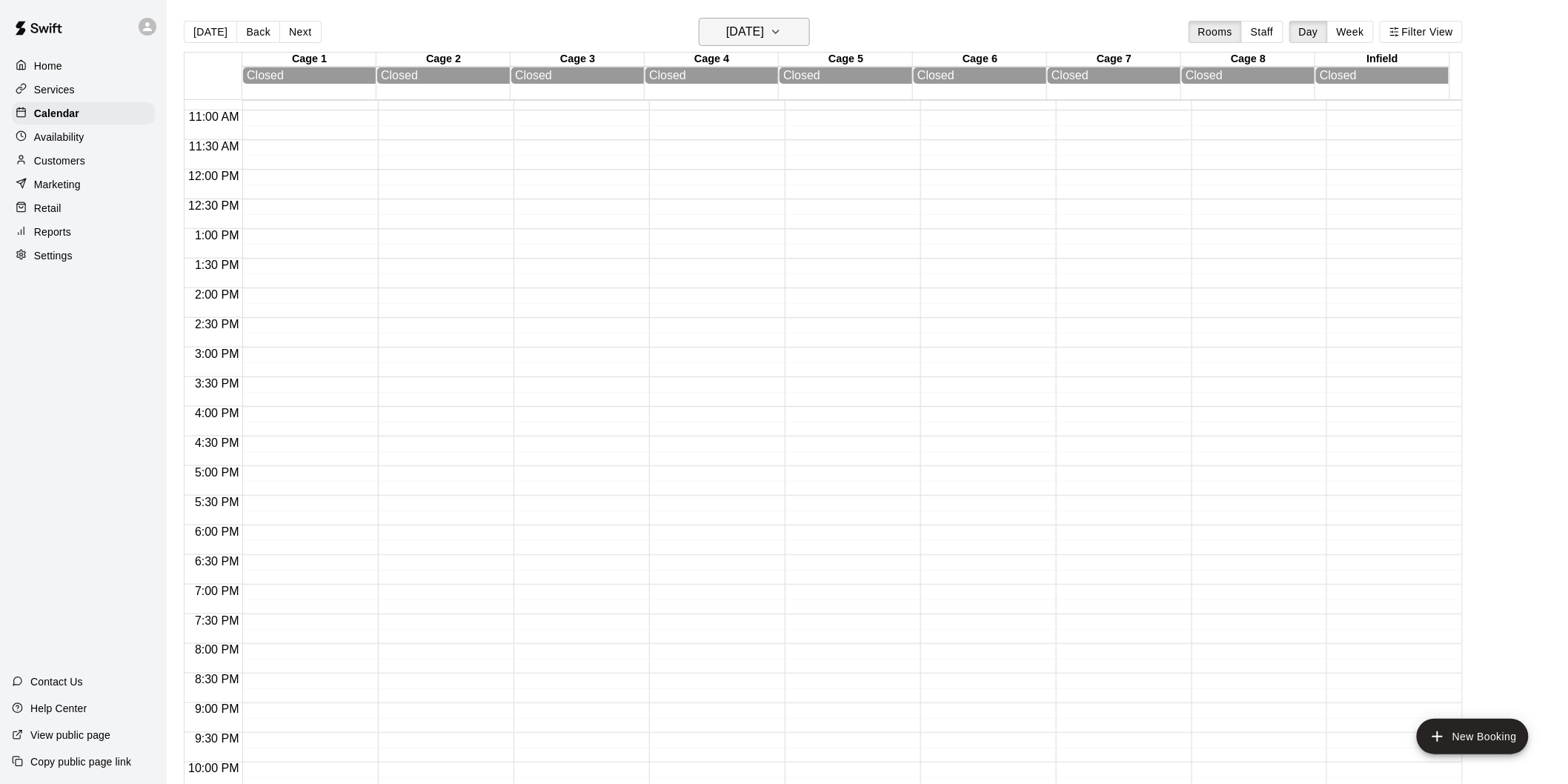
click at [782, 23] on icon "button" at bounding box center [776, 32] width 12 height 18
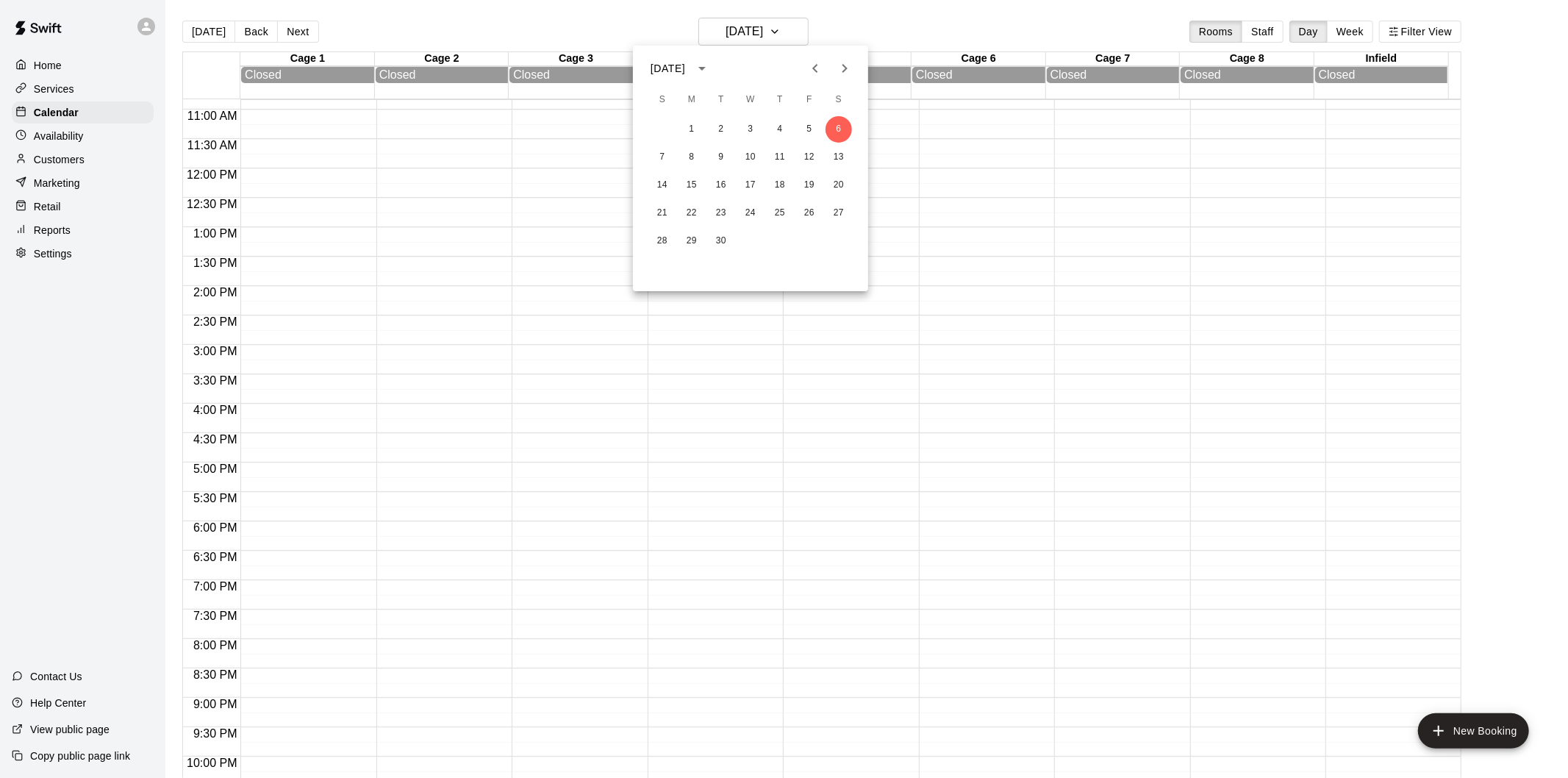
click at [844, 60] on icon "Next month" at bounding box center [844, 68] width 18 height 18
click at [841, 156] on button "8" at bounding box center [838, 157] width 26 height 26
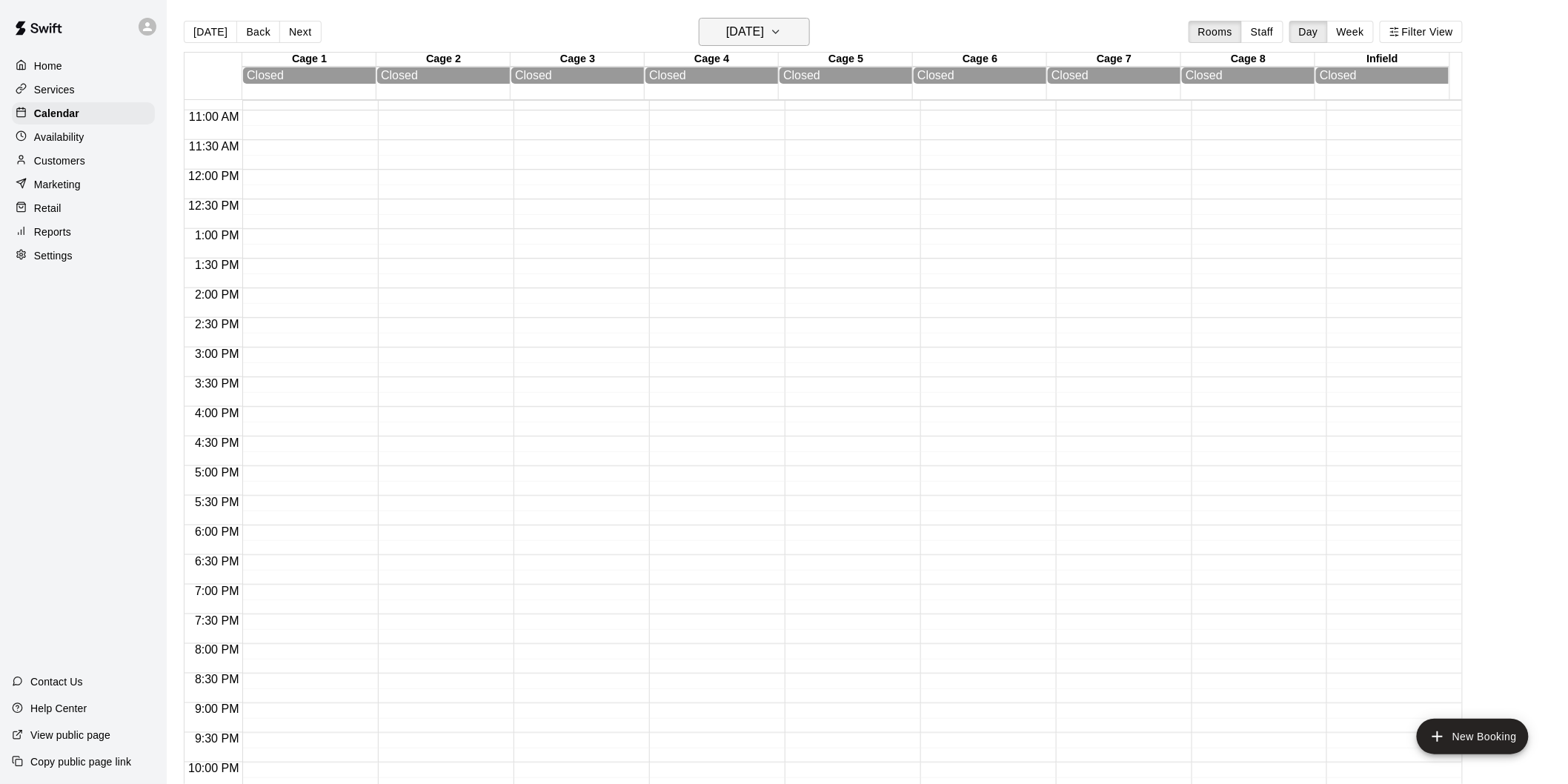
click at [764, 34] on h6 "[DATE]" at bounding box center [745, 32] width 37 height 21
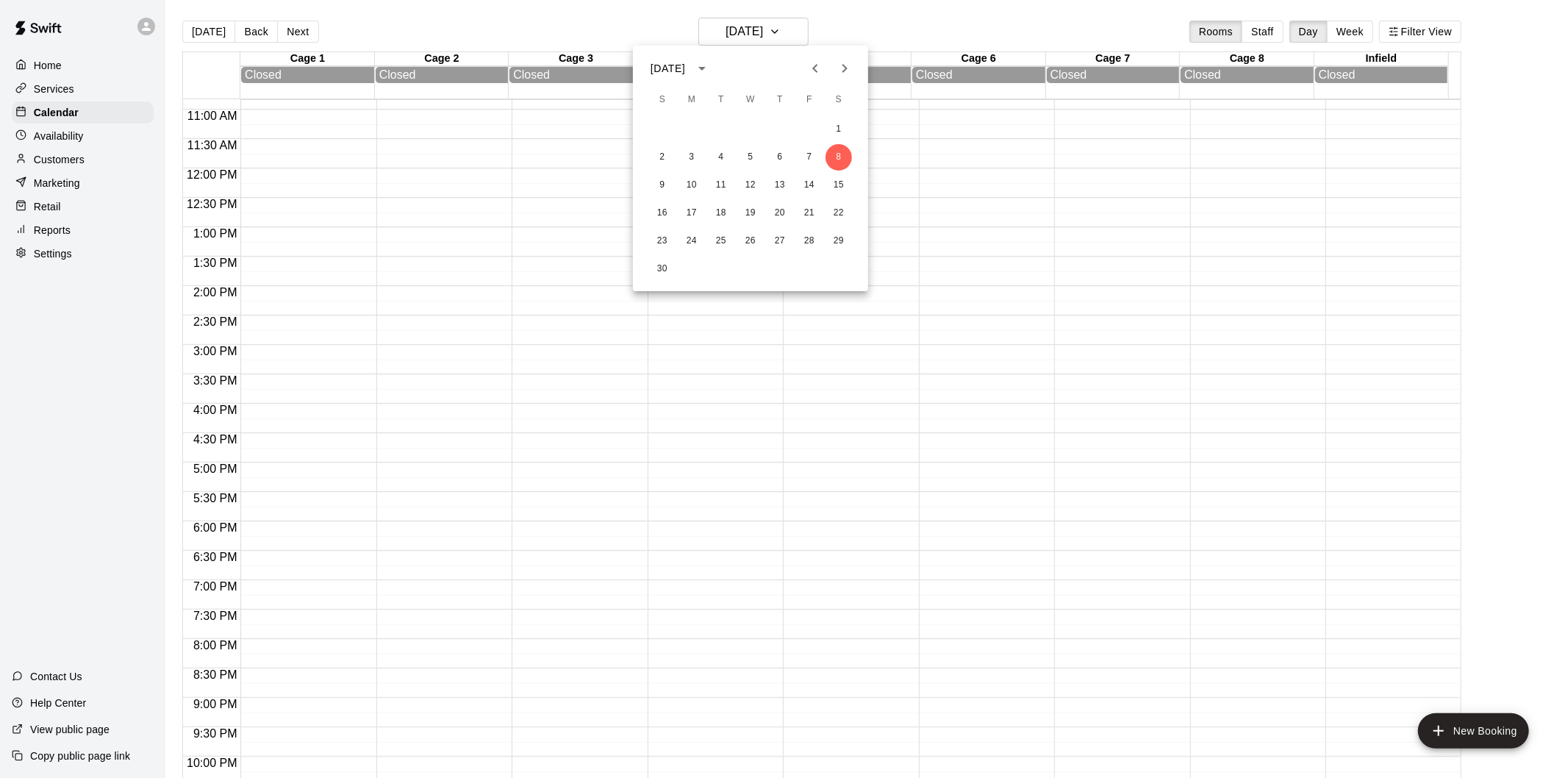
click at [834, 72] on button "Next month" at bounding box center [845, 69] width 30 height 30
click at [834, 185] on button "20" at bounding box center [838, 185] width 26 height 26
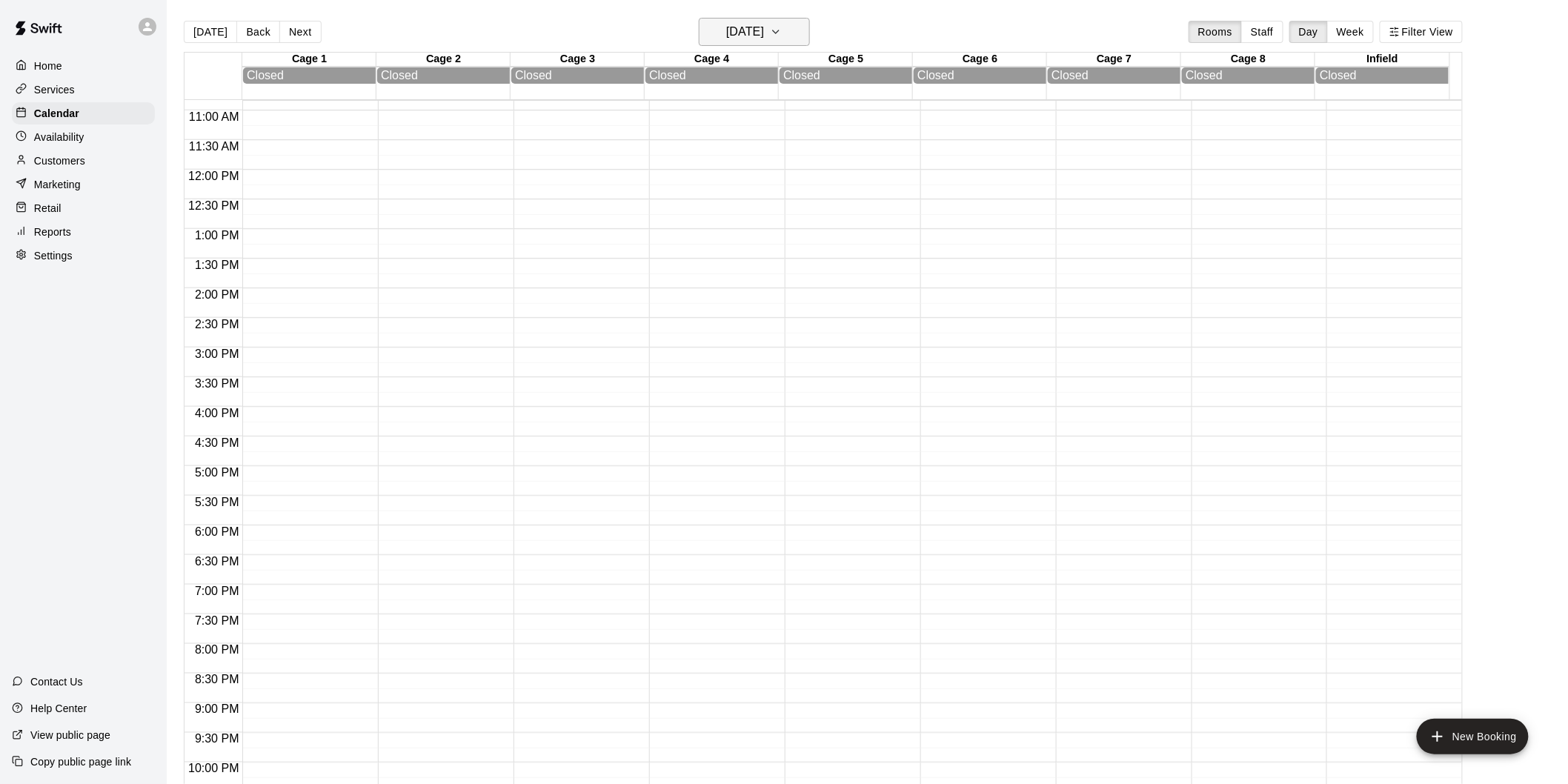
click at [782, 34] on icon "button" at bounding box center [776, 32] width 12 height 18
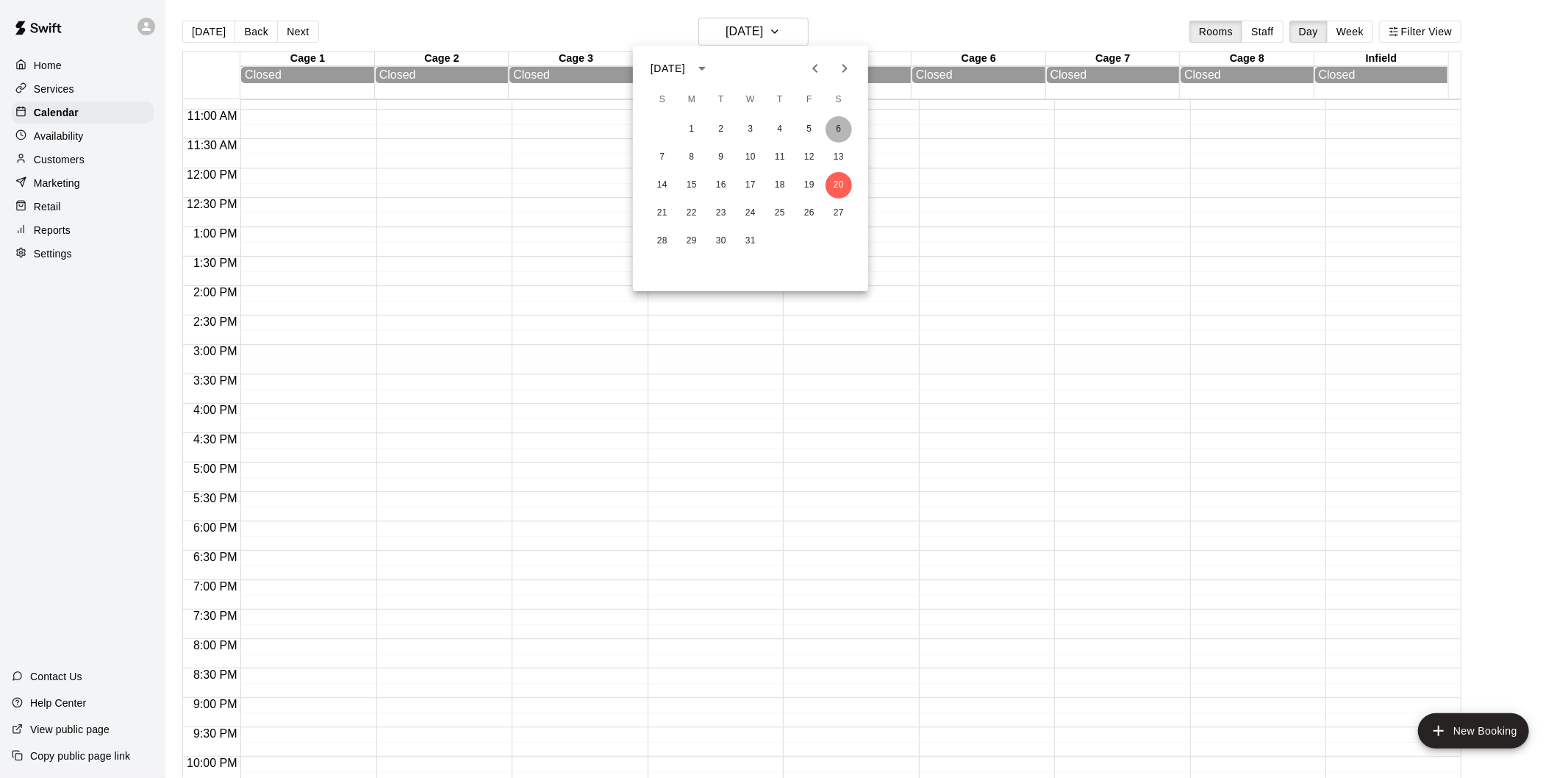
click at [831, 128] on button "6" at bounding box center [838, 129] width 26 height 26
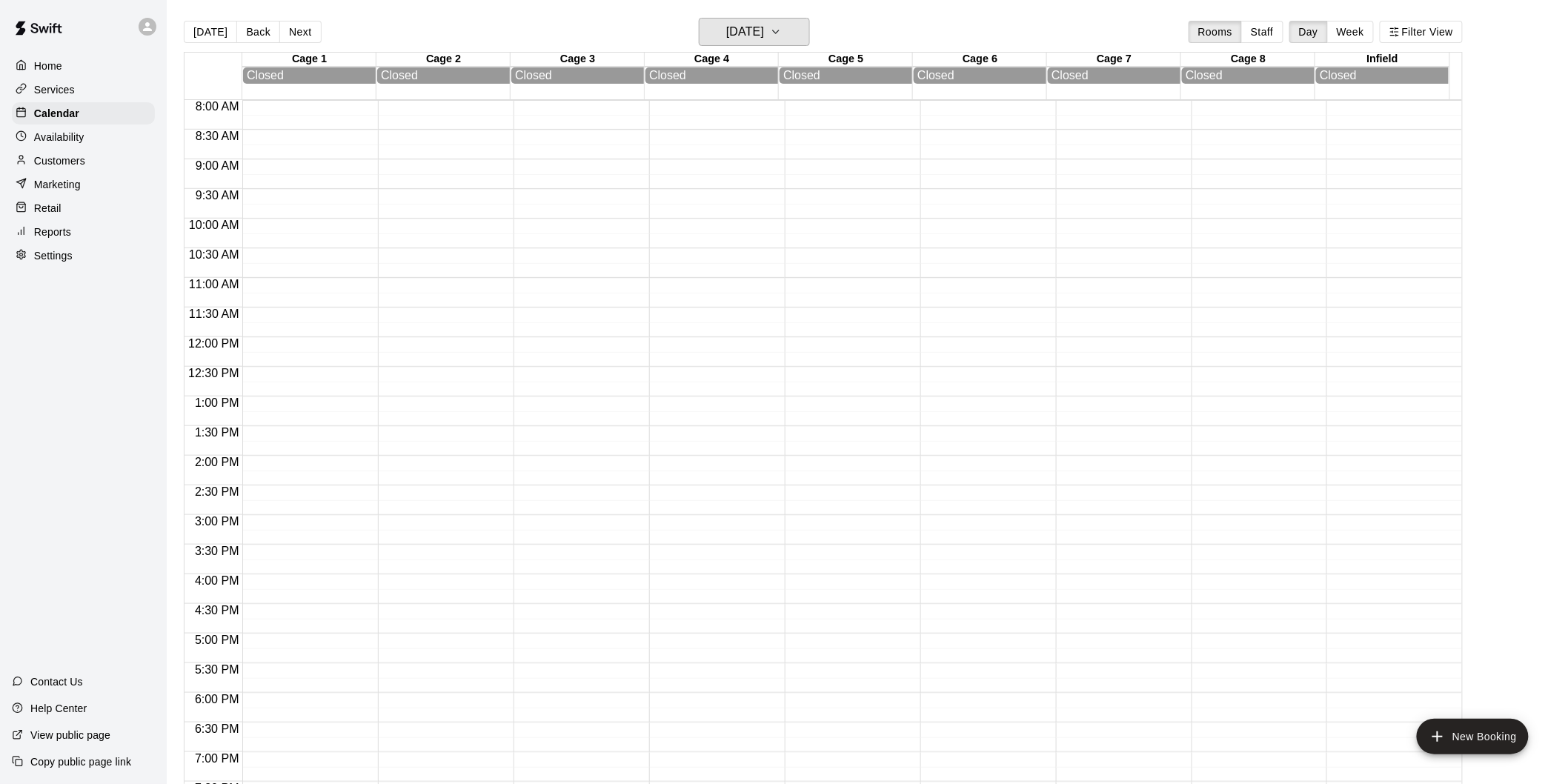
scroll to position [314, 0]
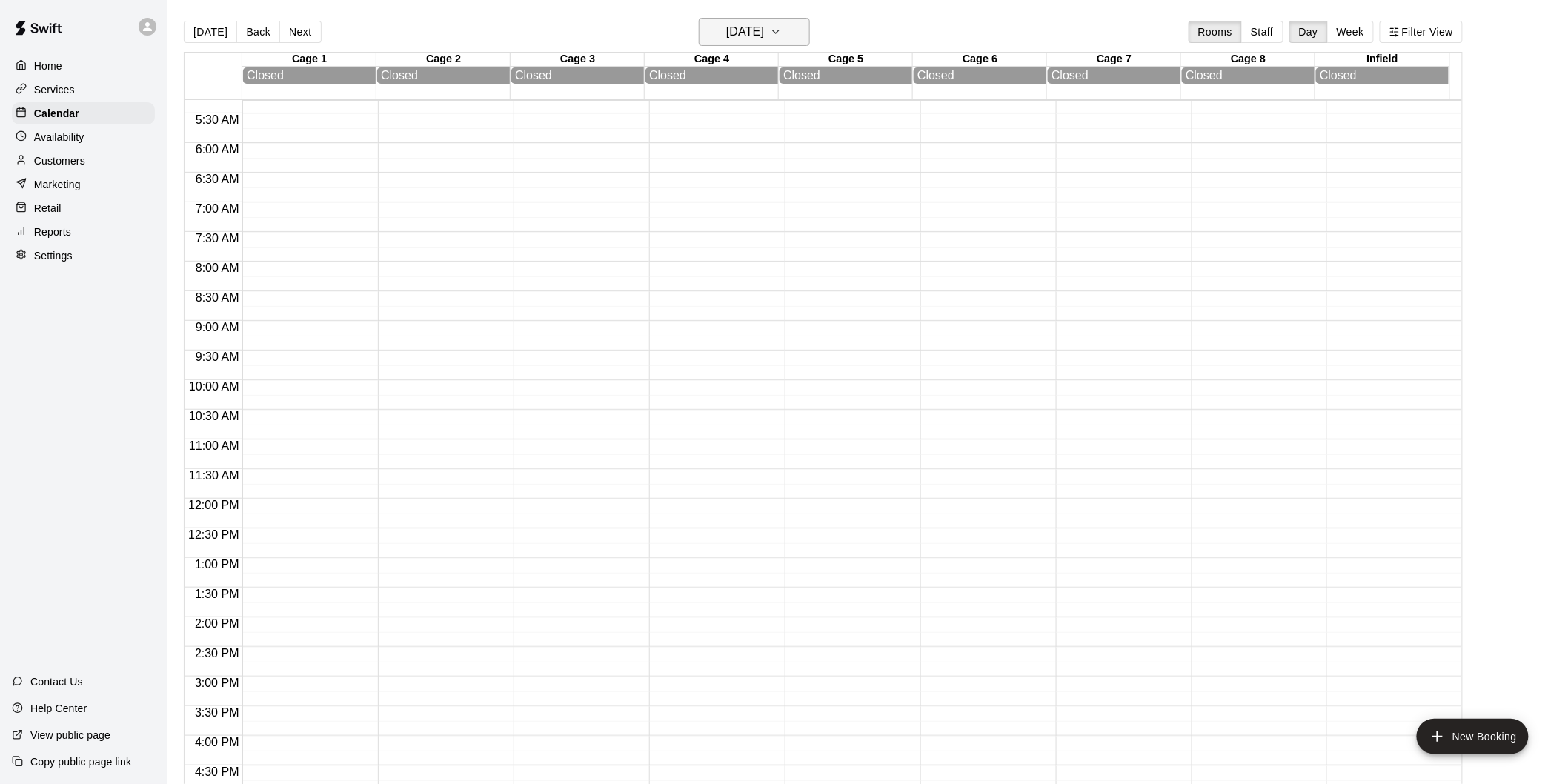
click at [754, 38] on h6 "[DATE]" at bounding box center [745, 32] width 37 height 21
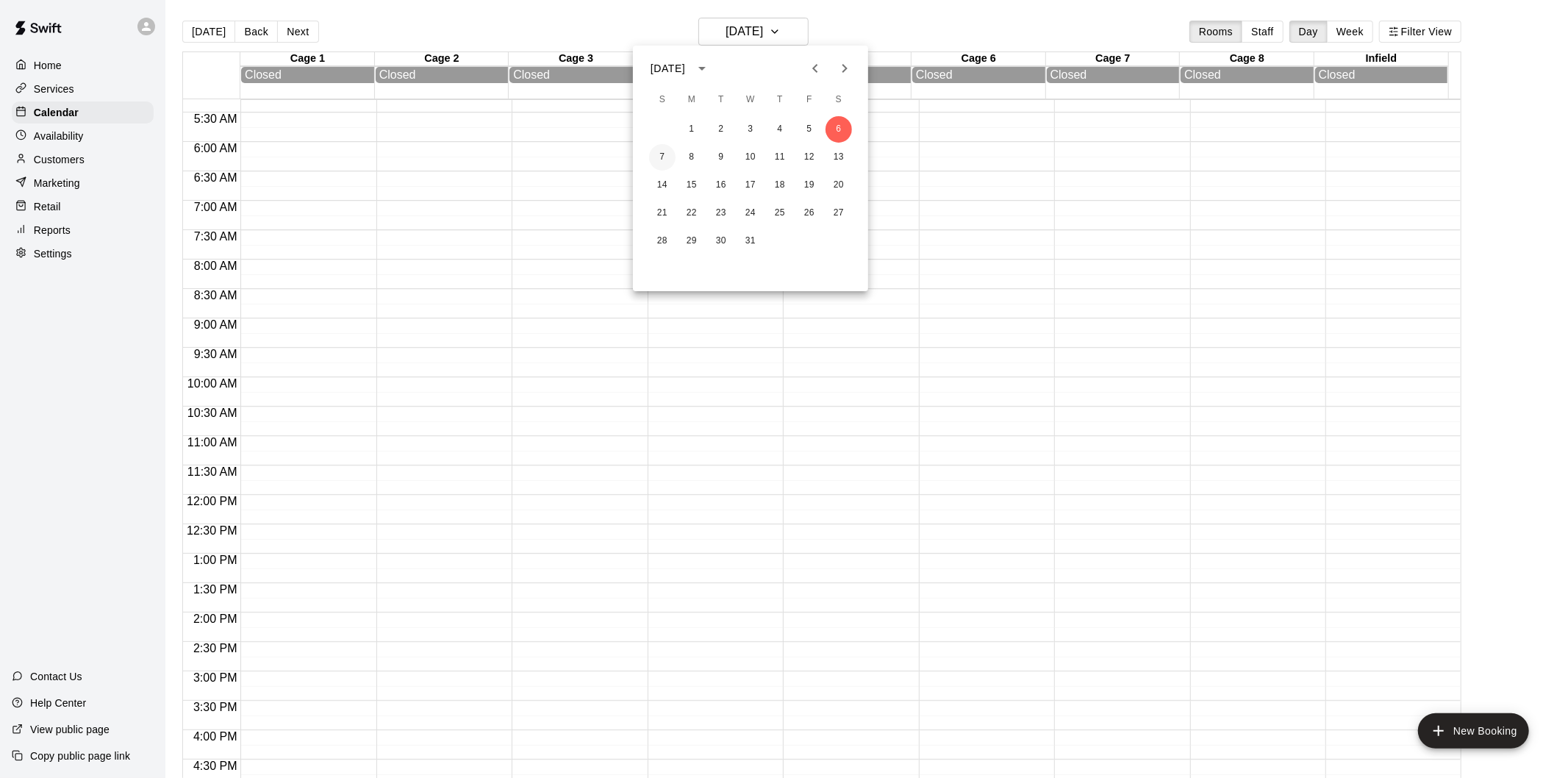
click at [671, 157] on button "7" at bounding box center [663, 157] width 26 height 26
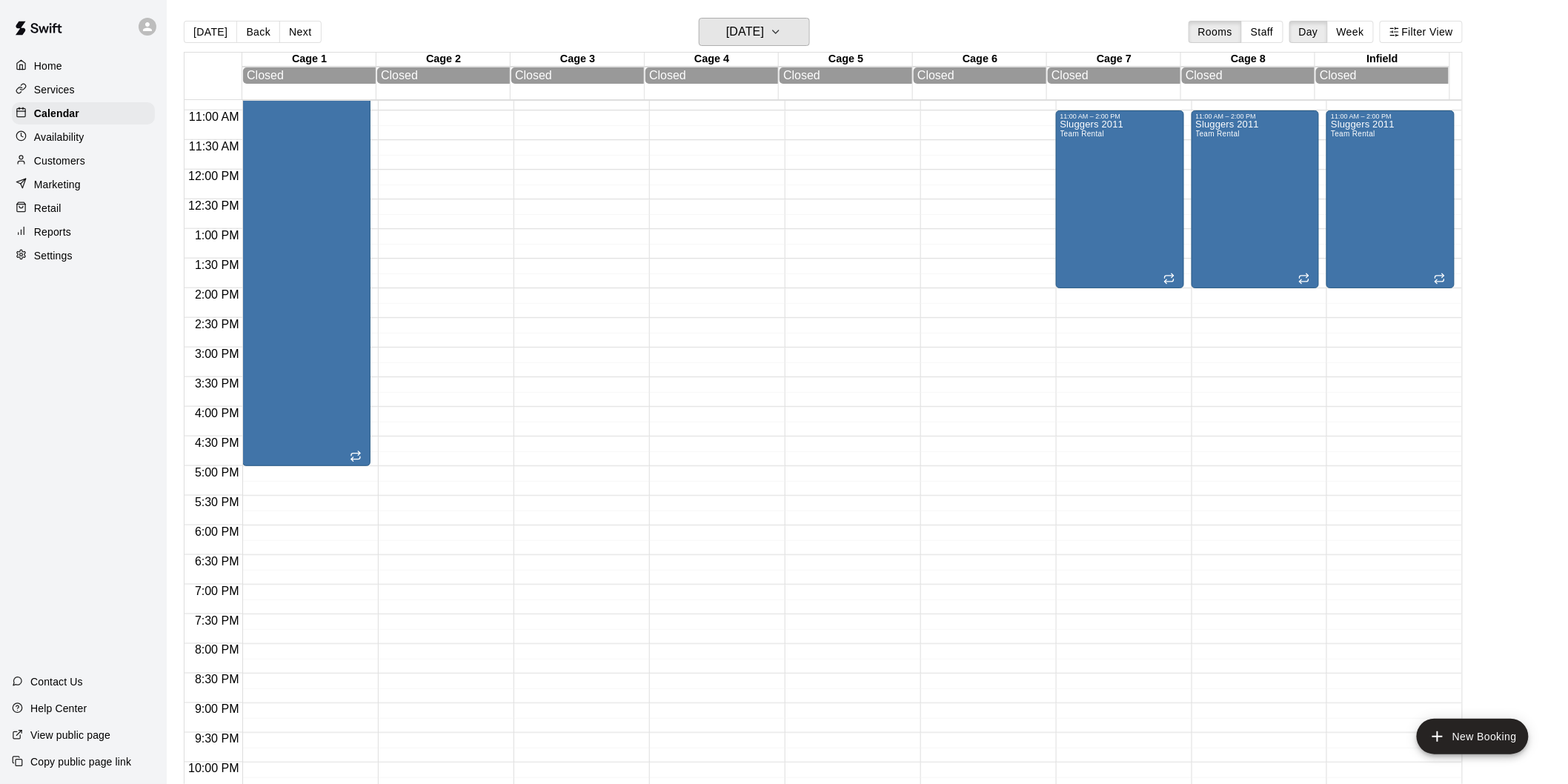
scroll to position [395, 0]
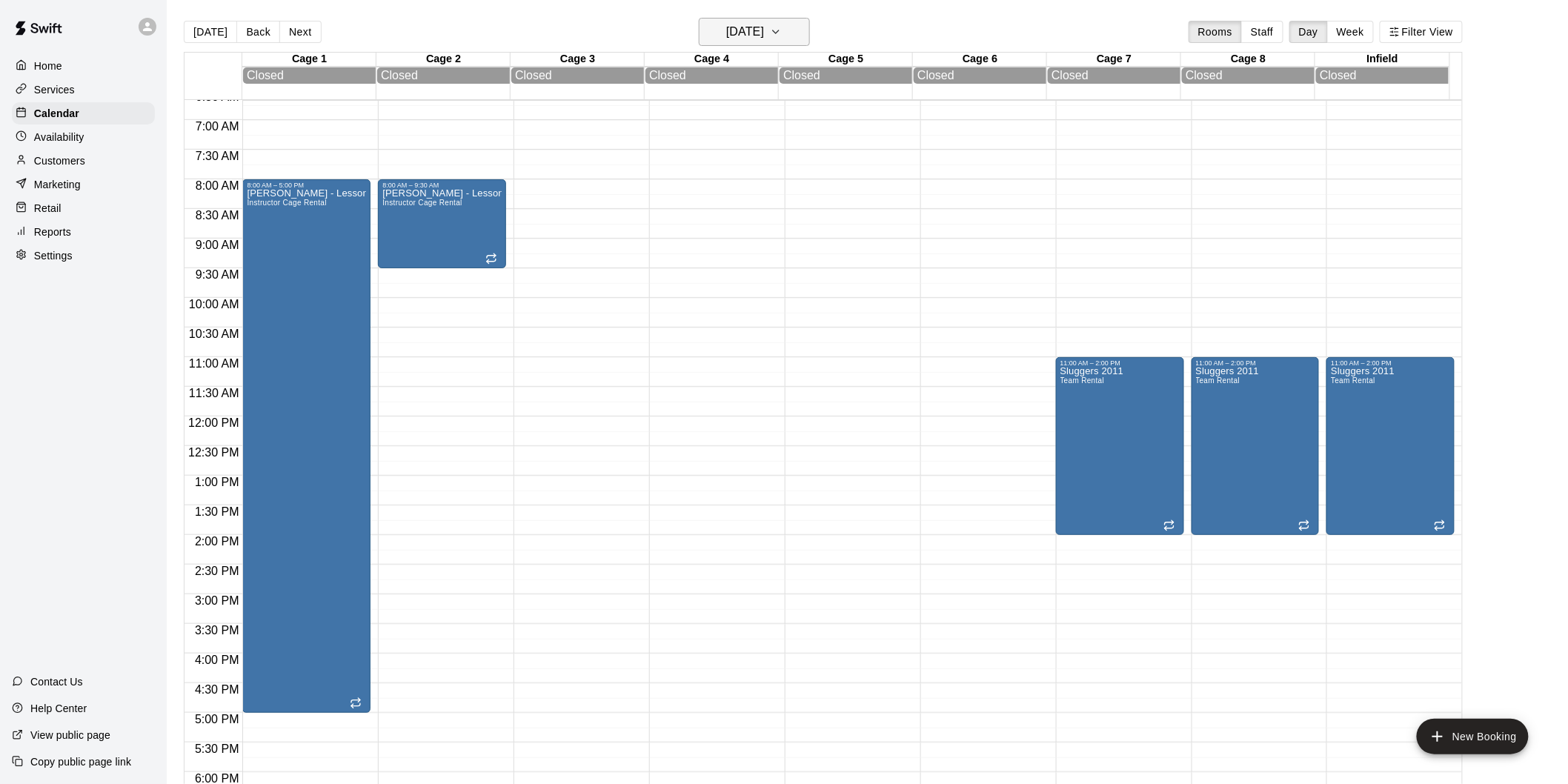
click at [764, 34] on h6 "[DATE]" at bounding box center [745, 32] width 37 height 21
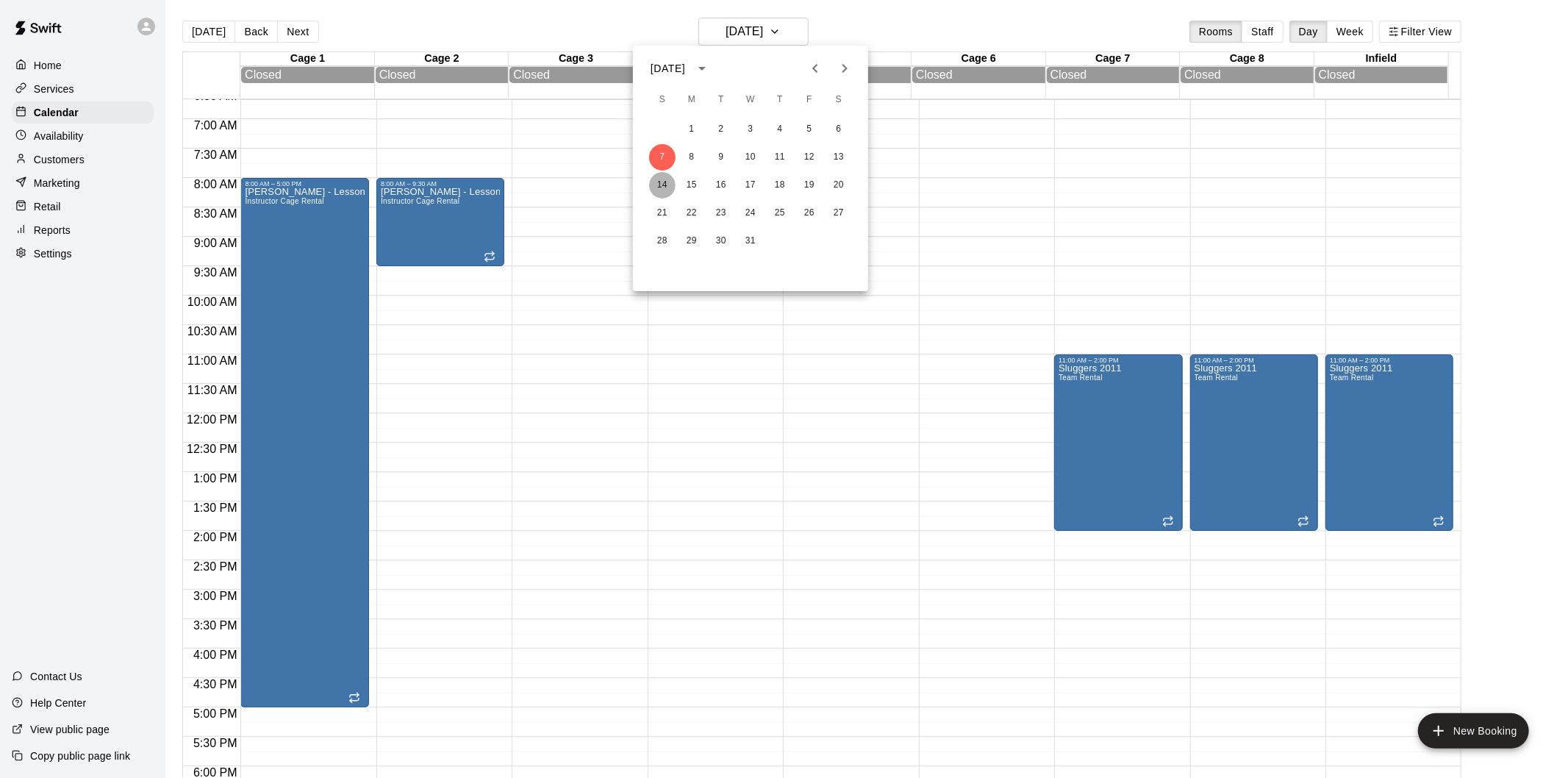
click at [664, 189] on button "14" at bounding box center [663, 185] width 26 height 26
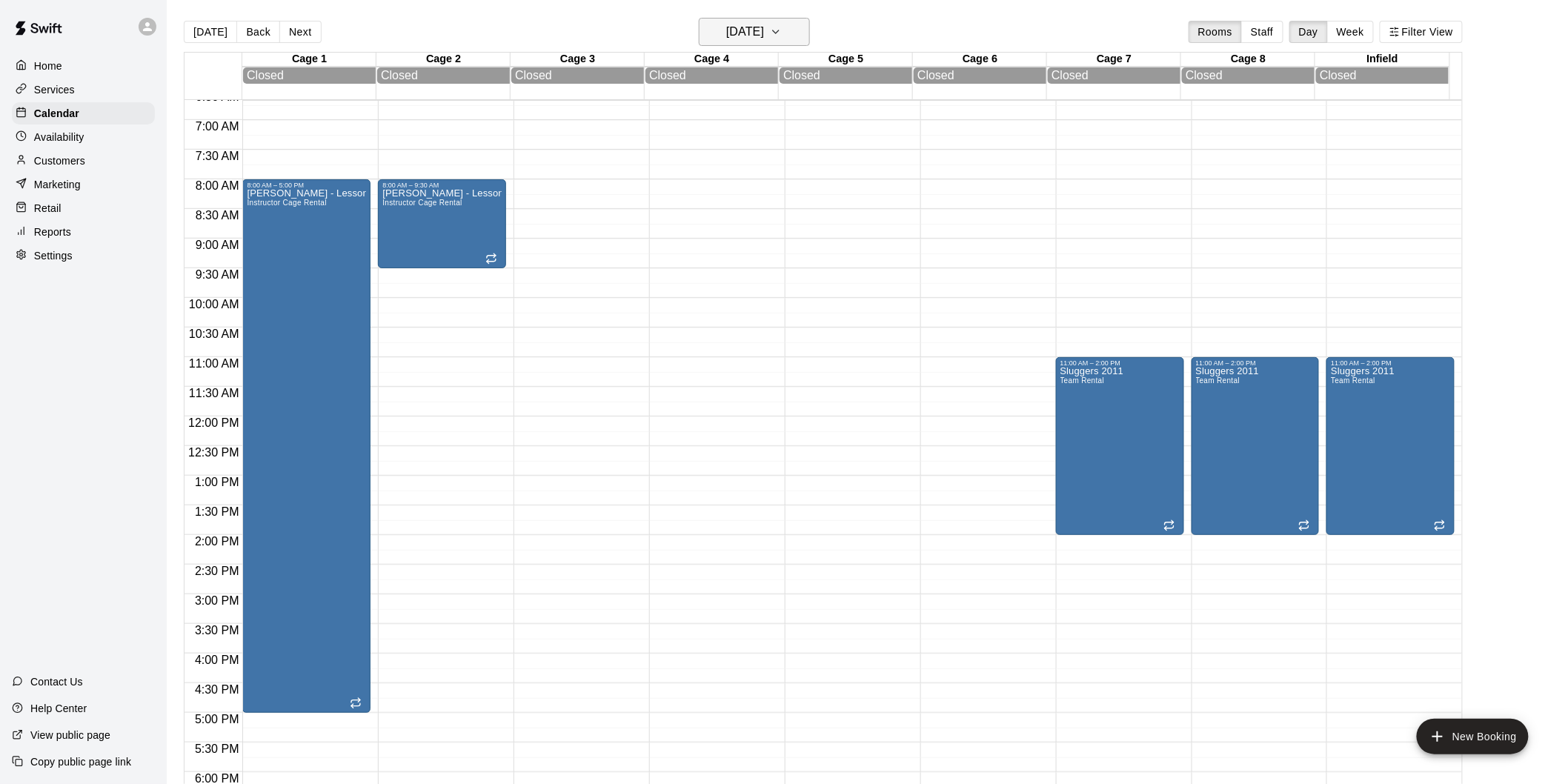
click at [764, 39] on h6 "[DATE]" at bounding box center [745, 32] width 37 height 21
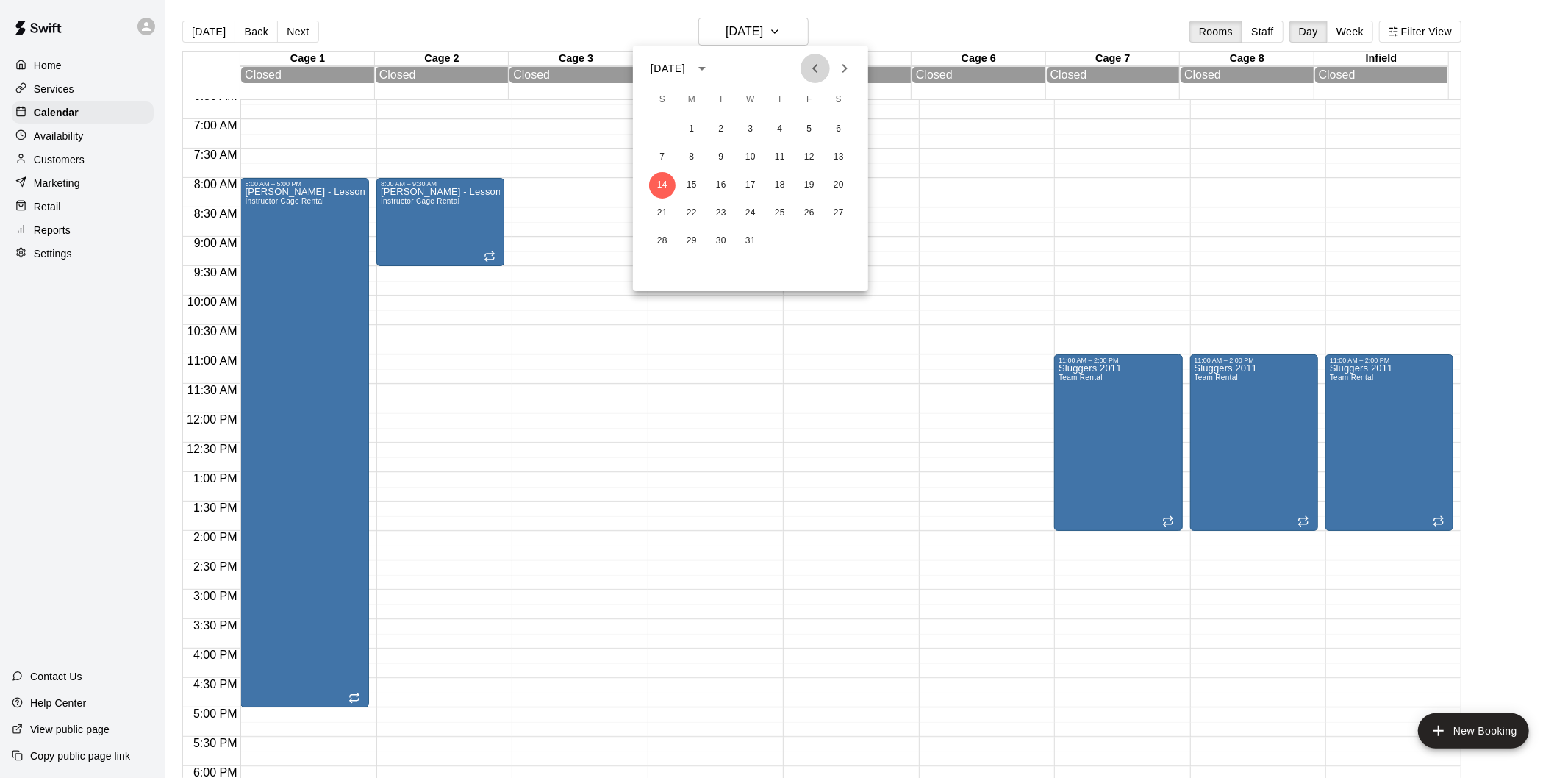
click at [804, 67] on button "Previous month" at bounding box center [815, 69] width 30 height 30
click at [657, 211] on button "16" at bounding box center [663, 213] width 26 height 26
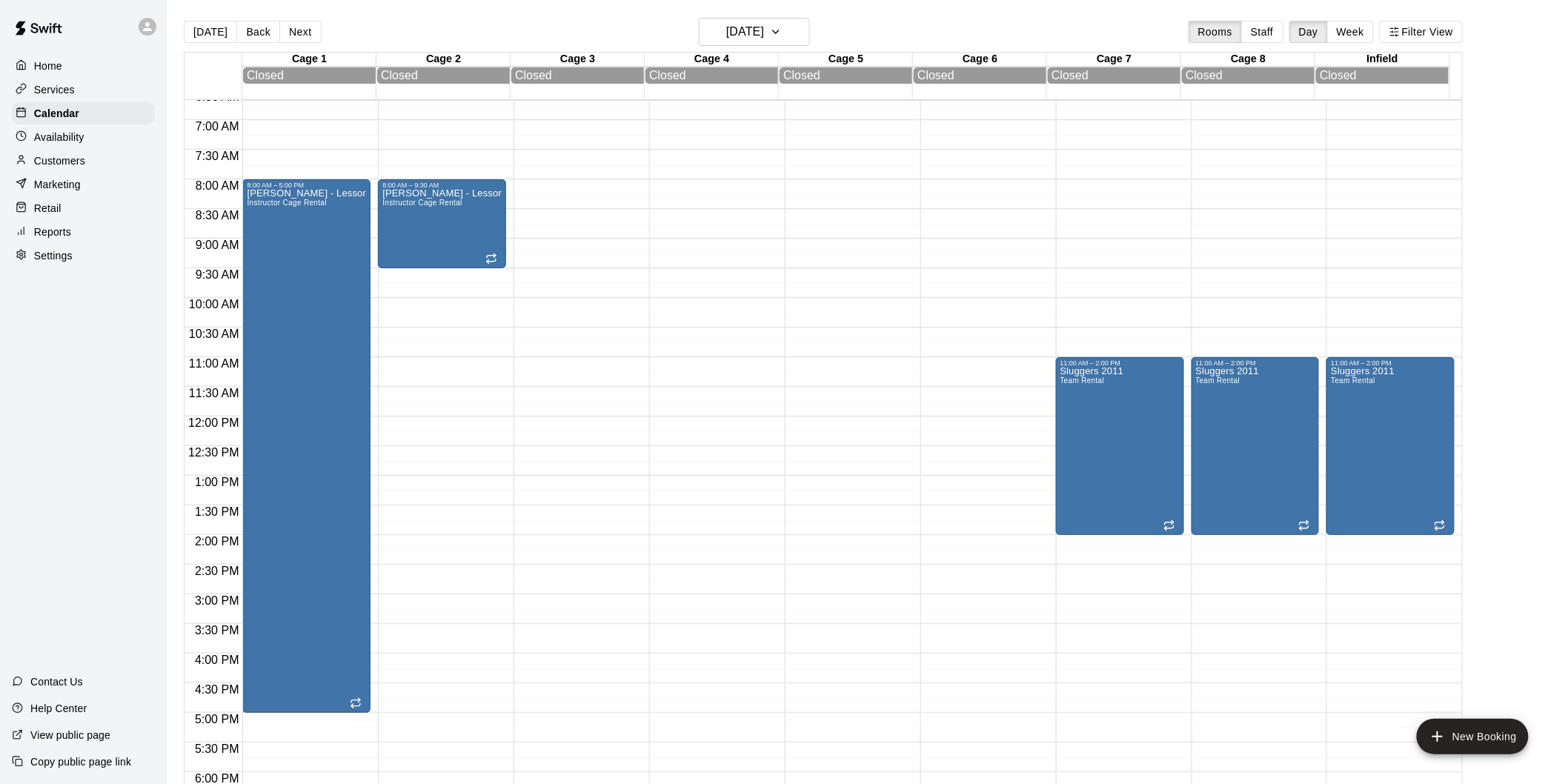
click at [788, 2] on main "[DATE] Back [DATE][DATE] Rooms Staff Day Week Filter View Cage 1 16 Sun Closed …" at bounding box center [867, 404] width 1401 height 807
click at [764, 40] on h6 "[DATE]" at bounding box center [745, 32] width 37 height 21
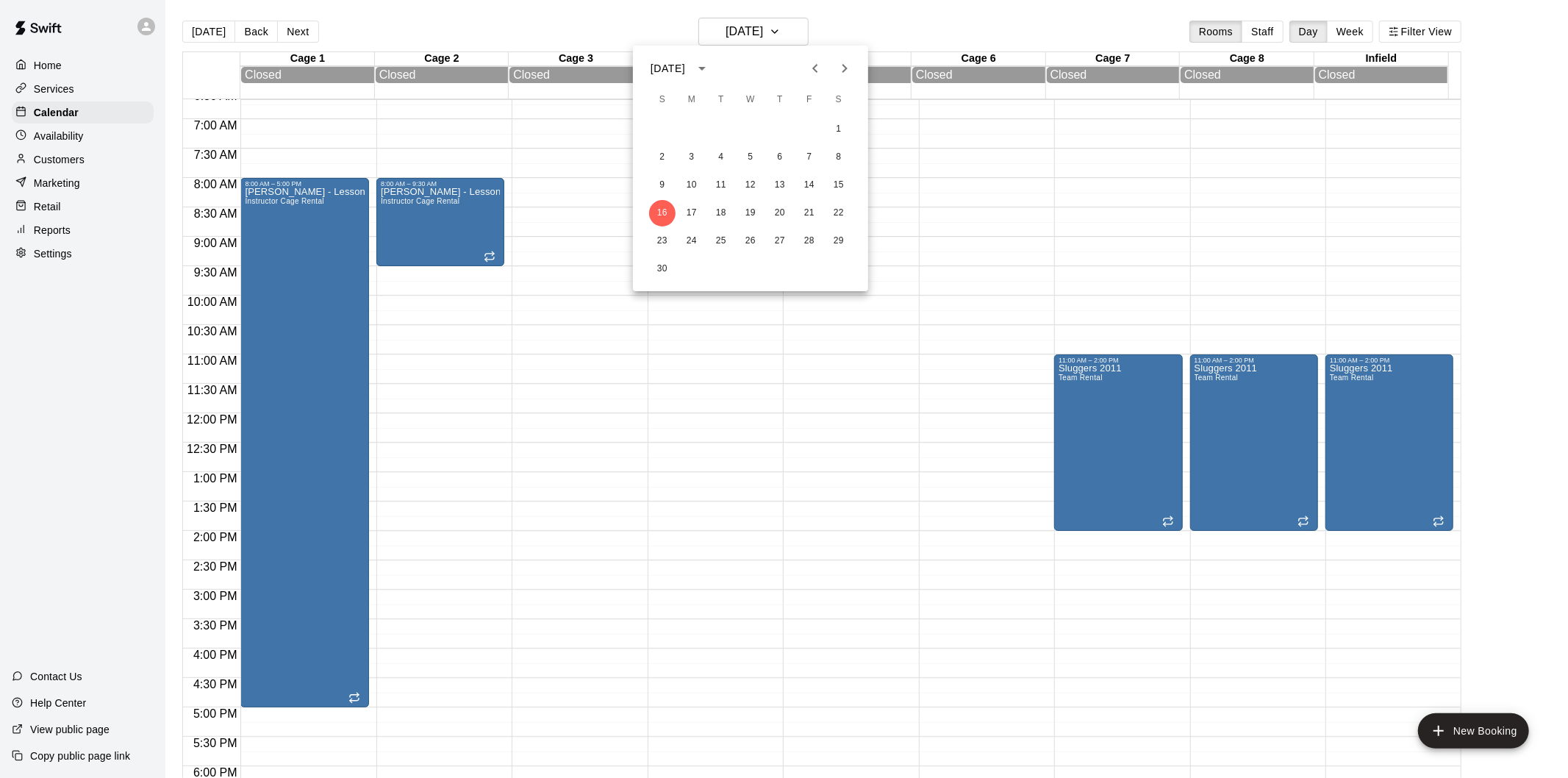
click at [818, 74] on icon "Previous month" at bounding box center [815, 68] width 18 height 18
click at [652, 238] on button "26" at bounding box center [663, 241] width 26 height 26
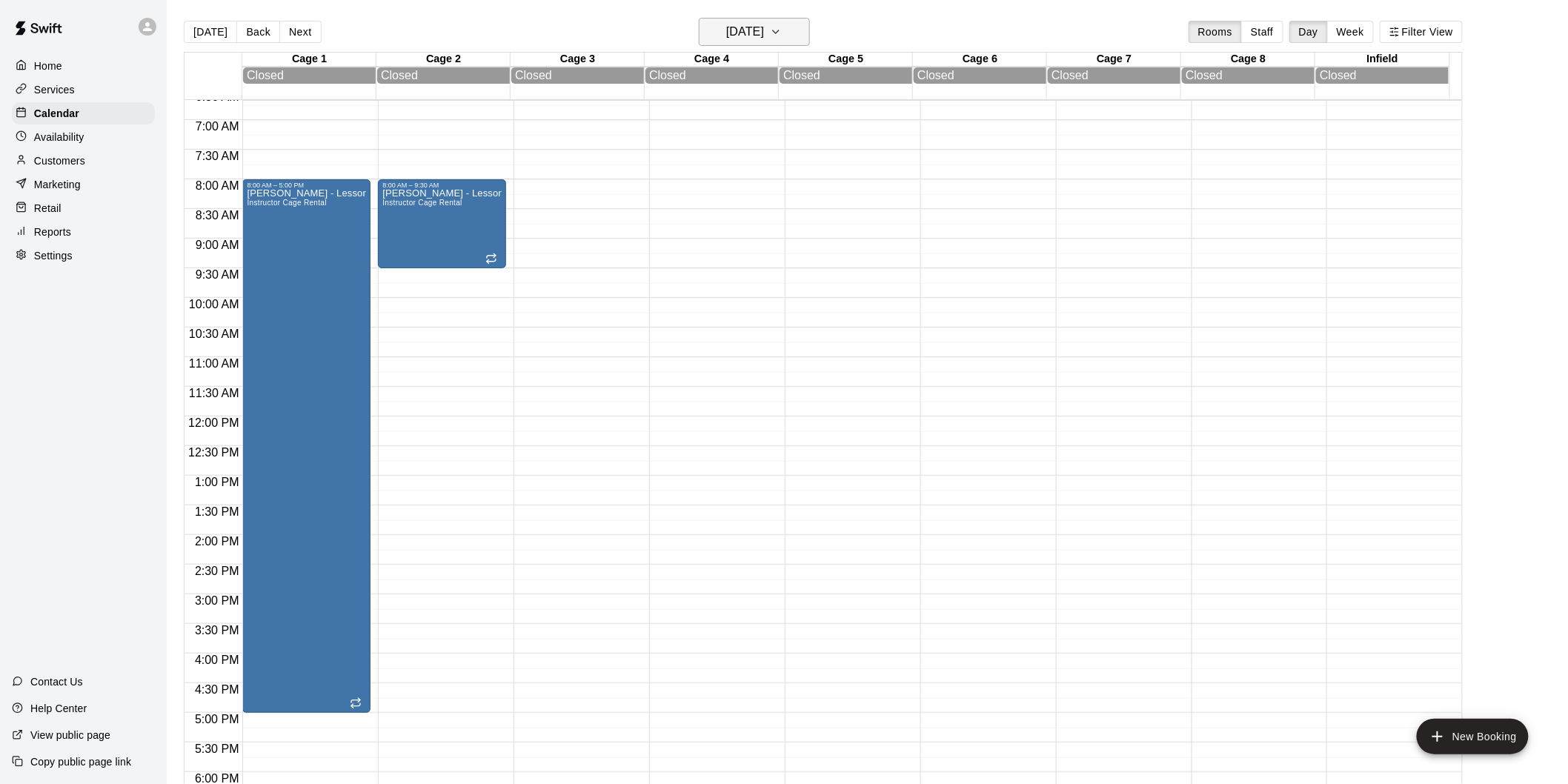
click at [789, 32] on button "[DATE]" at bounding box center [754, 32] width 111 height 28
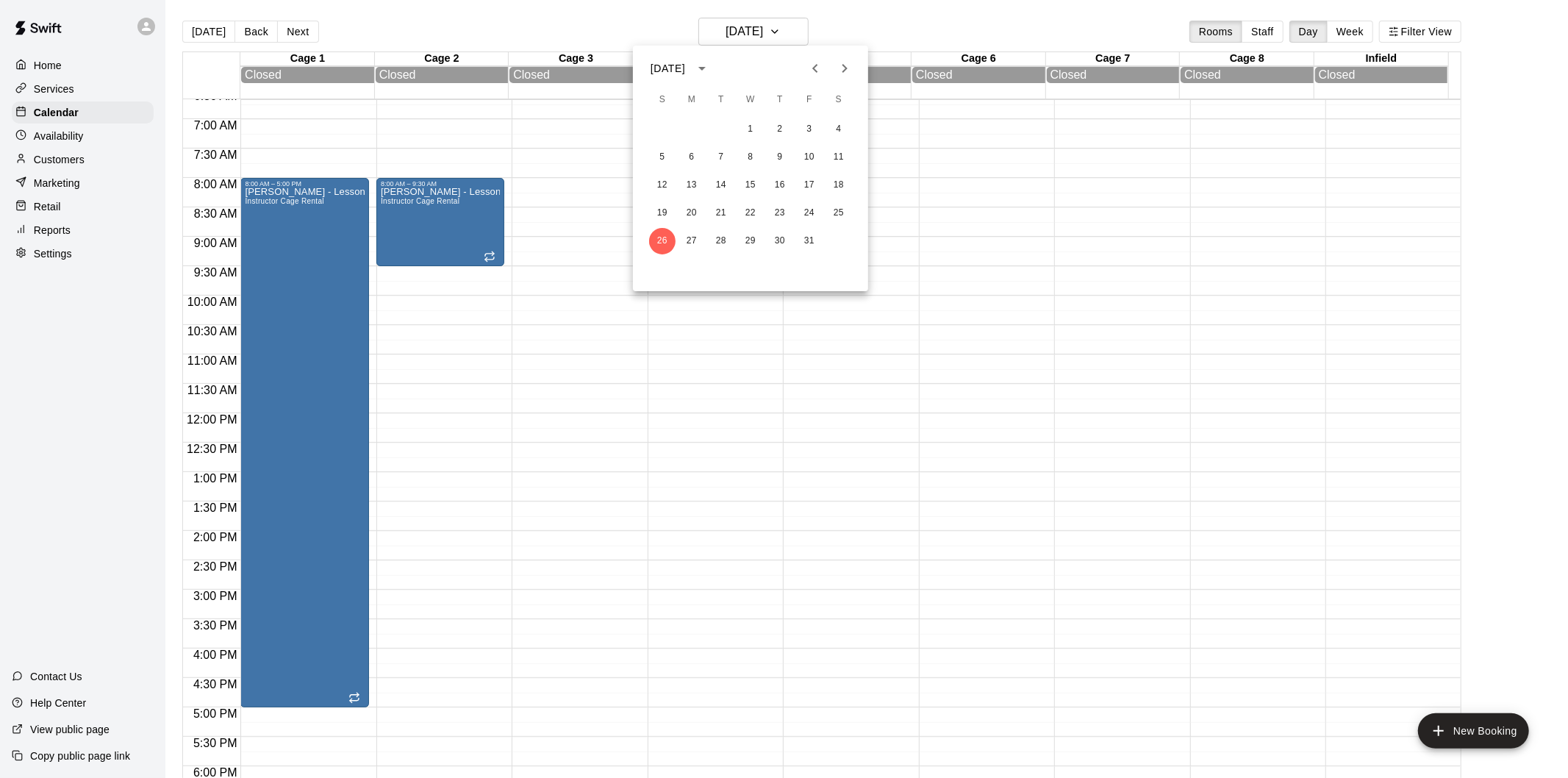
drag, startPoint x: 783, startPoint y: 32, endPoint x: 772, endPoint y: 37, distance: 12.1
click at [772, 37] on div at bounding box center [784, 389] width 1568 height 778
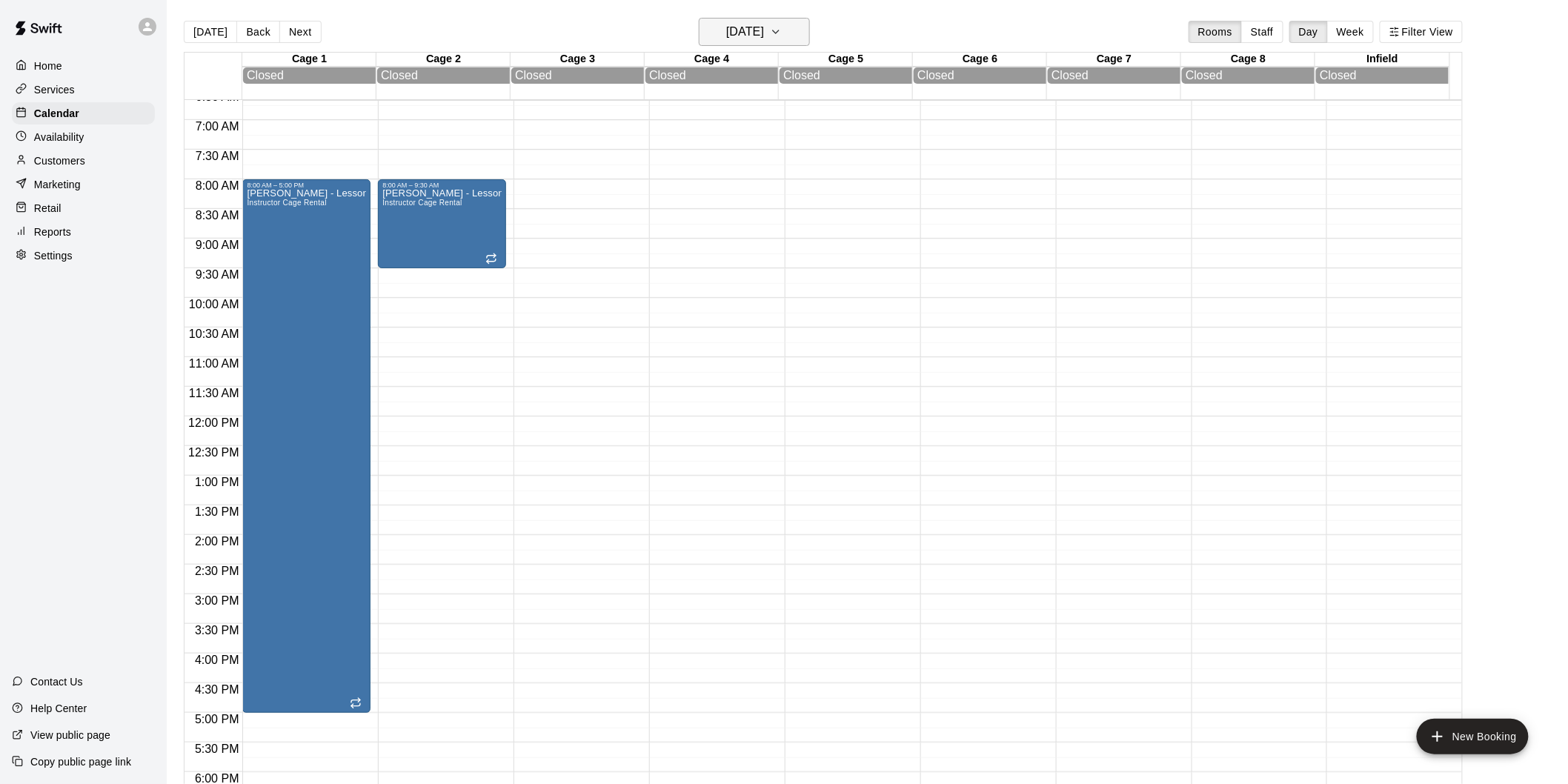
click at [788, 34] on button "[DATE]" at bounding box center [754, 32] width 111 height 28
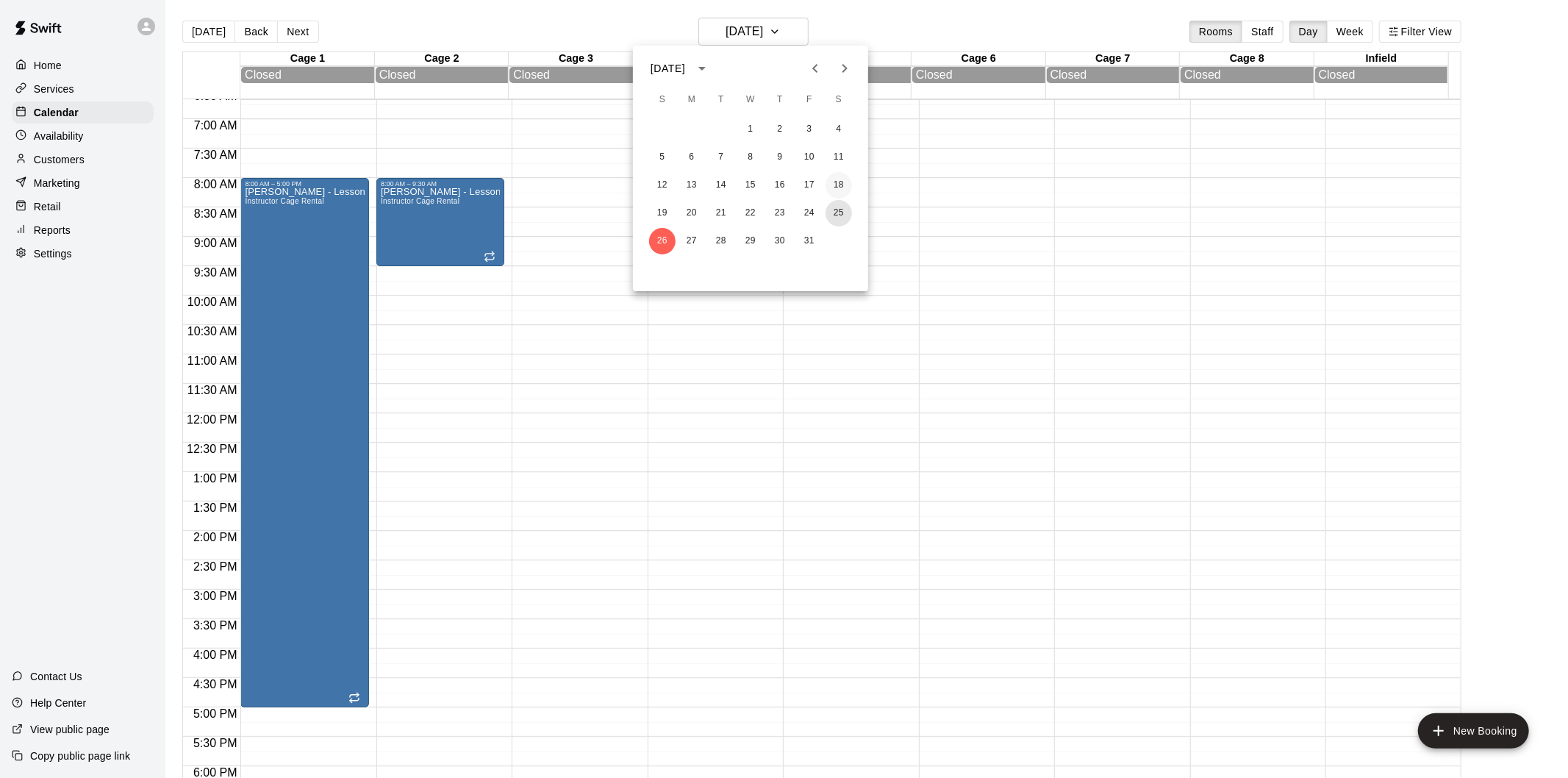
drag, startPoint x: 836, startPoint y: 204, endPoint x: 833, endPoint y: 196, distance: 8.5
click at [835, 203] on button "25" at bounding box center [838, 213] width 26 height 26
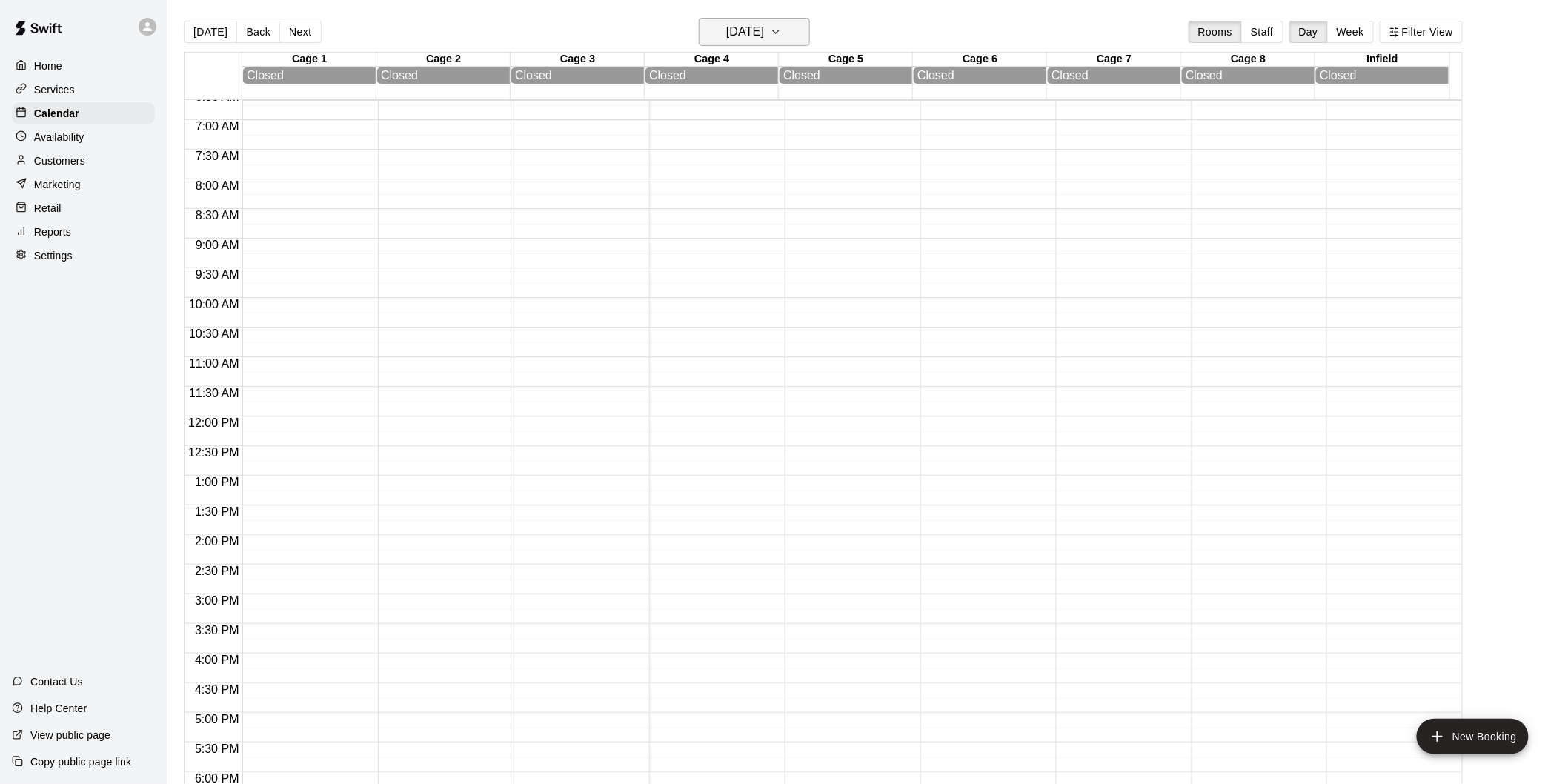
click at [764, 33] on h6 "[DATE]" at bounding box center [745, 32] width 37 height 21
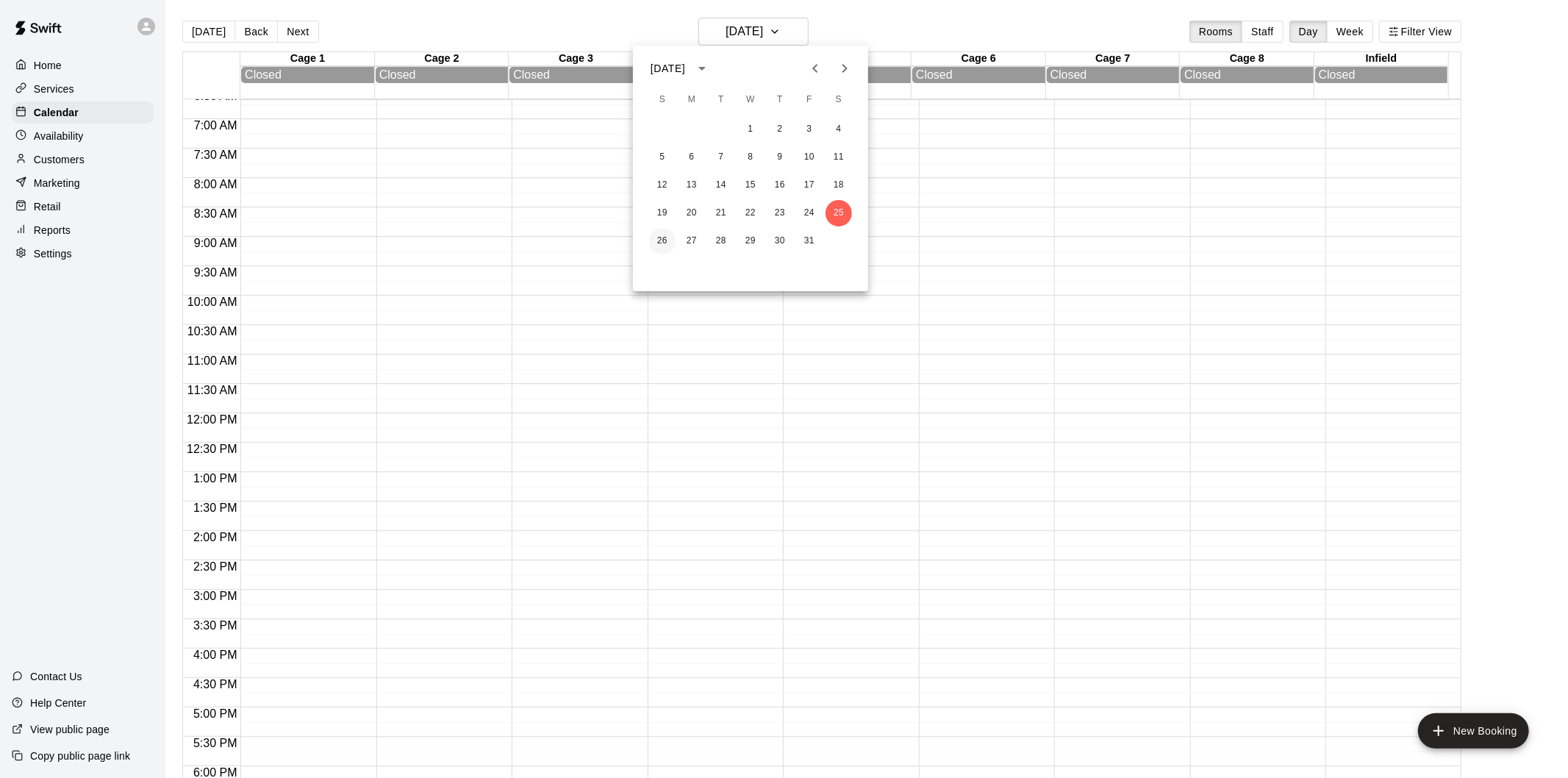
click at [659, 238] on button "26" at bounding box center [663, 241] width 26 height 26
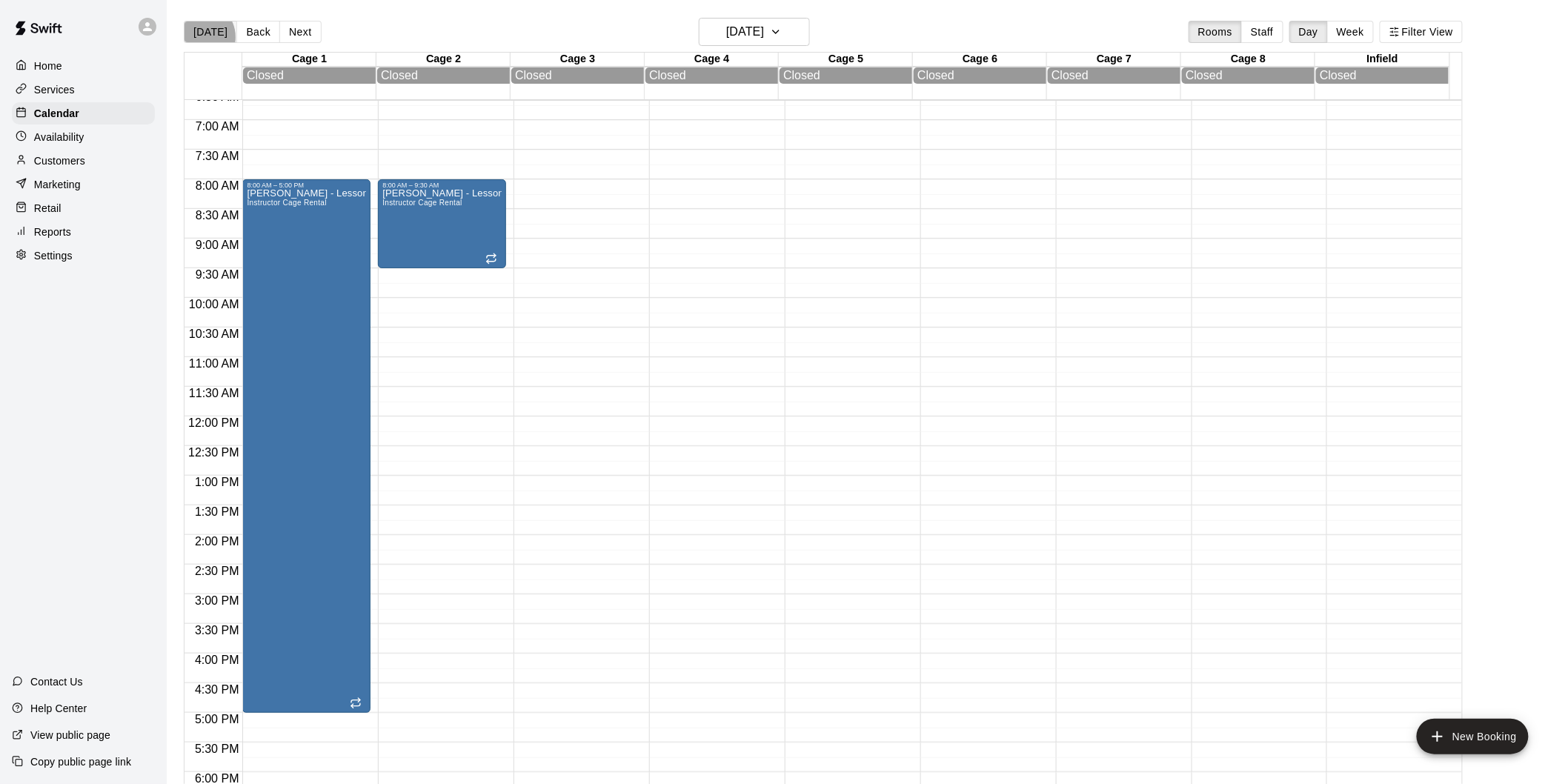
click at [199, 37] on button "[DATE]" at bounding box center [210, 32] width 53 height 22
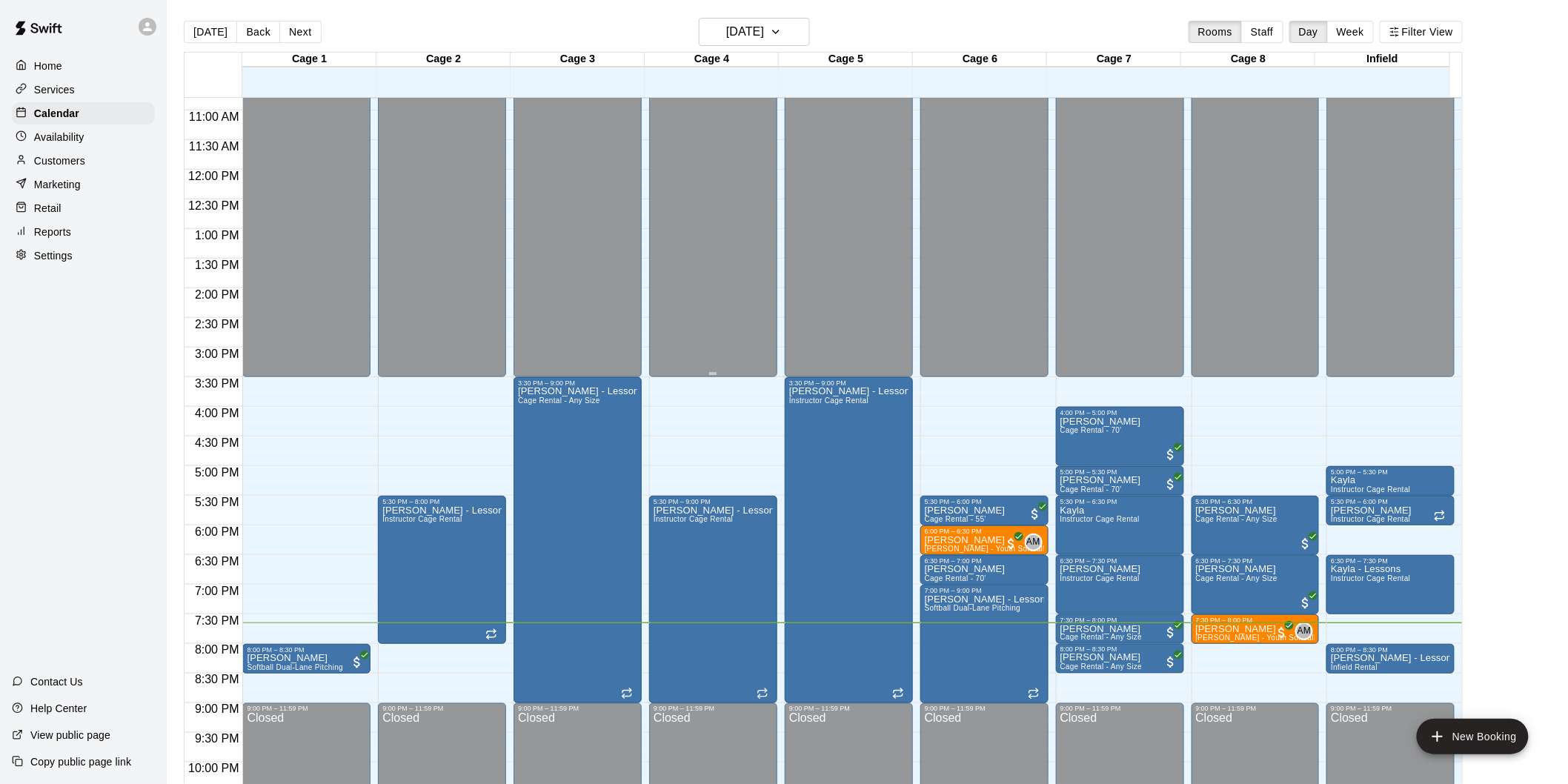
scroll to position [719, 0]
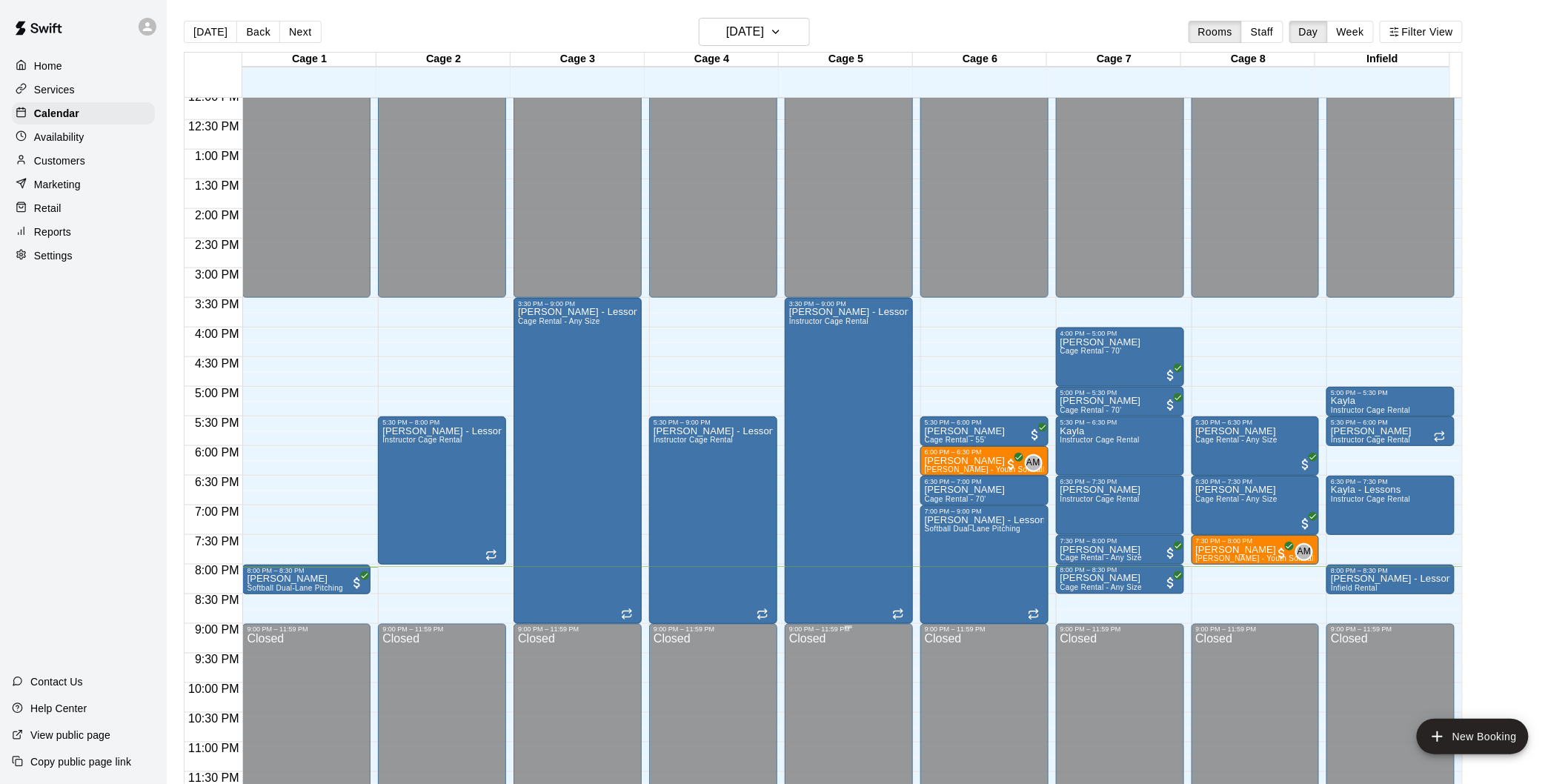
click at [806, 748] on div "Closed" at bounding box center [848, 719] width 119 height 172
click at [624, 745] on div "Closed" at bounding box center [577, 719] width 119 height 172
click at [986, 461] on p "[PERSON_NAME]" at bounding box center [984, 461] width 119 height 0
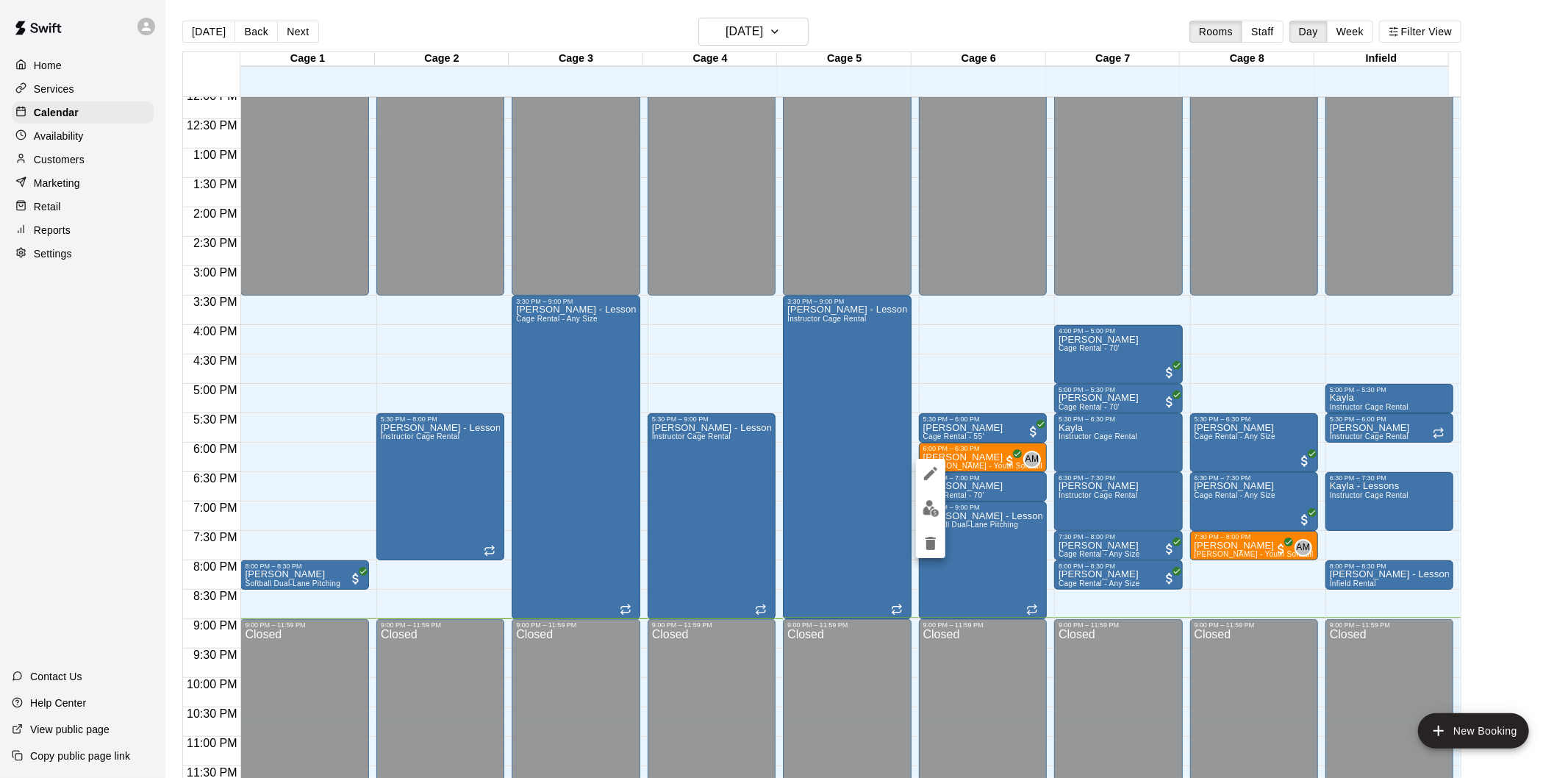
click at [934, 473] on icon "edit" at bounding box center [930, 473] width 13 height 13
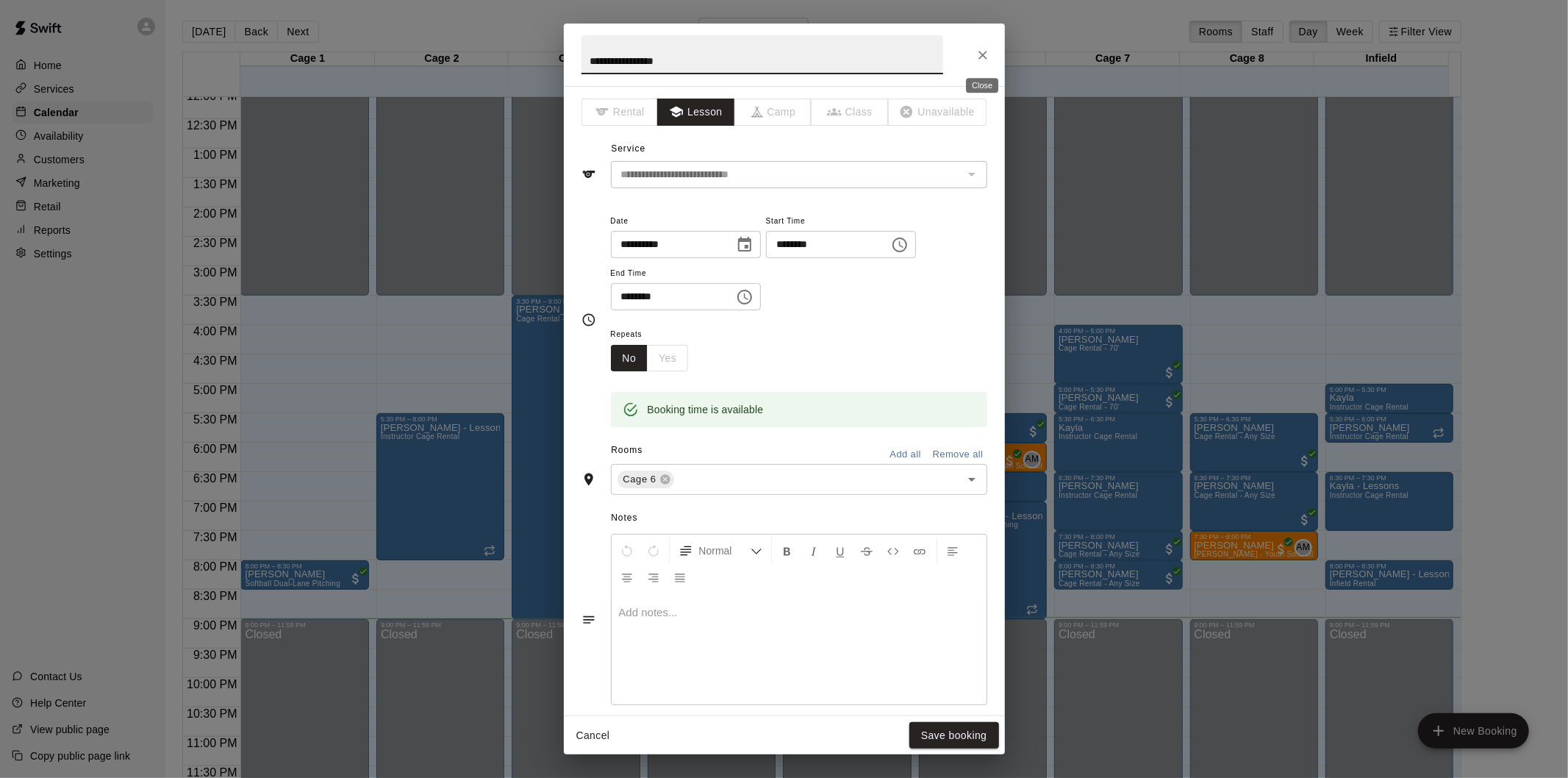
click at [983, 54] on icon "Close" at bounding box center [982, 55] width 8 height 8
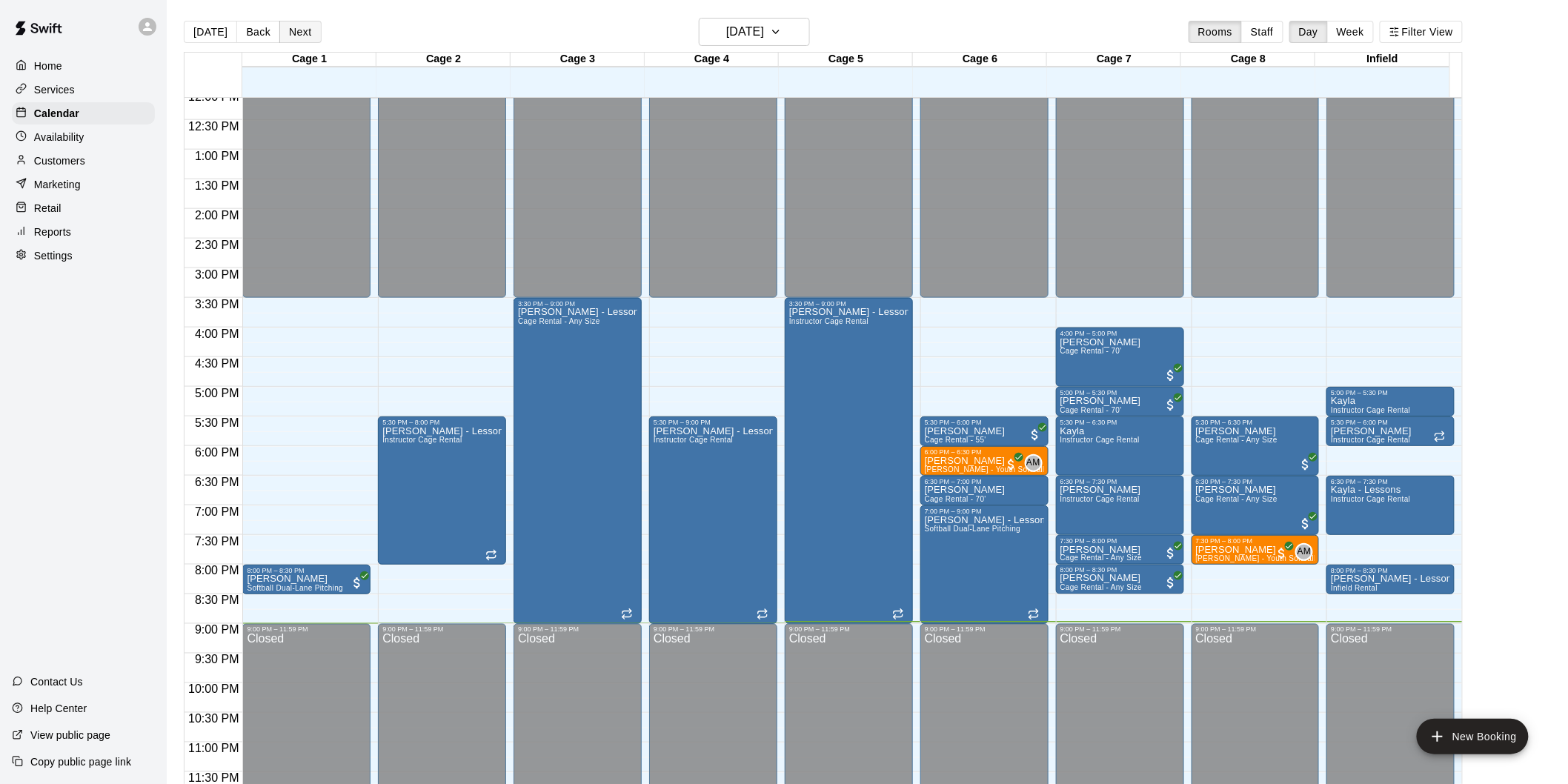
click at [305, 23] on button "Next" at bounding box center [300, 32] width 41 height 22
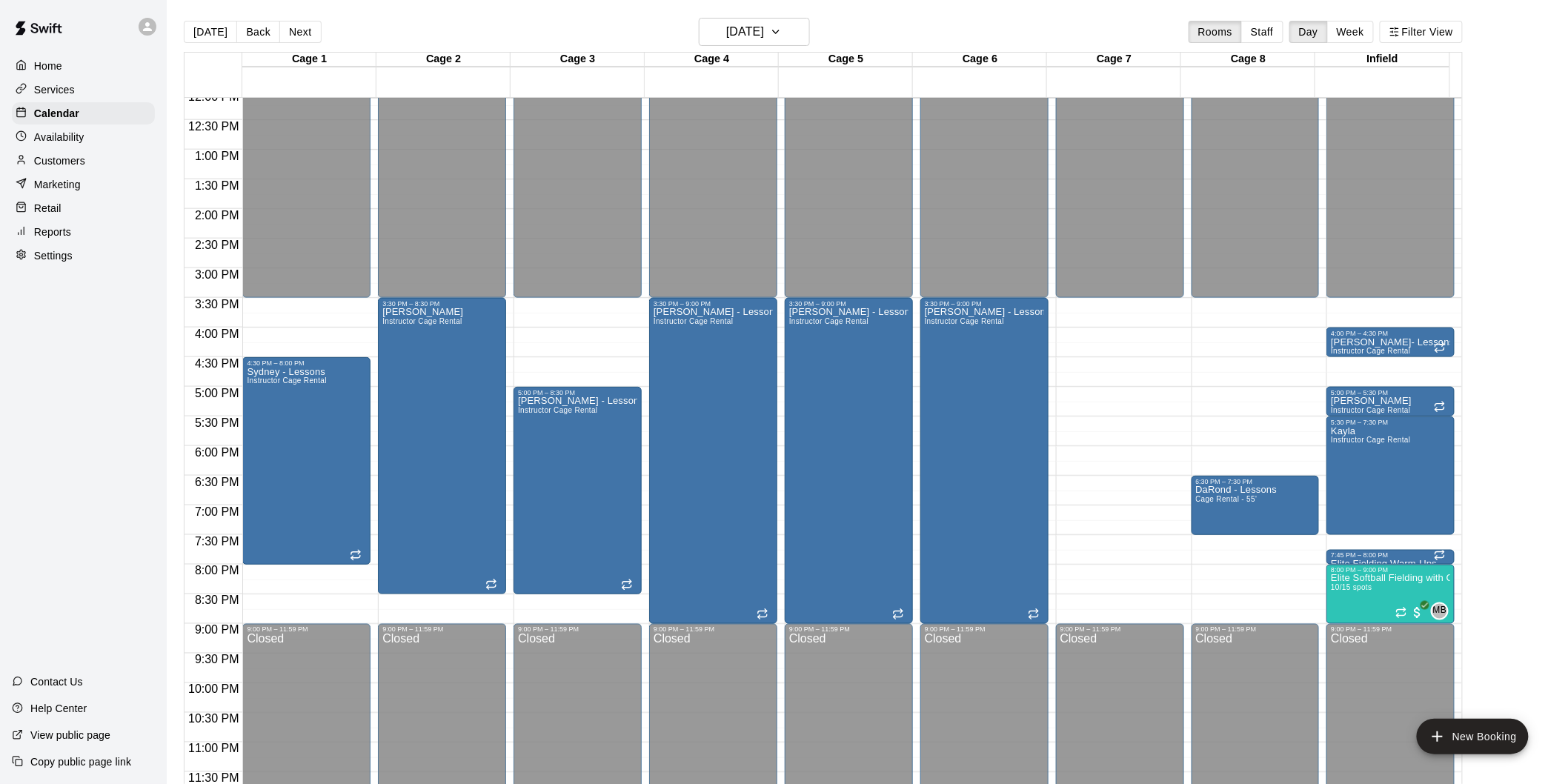
click at [205, 34] on button "[DATE]" at bounding box center [210, 32] width 53 height 22
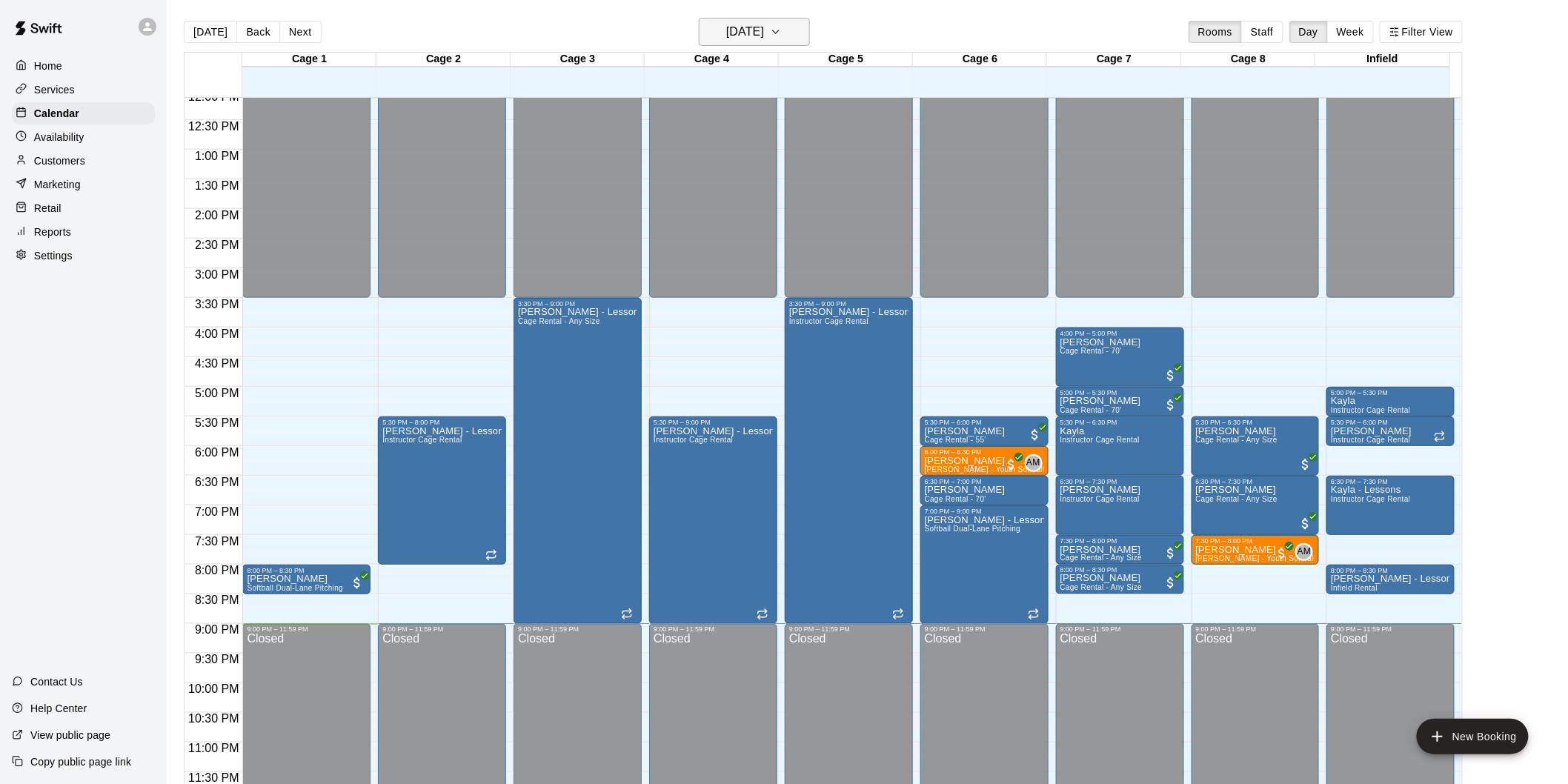
click at [764, 26] on h6 "[DATE]" at bounding box center [745, 32] width 37 height 21
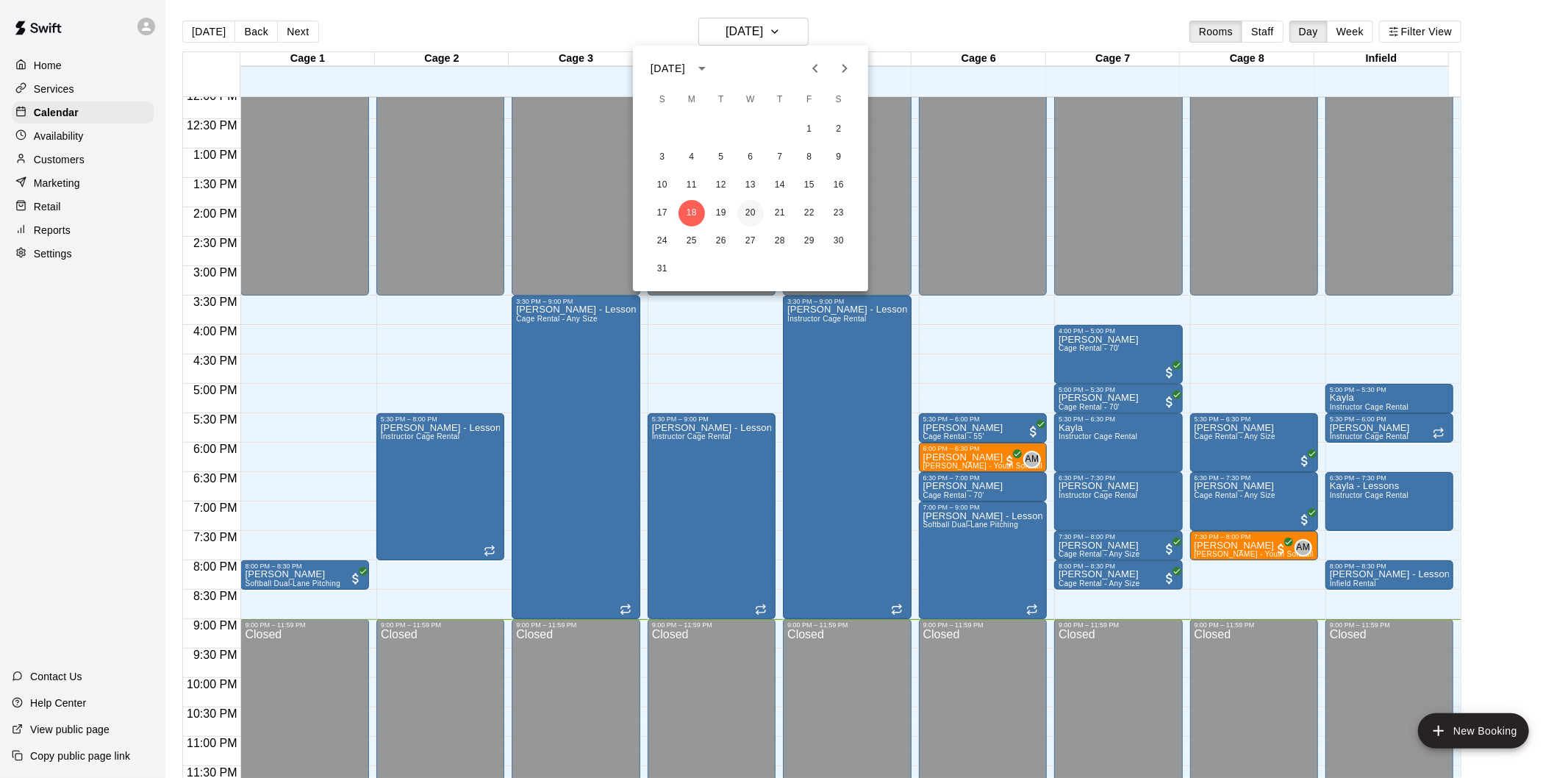
click at [744, 212] on button "20" at bounding box center [750, 213] width 26 height 26
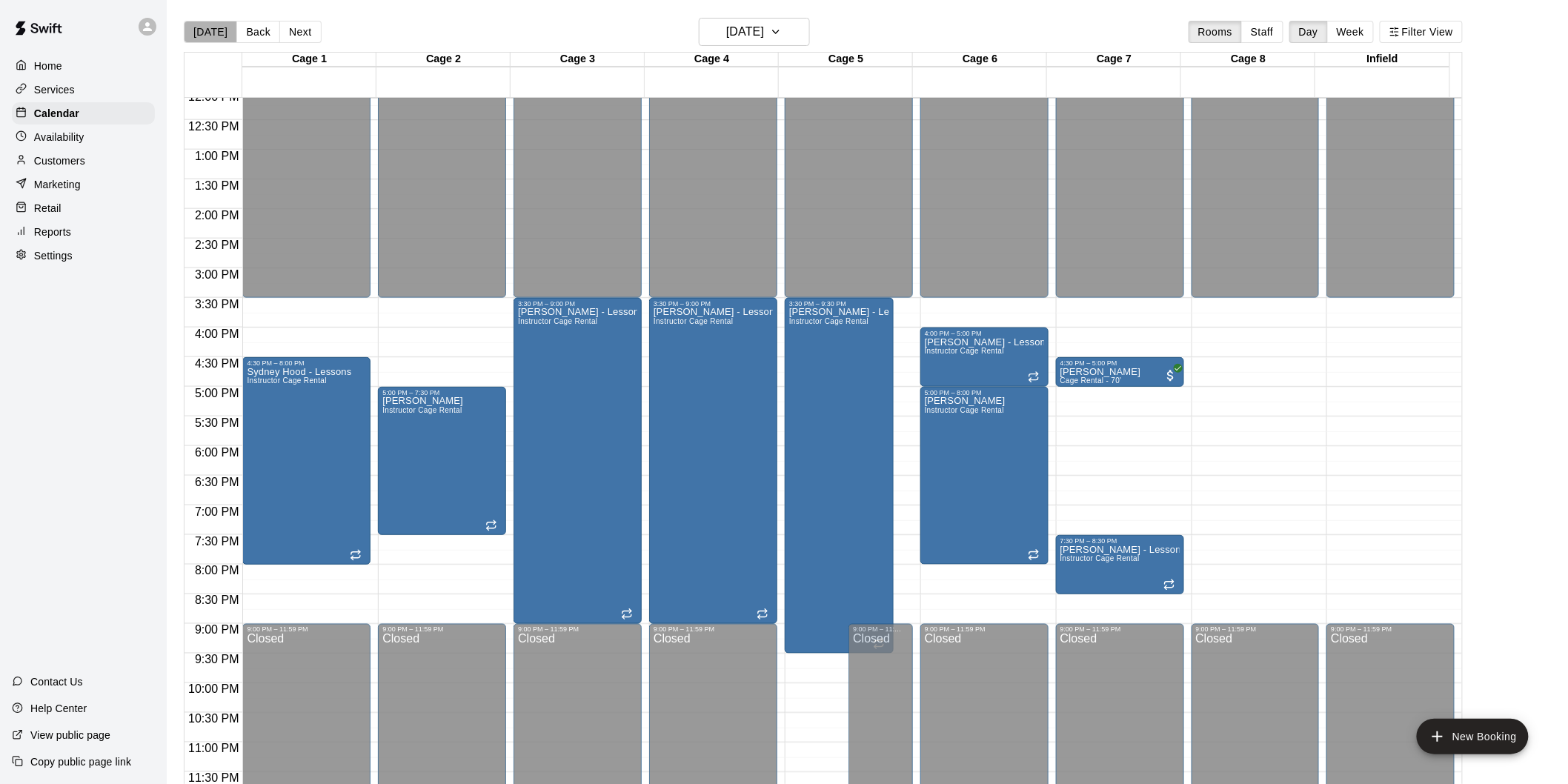
click at [214, 26] on button "[DATE]" at bounding box center [210, 32] width 53 height 22
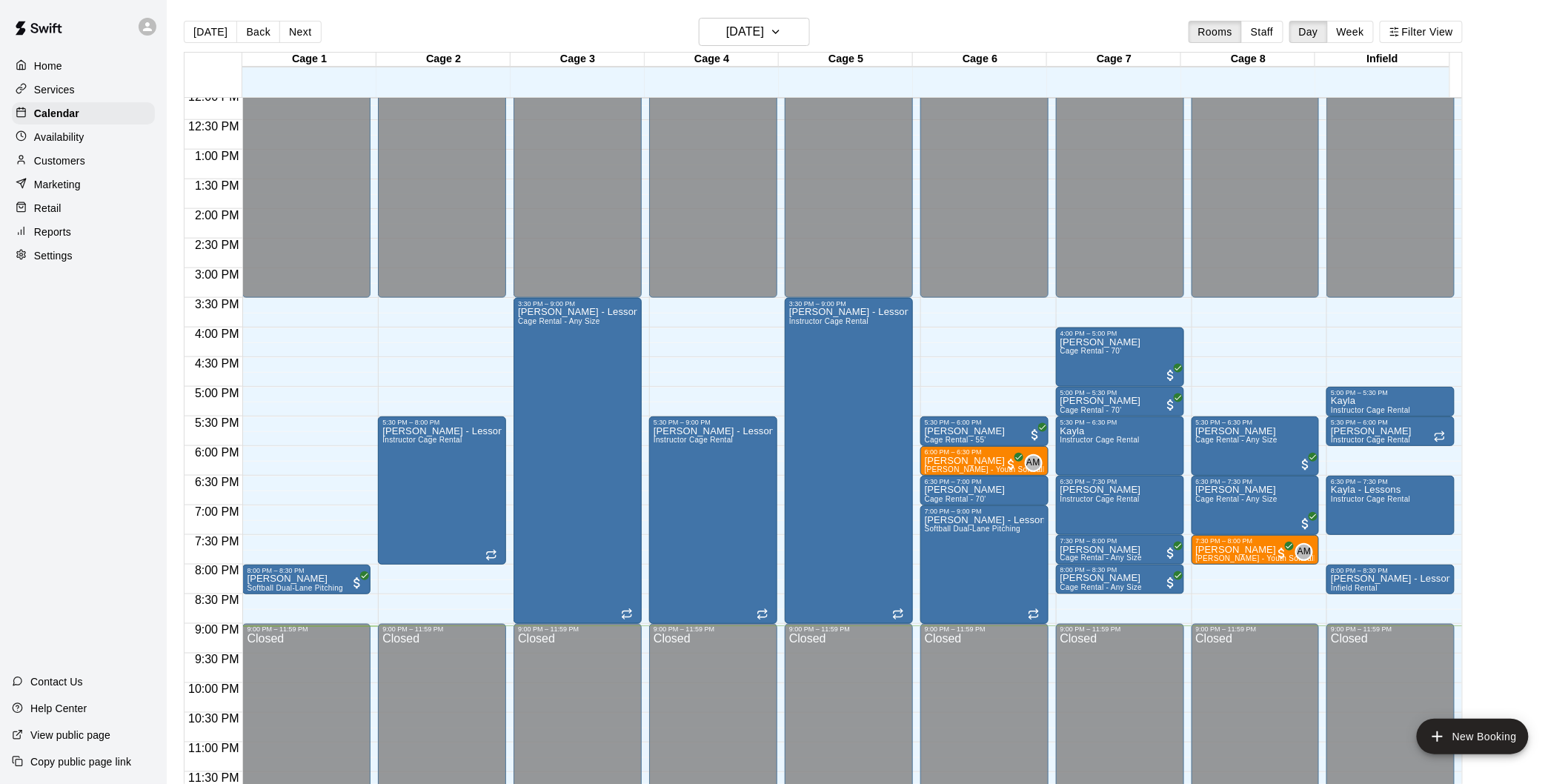
click at [304, 35] on button "Next" at bounding box center [300, 32] width 41 height 22
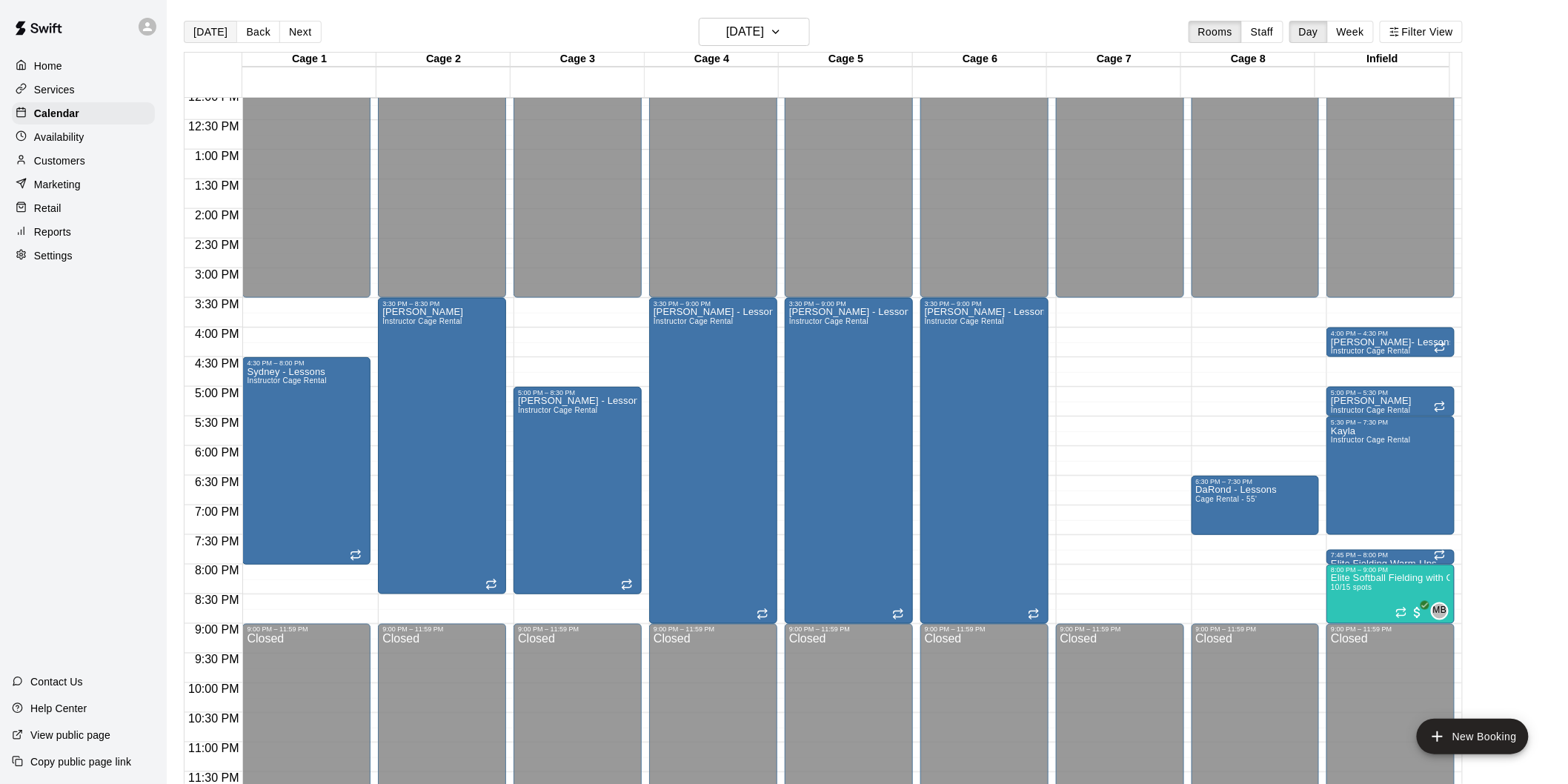
click at [199, 40] on button "[DATE]" at bounding box center [210, 32] width 53 height 22
